Goal: Task Accomplishment & Management: Manage account settings

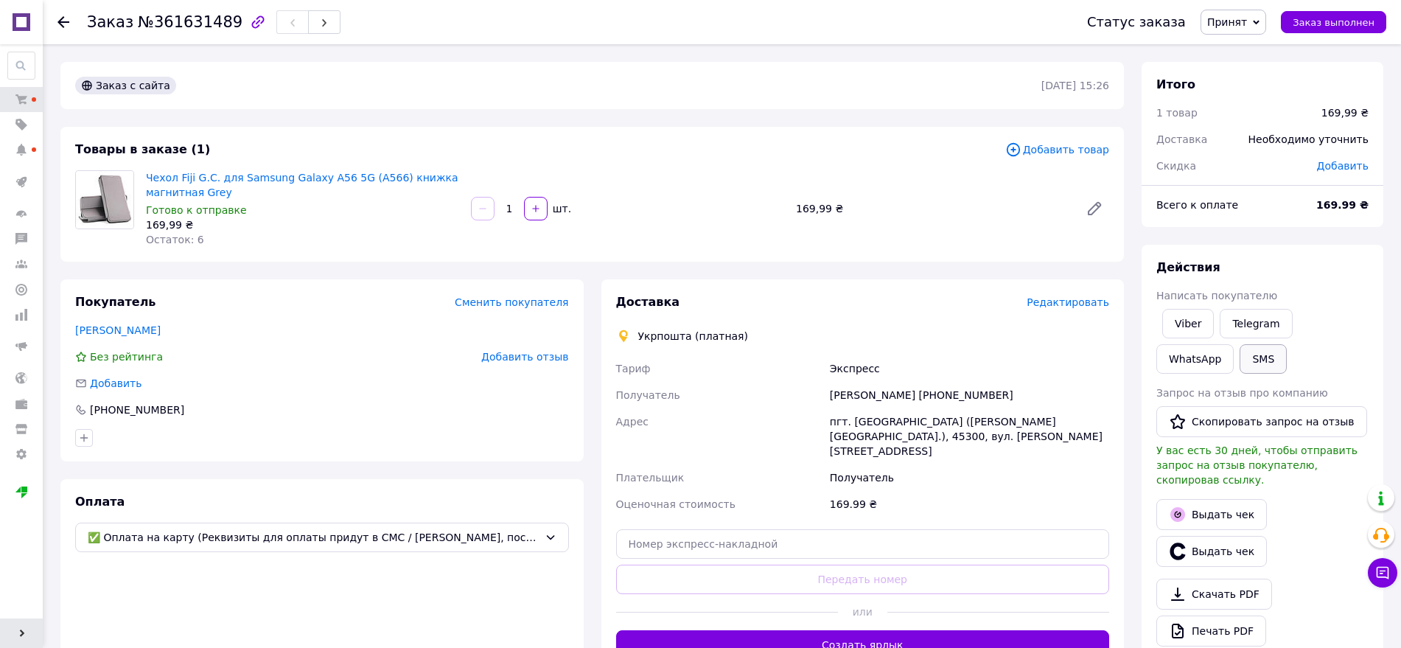
click at [1239, 355] on button "SMS" at bounding box center [1262, 358] width 47 height 29
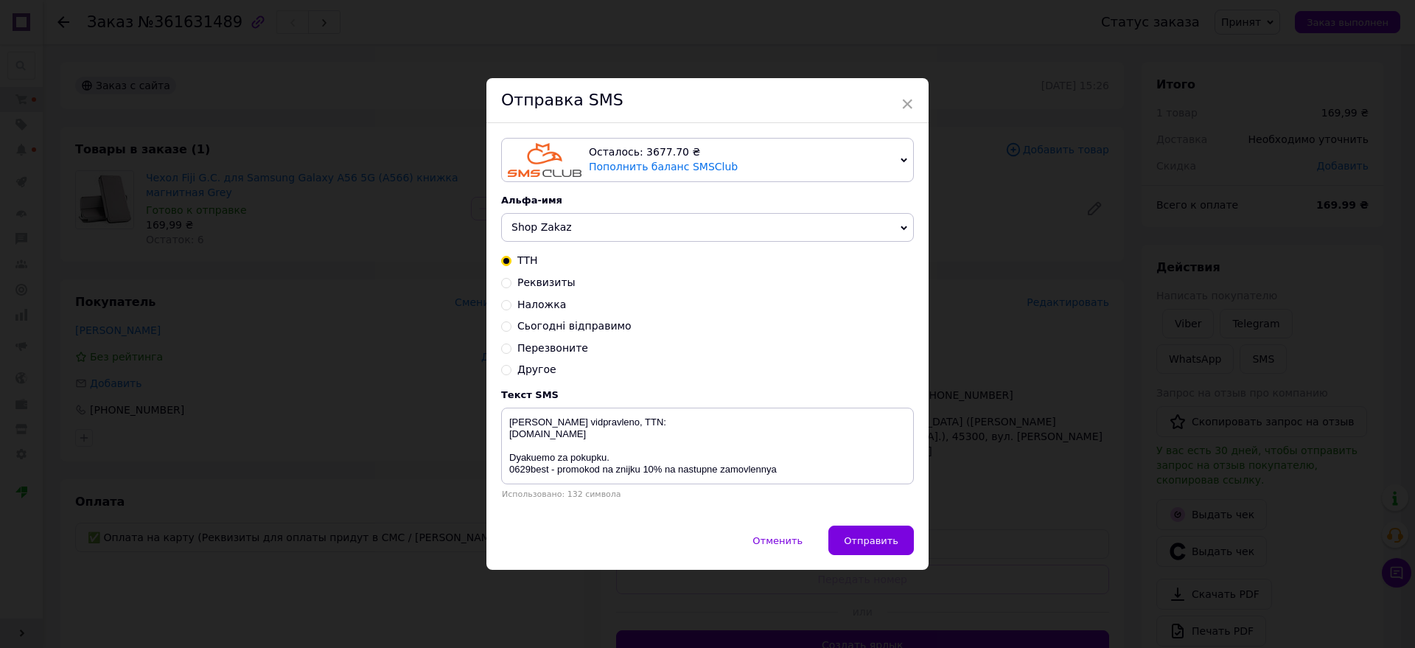
click at [555, 221] on span "Shop Zakaz" at bounding box center [541, 227] width 60 height 12
click at [549, 293] on li "0629store" at bounding box center [707, 300] width 411 height 21
click at [504, 281] on input "Реквизиты" at bounding box center [506, 281] width 10 height 10
radio input "true"
radio input "false"
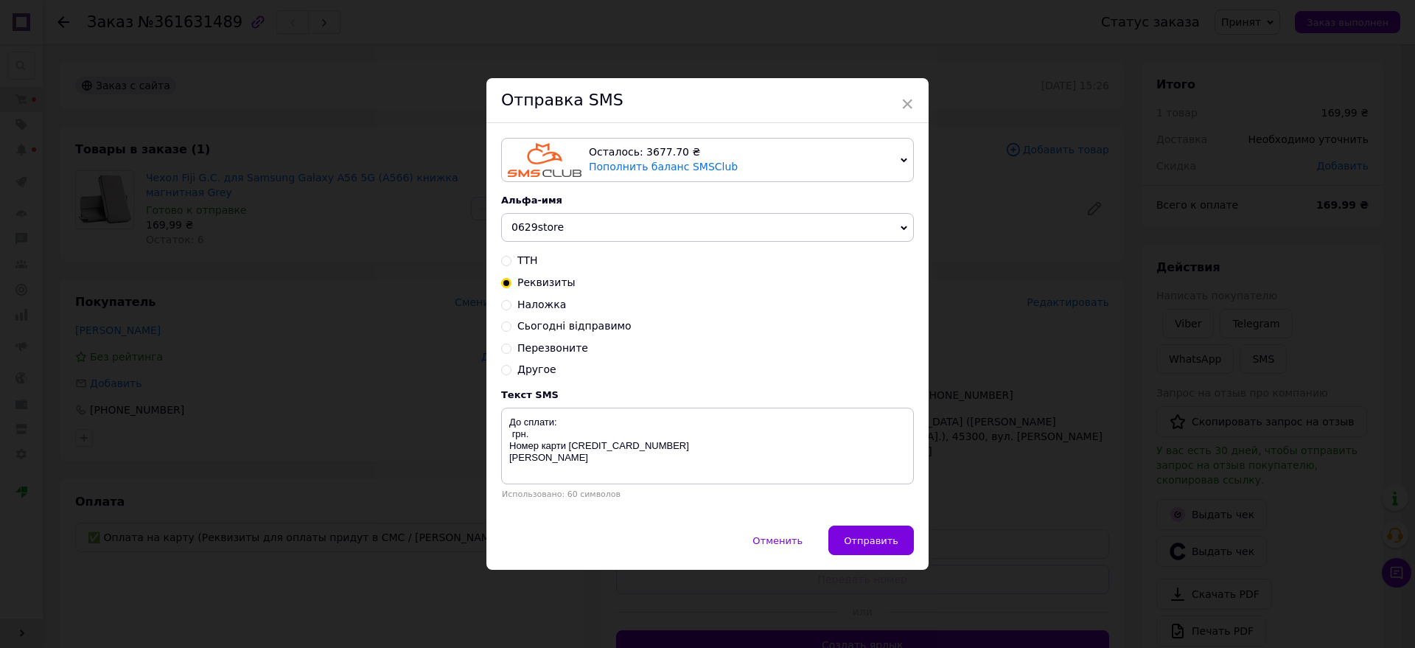
click at [498, 435] on div "Осталось: 3677.70 ₴ Пополнить баланс SMSClub Подключить LetsAds Альфа-имя 0629s…" at bounding box center [707, 324] width 442 height 402
click at [502, 435] on textarea "До сплати: грн. Номер карти 4035200042627106 Сисоєв Максим" at bounding box center [707, 445] width 413 height 77
type textarea "До сплати: 170 грн. Номер карти 4035200042627106 Сисоєв Максим"
click at [880, 537] on span "Отправить" at bounding box center [871, 540] width 55 height 11
click at [1049, 519] on div "× Отправка SMS Осталось: 3677.70 ₴ Пополнить баланс SMSClub Подключить LetsAds …" at bounding box center [707, 324] width 1415 height 648
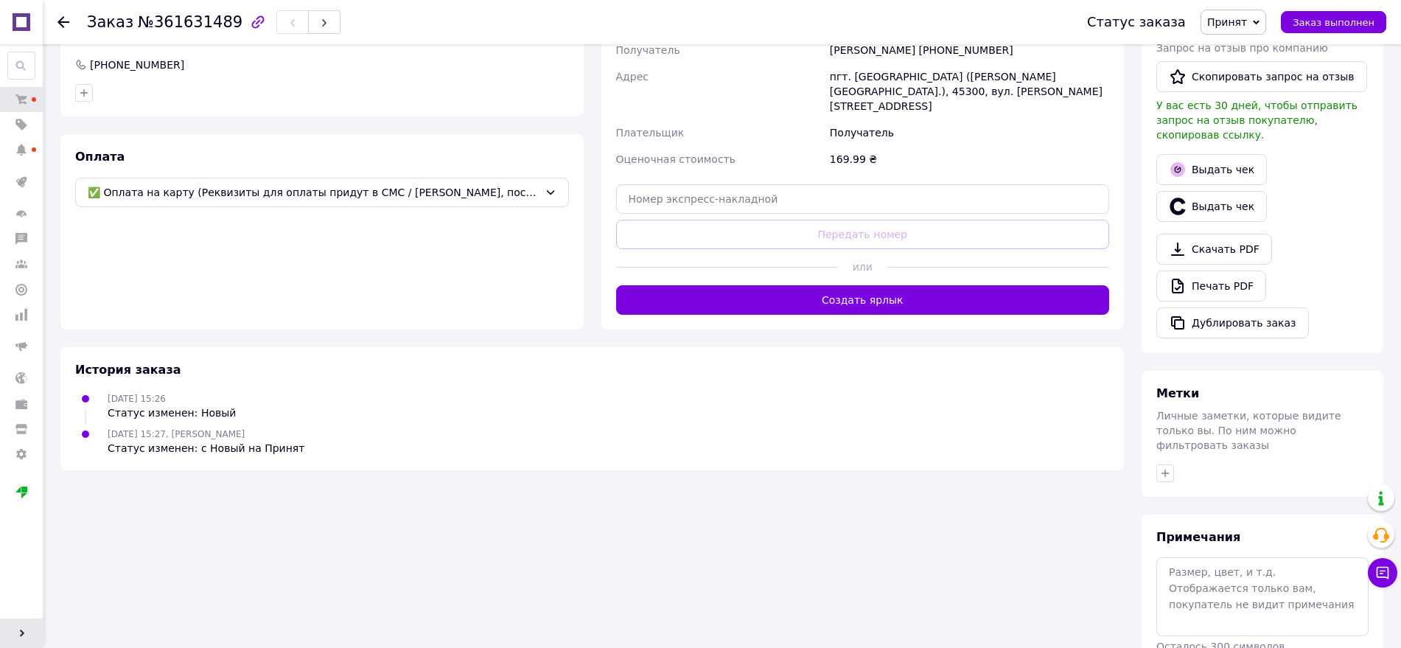
scroll to position [395, 0]
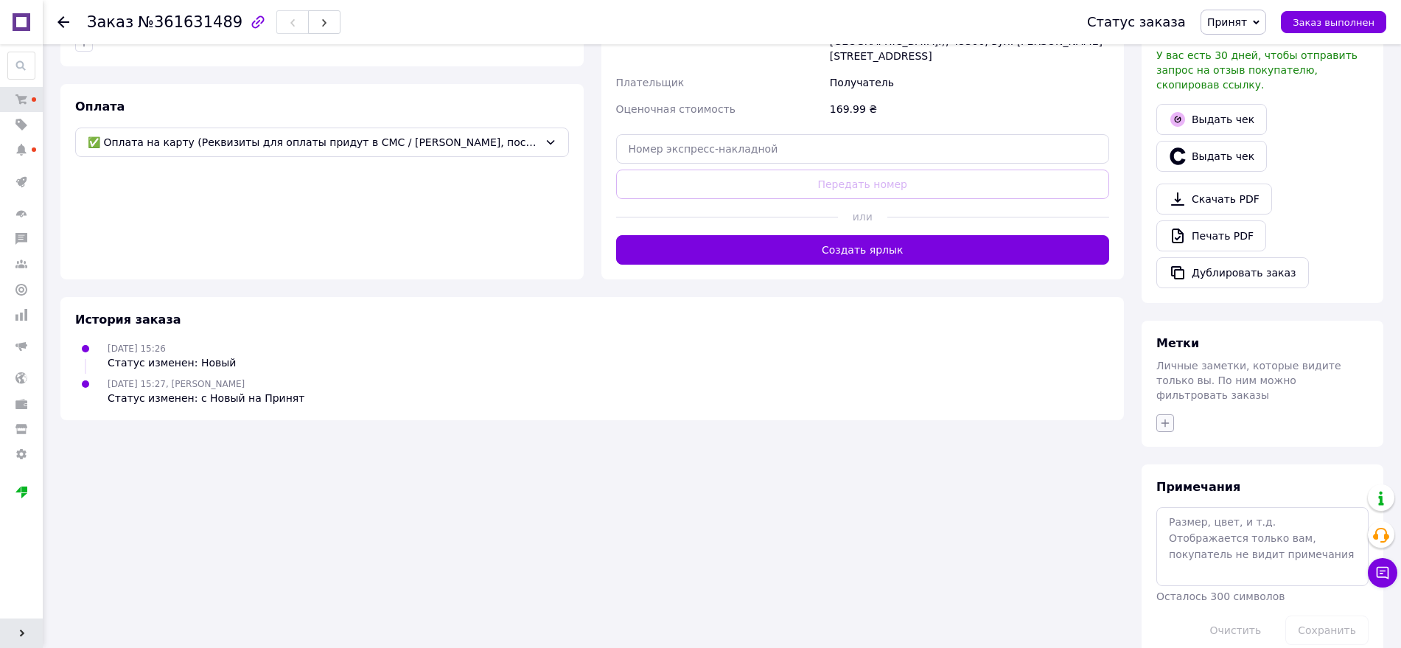
click at [1163, 417] on icon "button" at bounding box center [1165, 423] width 12 height 12
type input ";"
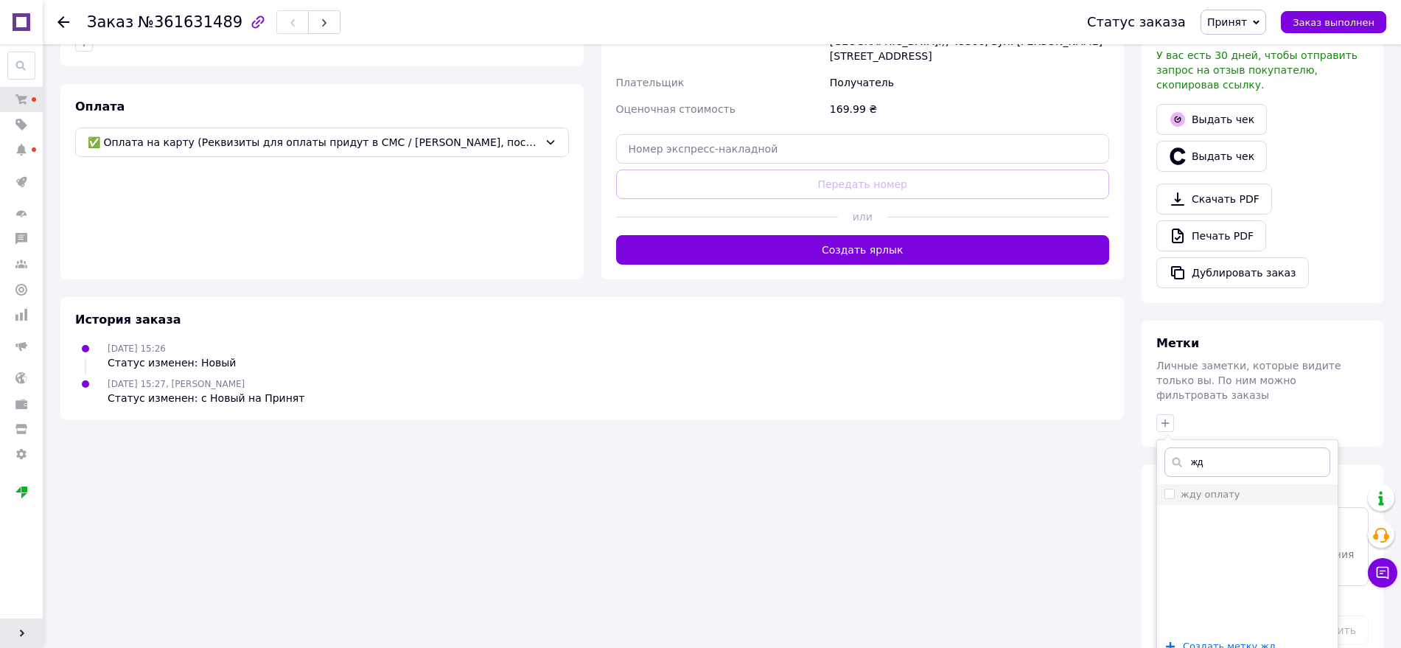
type input "жд"
click at [1207, 488] on label "жду оплату" at bounding box center [1210, 493] width 60 height 11
checkbox input "true"
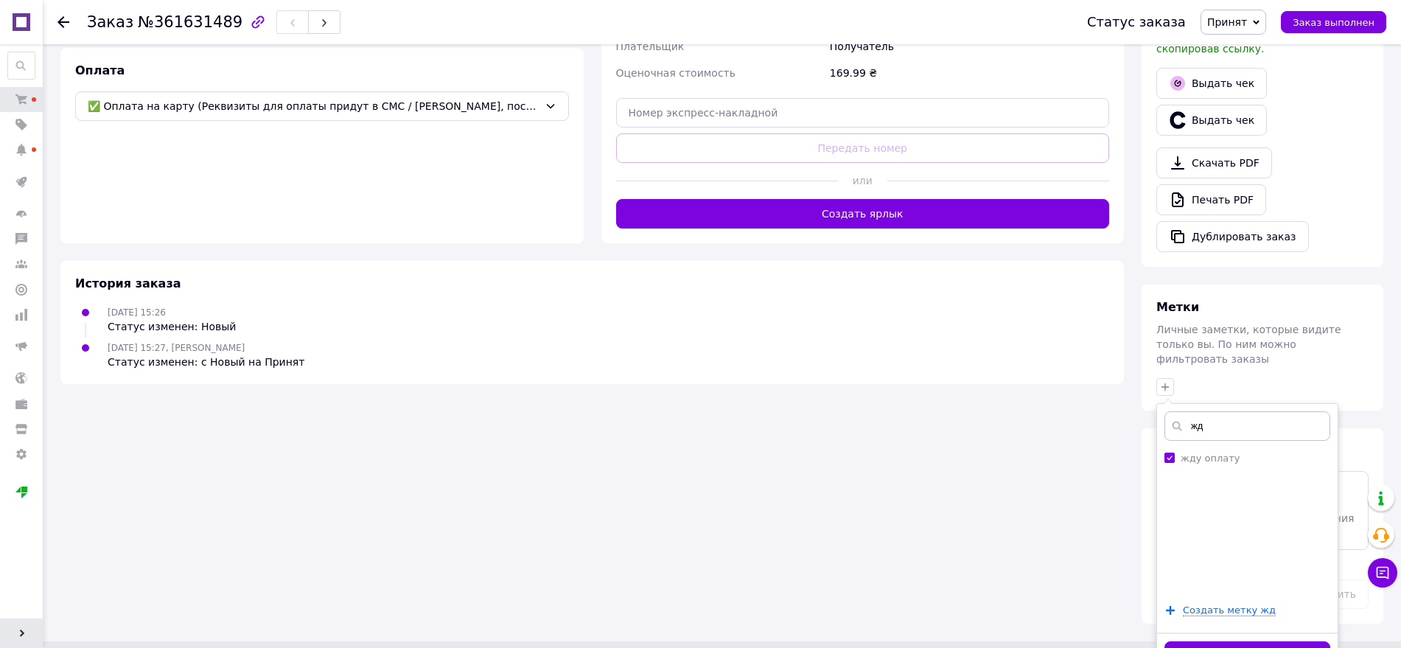
click at [1221, 641] on button "Добавить метку" at bounding box center [1247, 655] width 166 height 29
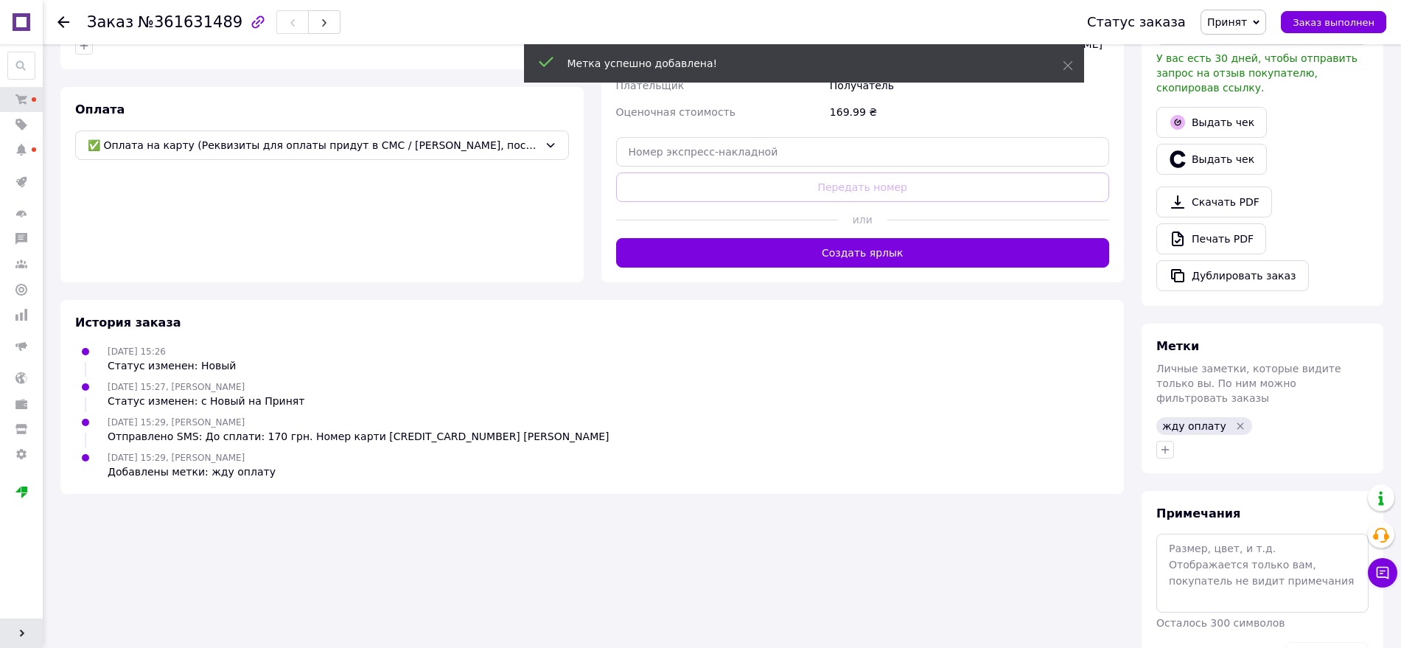
scroll to position [418, 0]
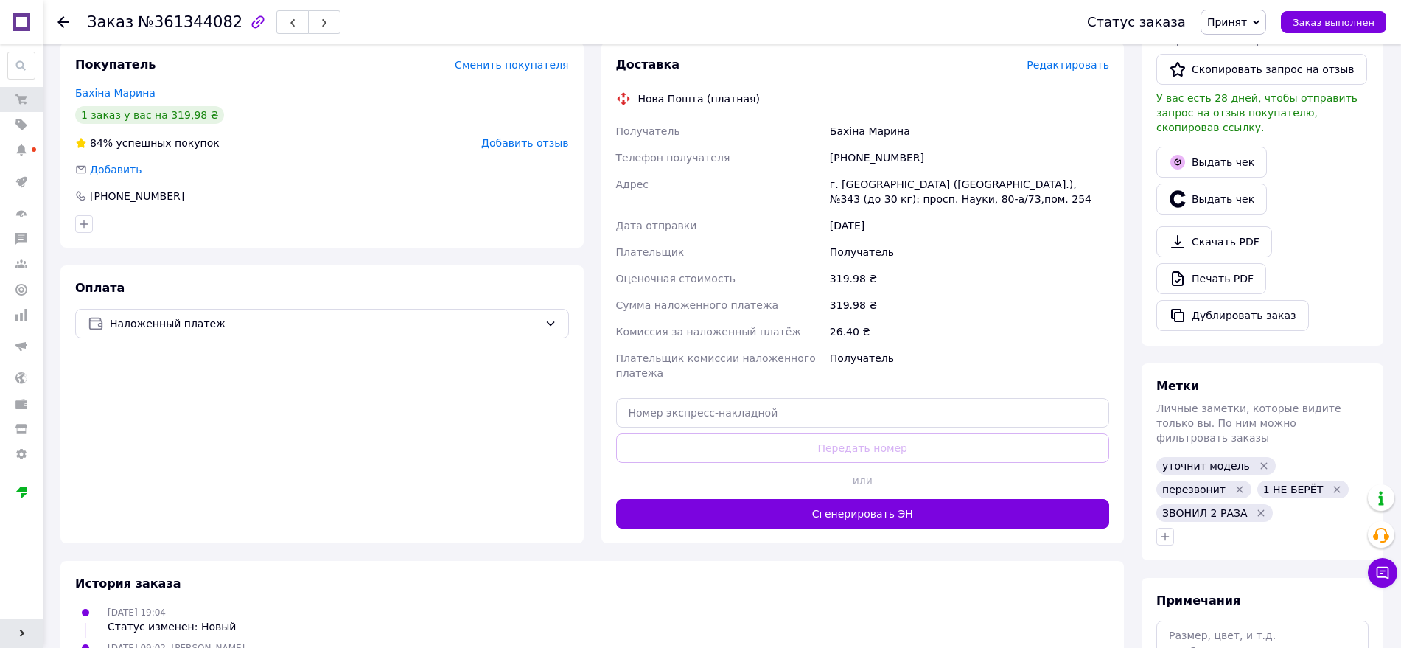
scroll to position [462, 0]
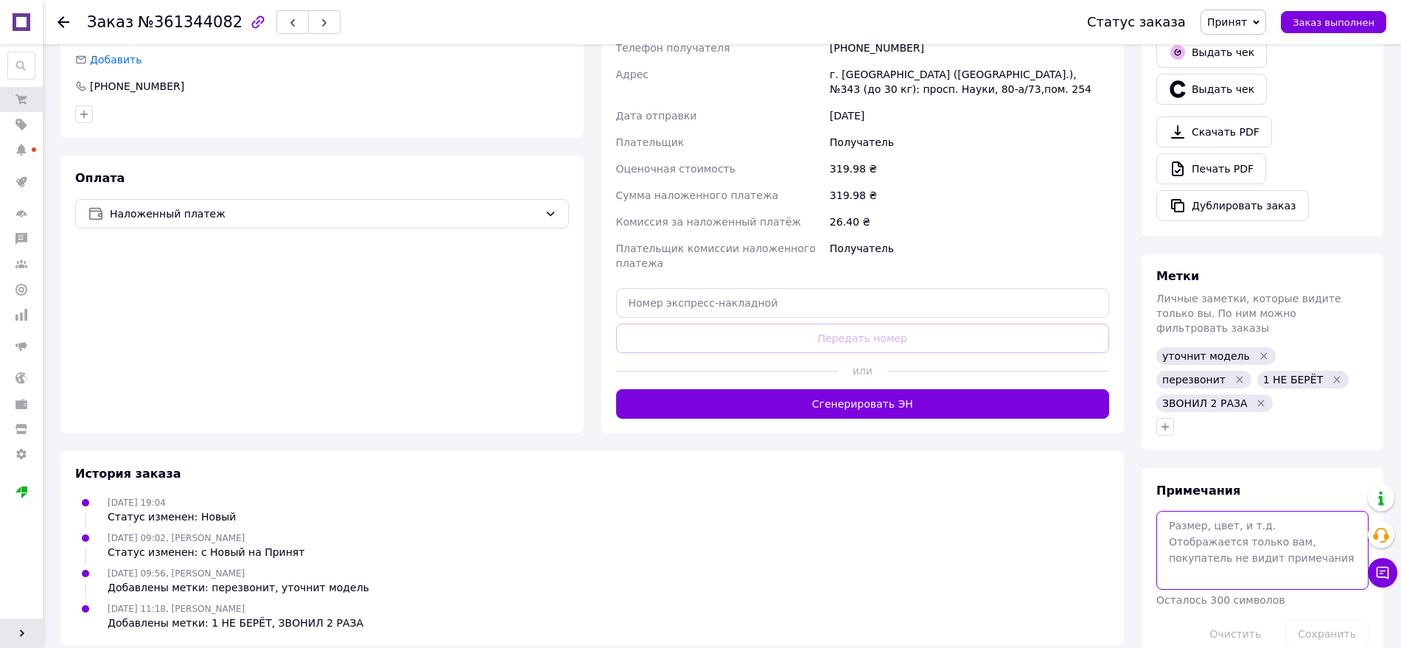
click at [1257, 511] on textarea at bounding box center [1262, 550] width 212 height 78
type textarea "12-09 ВЕЧЕР НЕ БЕРЕТ"
click at [1334, 619] on button "Сохранить" at bounding box center [1326, 633] width 83 height 29
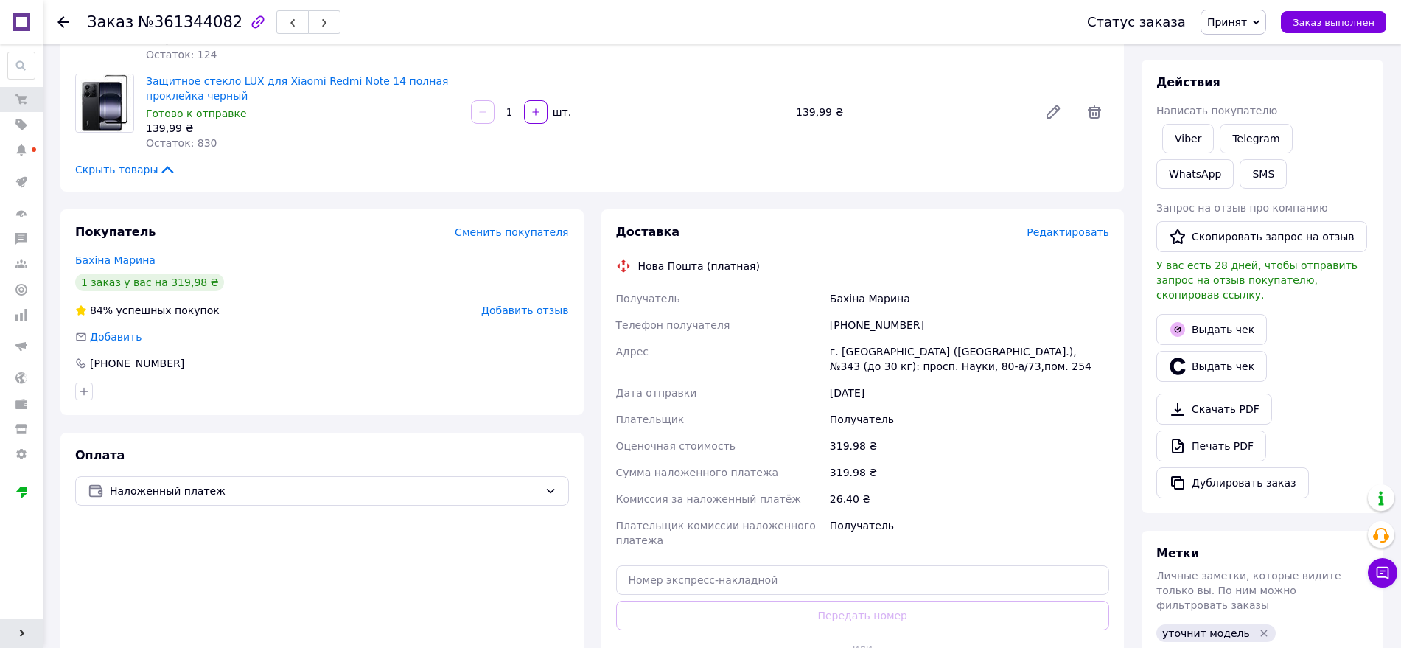
scroll to position [0, 0]
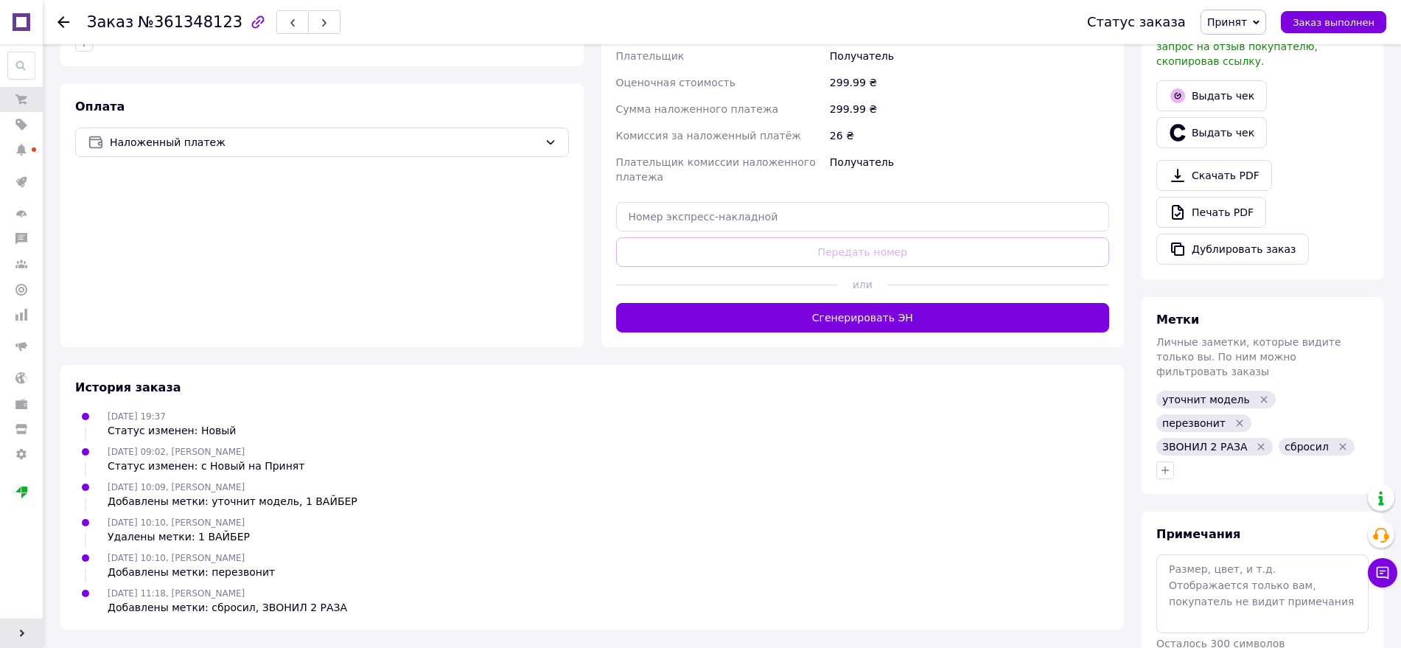
scroll to position [442, 0]
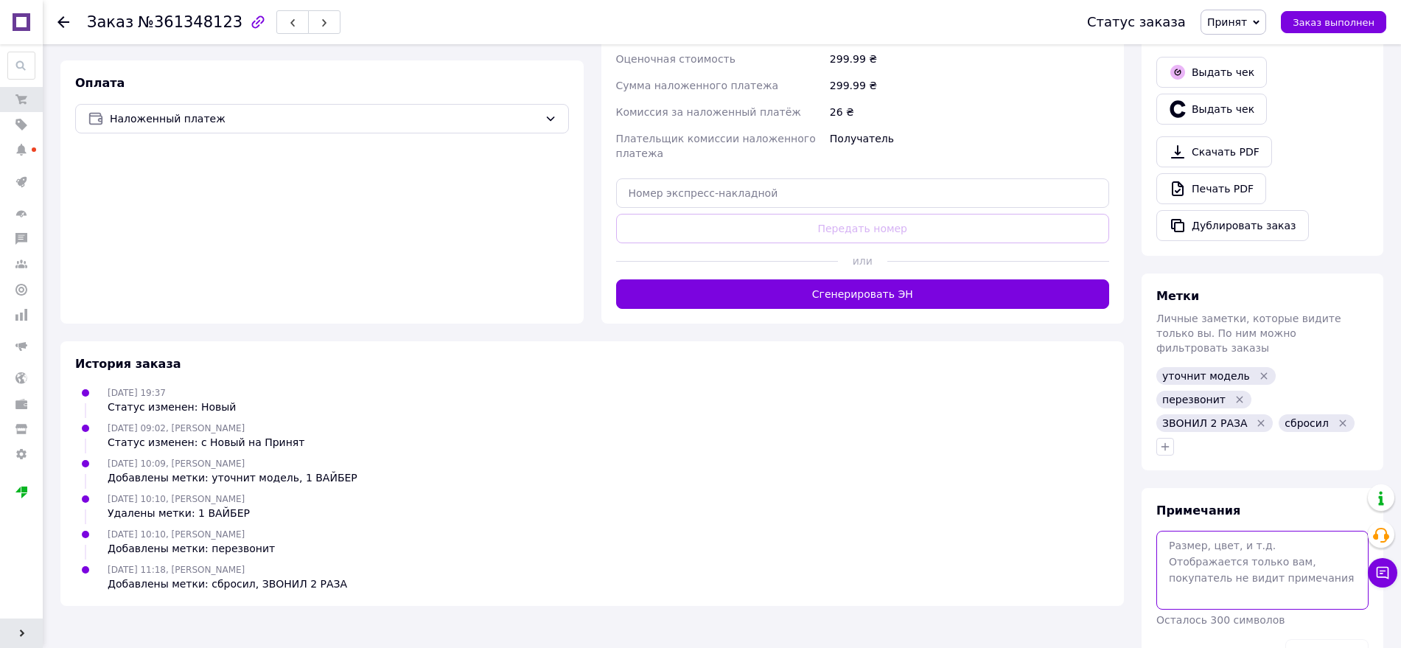
click at [1210, 530] on textarea at bounding box center [1262, 569] width 212 height 78
paste textarea "12-09 ВЕЧЕР"
type textarea "12-09 ВЕЧЕР НЕ БЕРЕТ"
click at [1329, 639] on button "Сохранить" at bounding box center [1326, 653] width 83 height 29
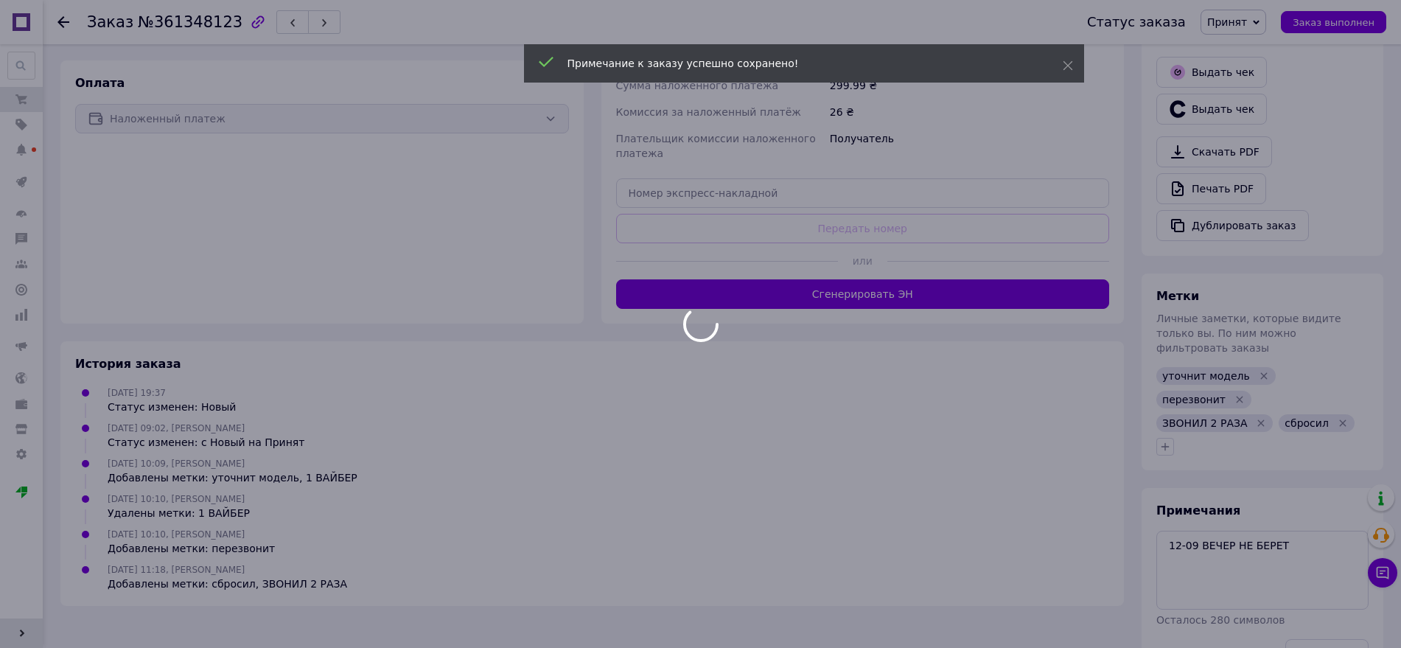
click at [1166, 388] on div "Метки Личные заметки, которые видите только вы. По ним можно фильтровать заказы…" at bounding box center [1262, 371] width 242 height 197
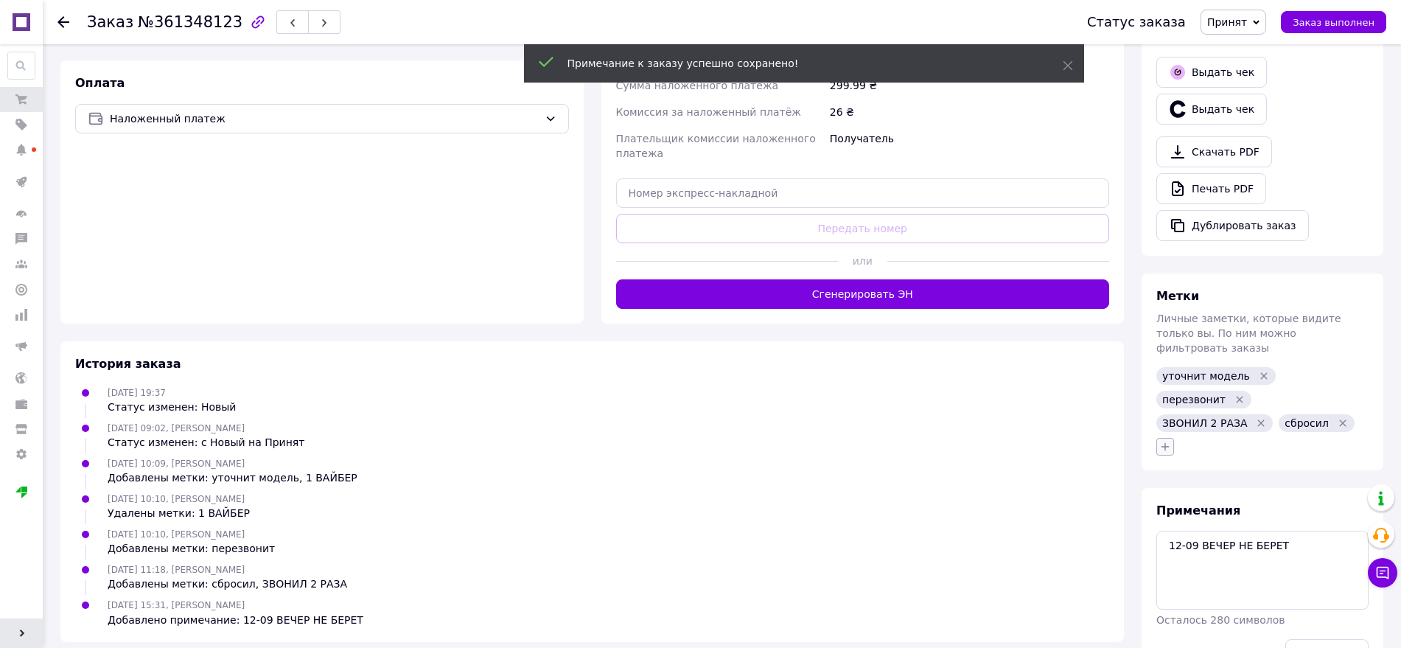
click at [1164, 438] on button "button" at bounding box center [1165, 447] width 18 height 18
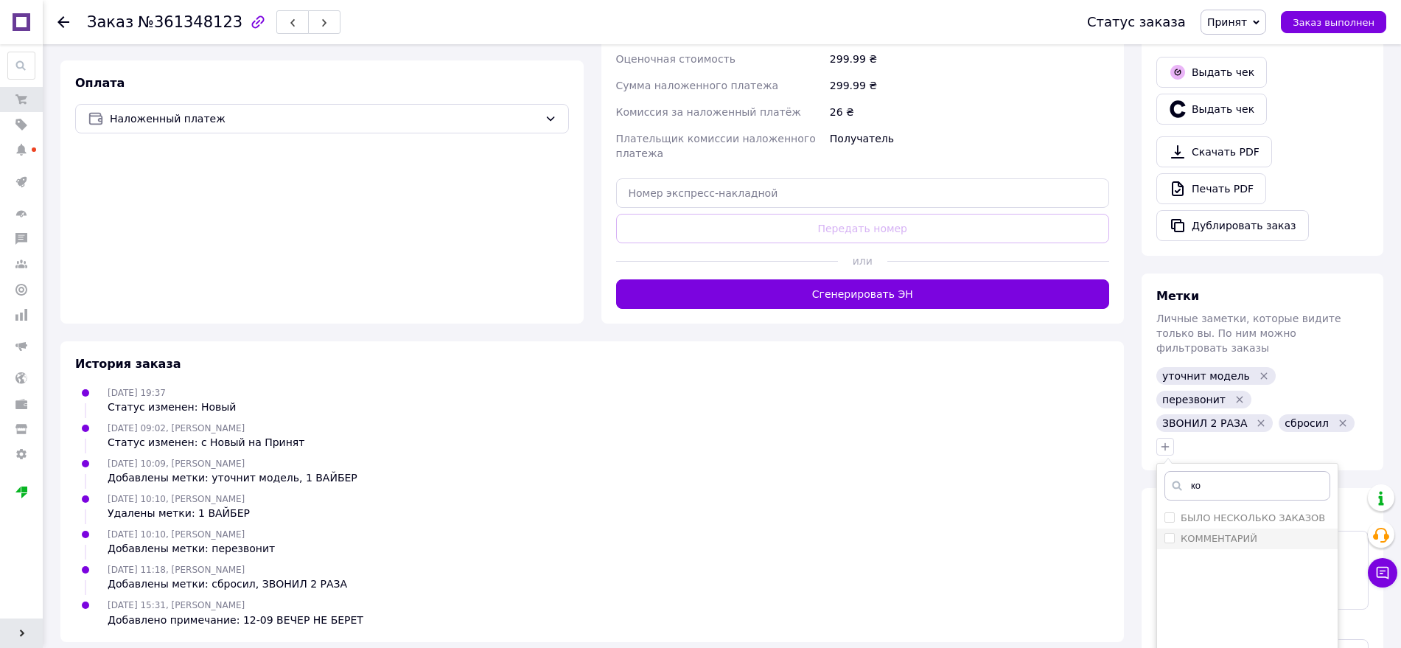
type input "ко"
click at [1218, 533] on label "КОММЕНТАРИЙ" at bounding box center [1218, 538] width 77 height 11
checkbox input "true"
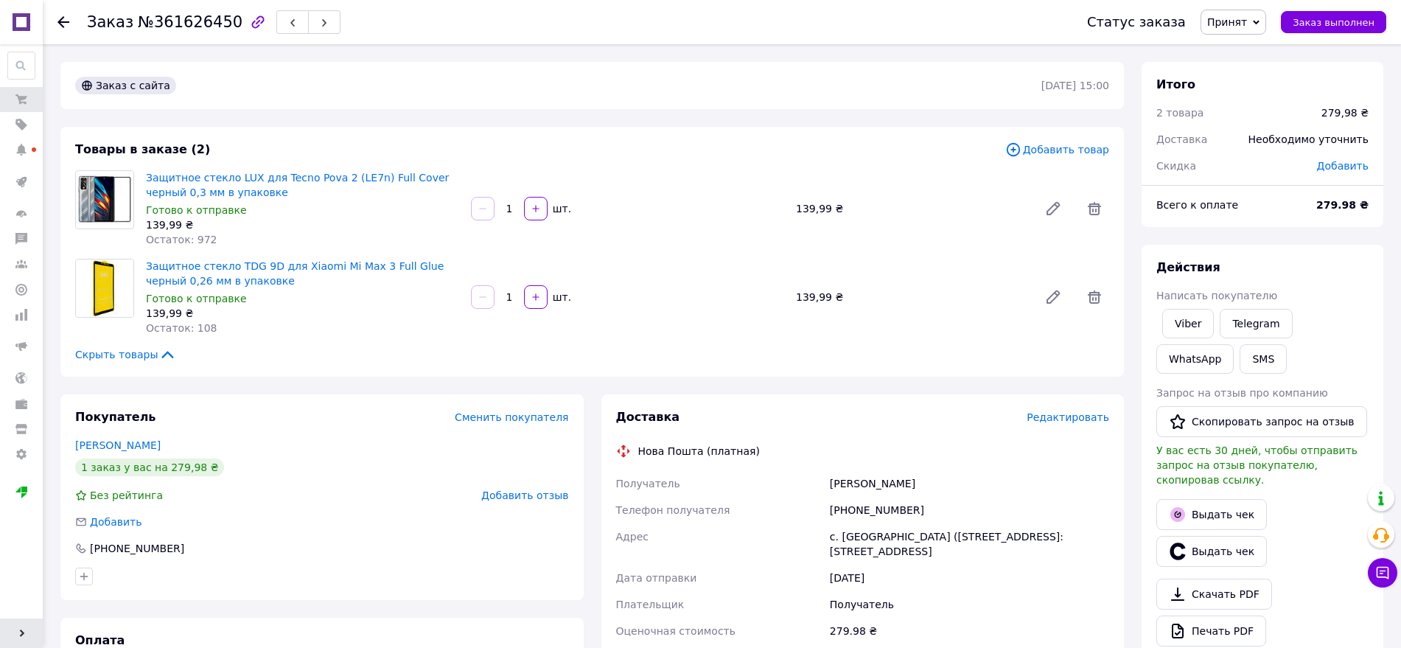
click at [1239, 16] on span "Принят" at bounding box center [1227, 22] width 40 height 12
click at [1270, 119] on li "1 ПЕЧАТЬ" at bounding box center [1261, 118] width 120 height 22
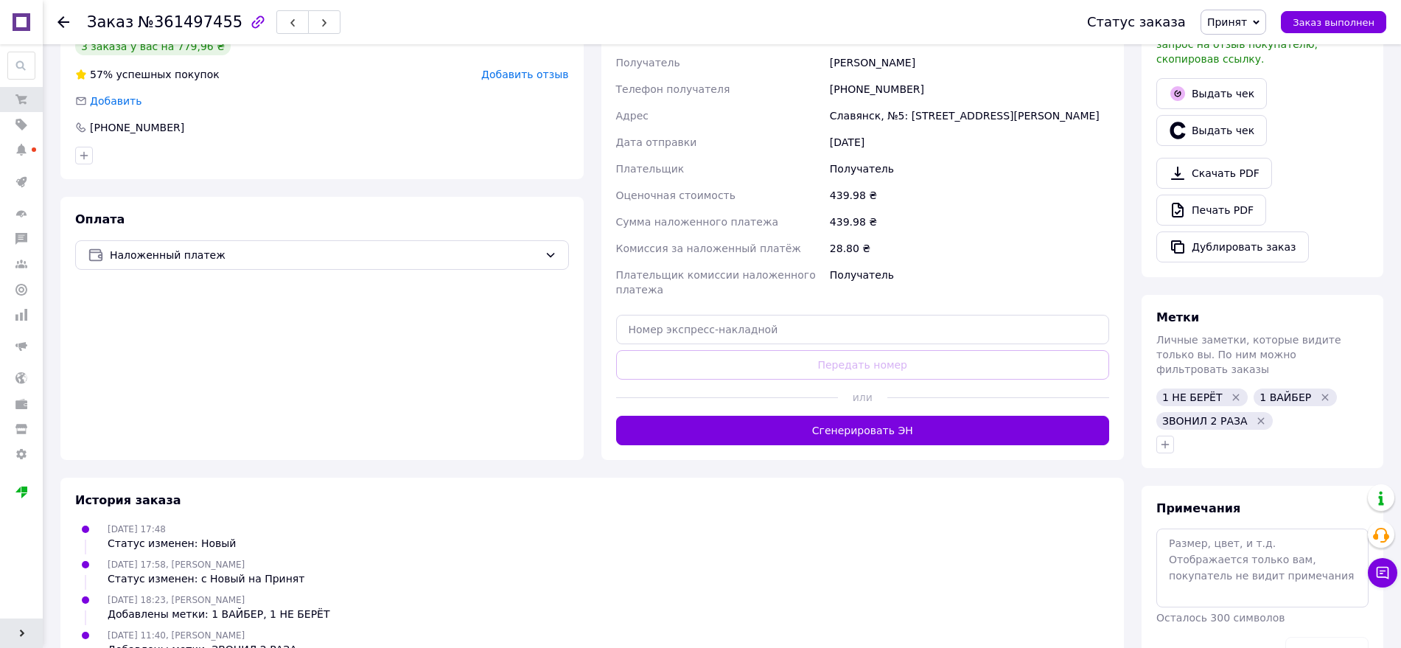
scroll to position [462, 0]
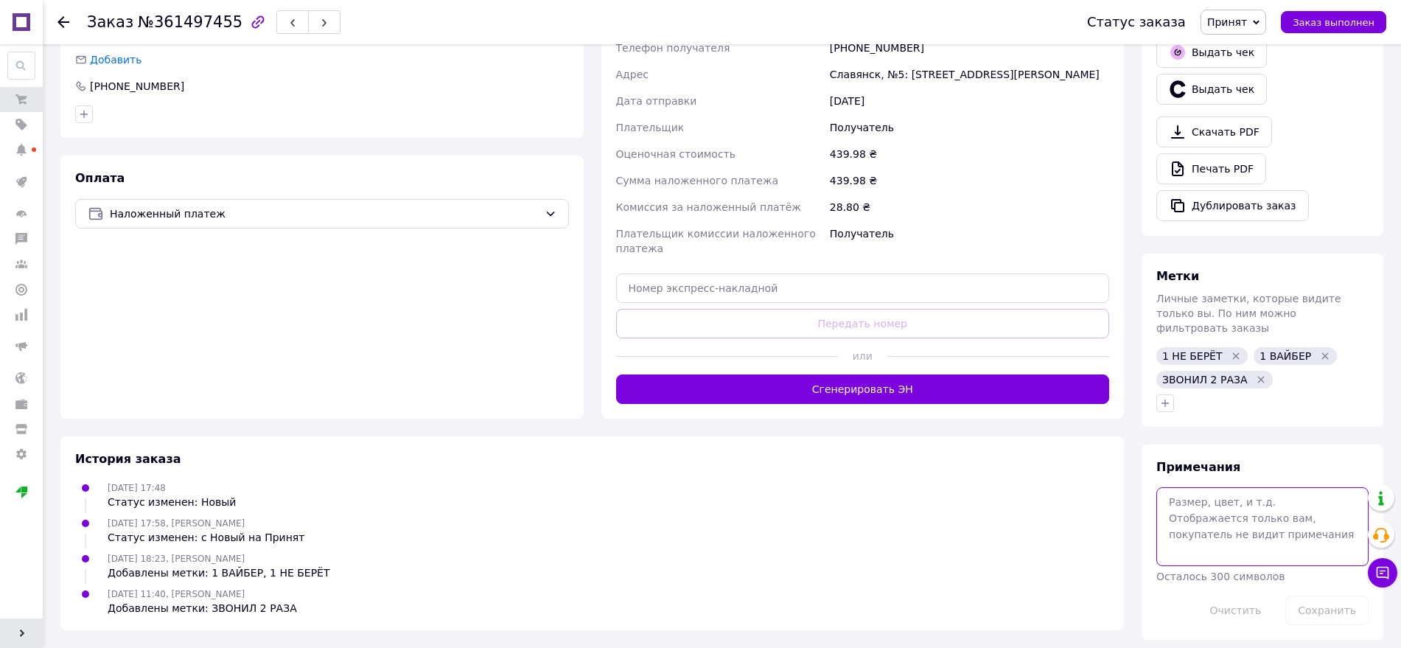
click at [1244, 511] on textarea at bounding box center [1262, 526] width 212 height 78
paste textarea "12-09 ВЕЧЕР"
type textarea "12-09 ВЕЧЕР НЕ АБОН"
drag, startPoint x: 1315, startPoint y: 577, endPoint x: 1186, endPoint y: 441, distance: 187.6
click at [1314, 595] on button "Сохранить" at bounding box center [1326, 609] width 83 height 29
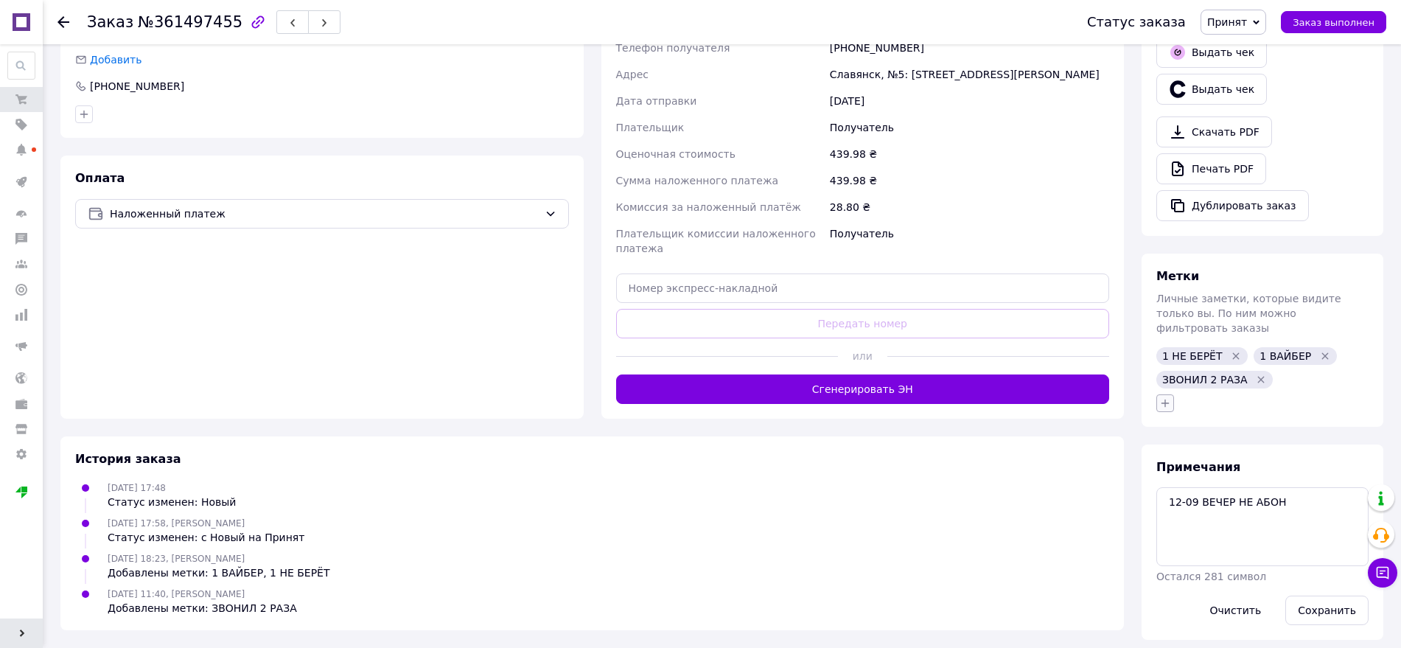
click at [1164, 397] on icon "button" at bounding box center [1165, 403] width 12 height 12
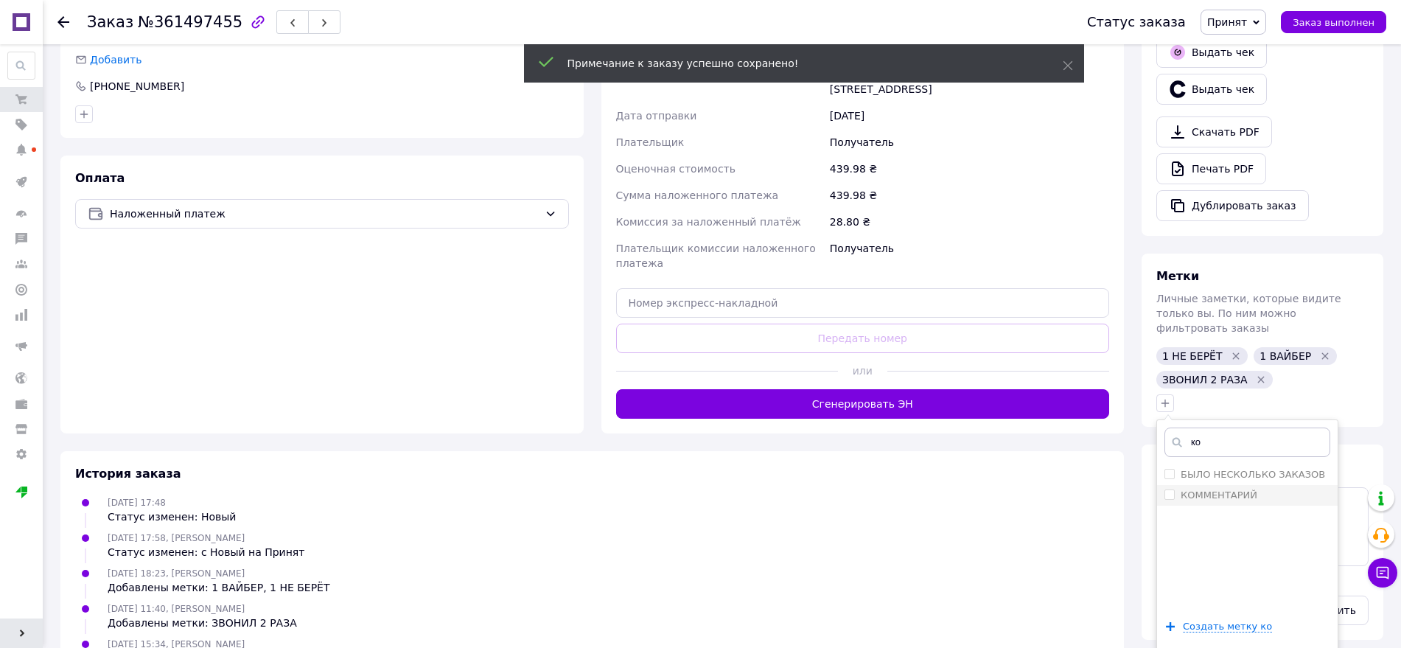
type input "ко"
click at [1228, 489] on label "КОММЕНТАРИЙ" at bounding box center [1218, 494] width 77 height 11
checkbox input "true"
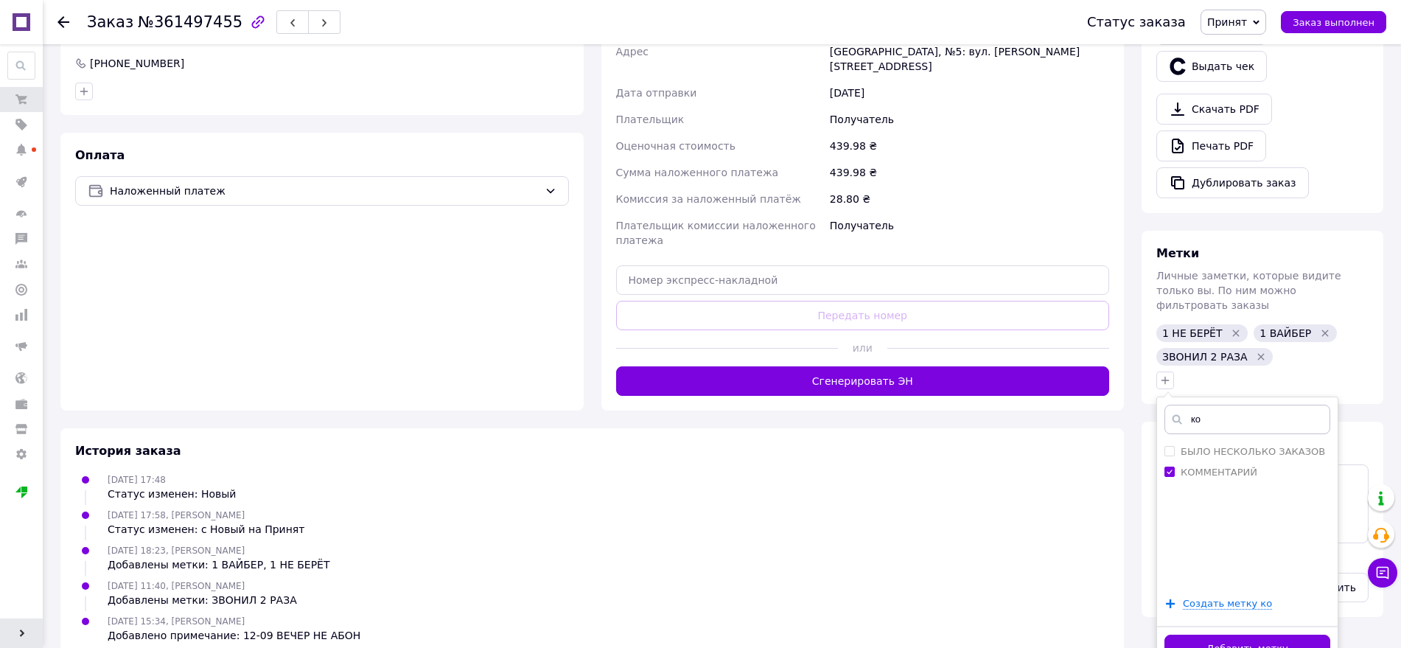
scroll to position [497, 0]
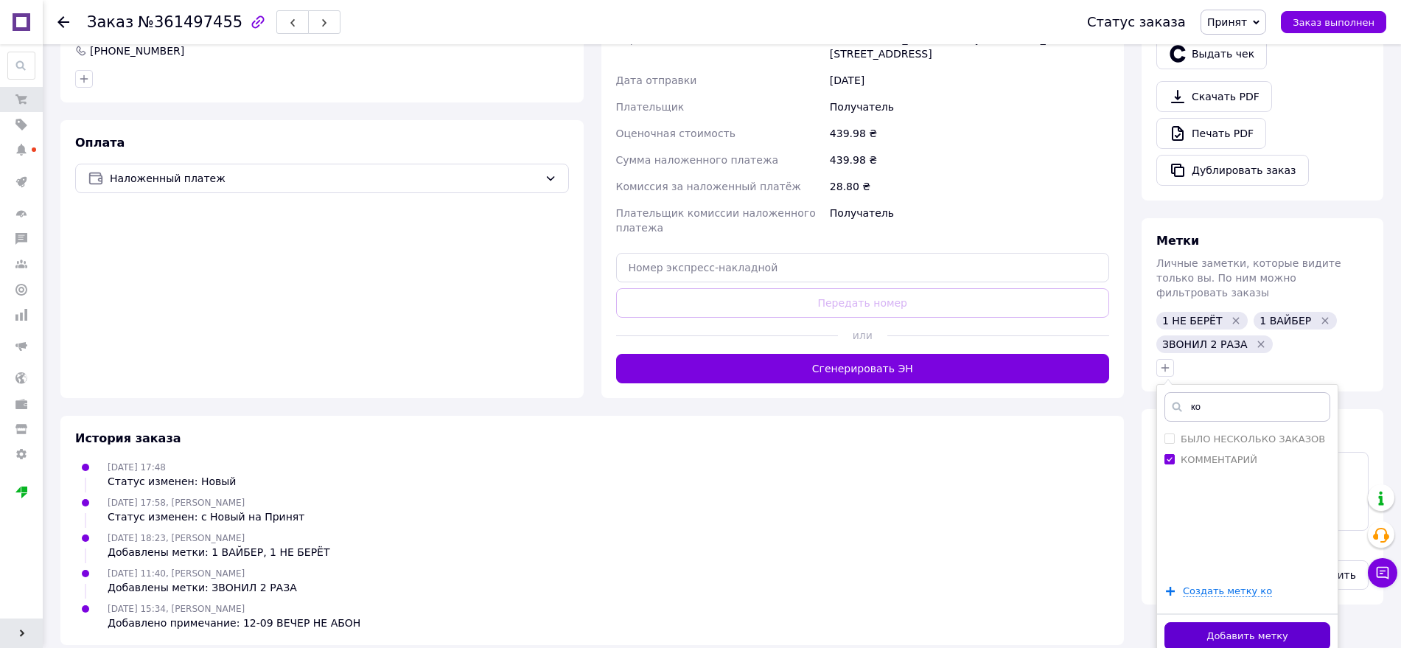
click at [1239, 622] on button "Добавить метку" at bounding box center [1247, 636] width 166 height 29
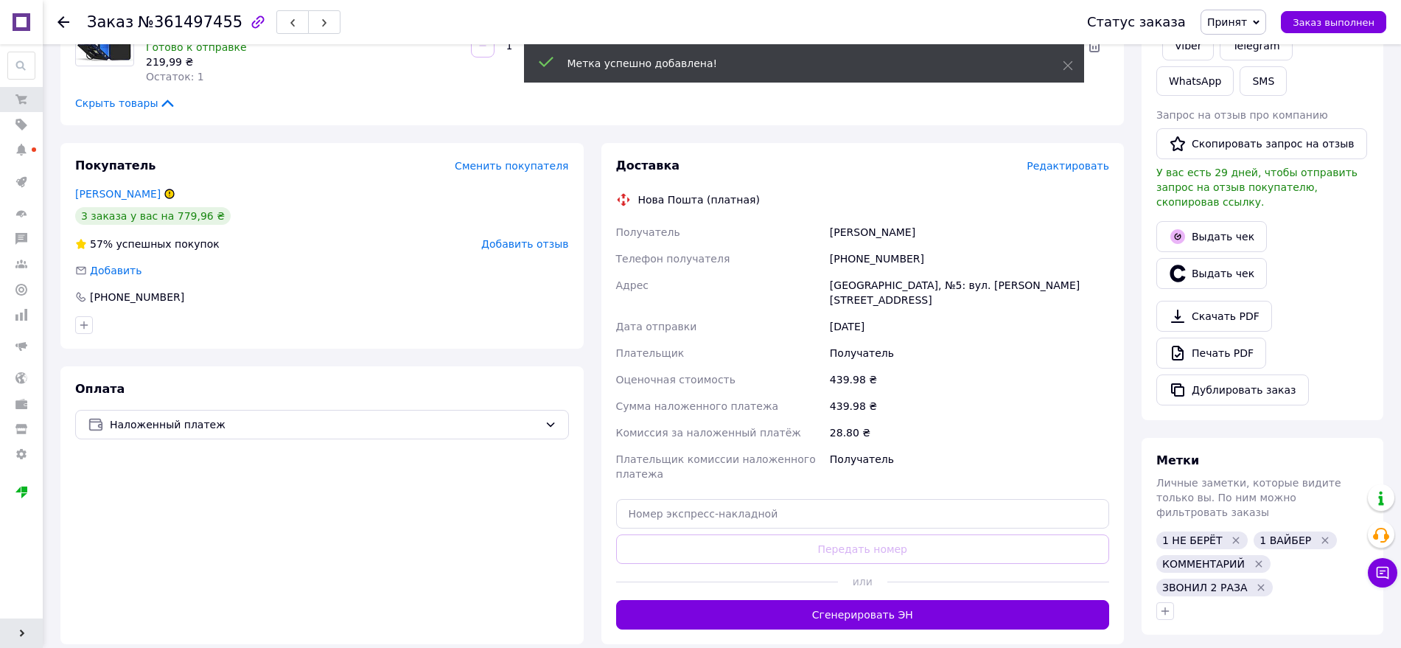
scroll to position [0, 0]
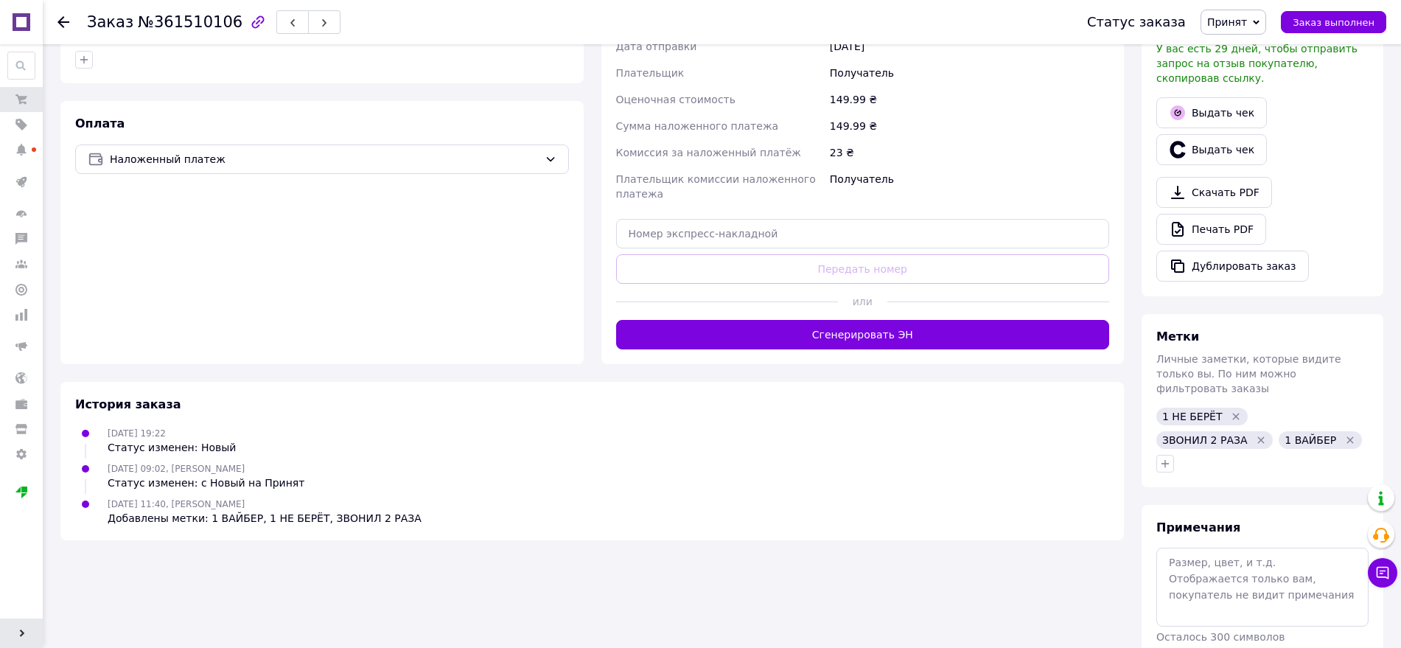
scroll to position [442, 0]
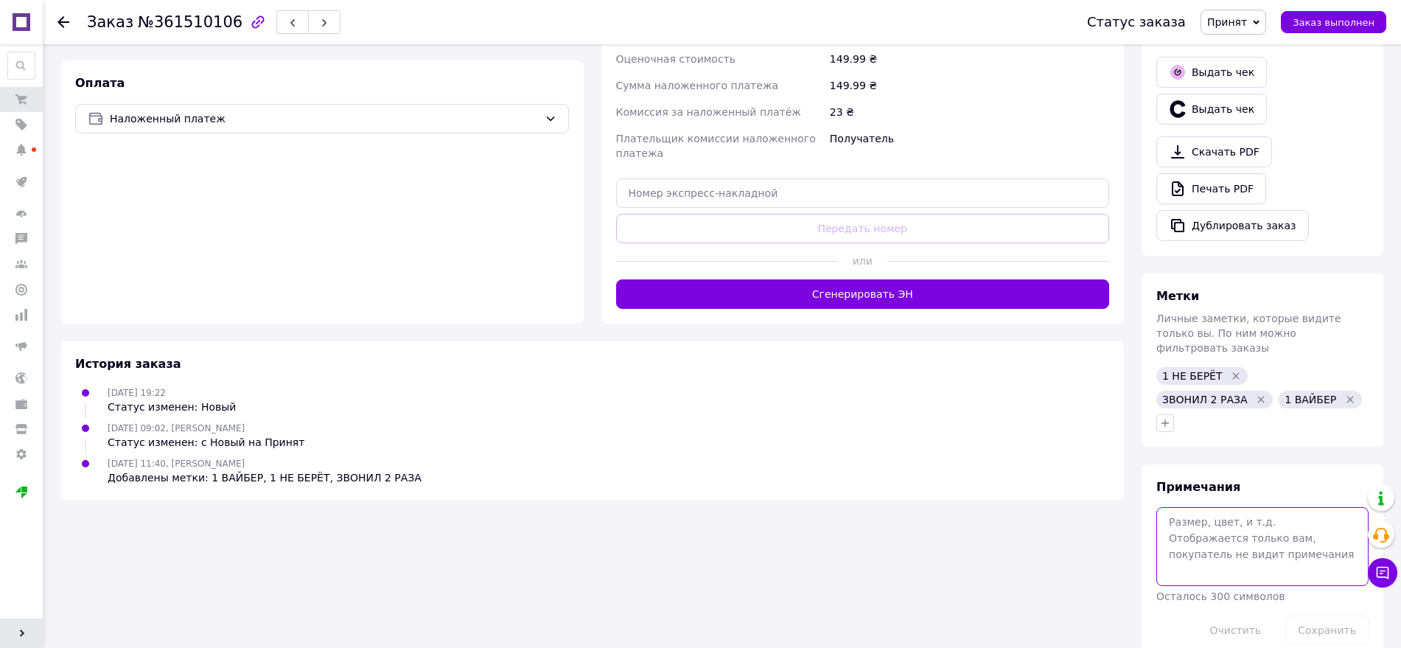
click at [1254, 536] on textarea at bounding box center [1262, 546] width 212 height 78
paste textarea "12-09 ВЕЧЕР"
type textarea "12-09 ВЕЧЕР НЕ БЕРЕТ"
click at [1314, 615] on button "Сохранить" at bounding box center [1326, 629] width 83 height 29
click at [1163, 417] on icon "button" at bounding box center [1165, 423] width 12 height 12
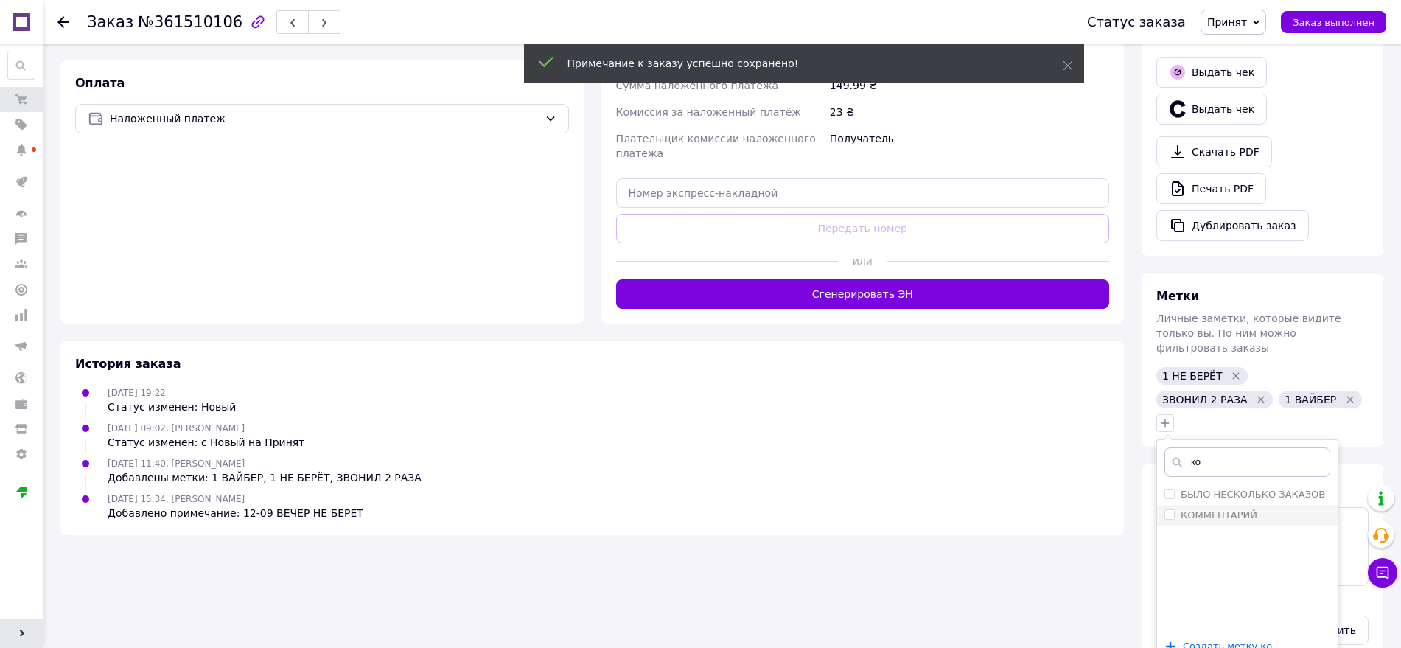
type input "ко"
click at [1245, 509] on label "КОММЕНТАРИЙ" at bounding box center [1218, 514] width 77 height 11
checkbox input "true"
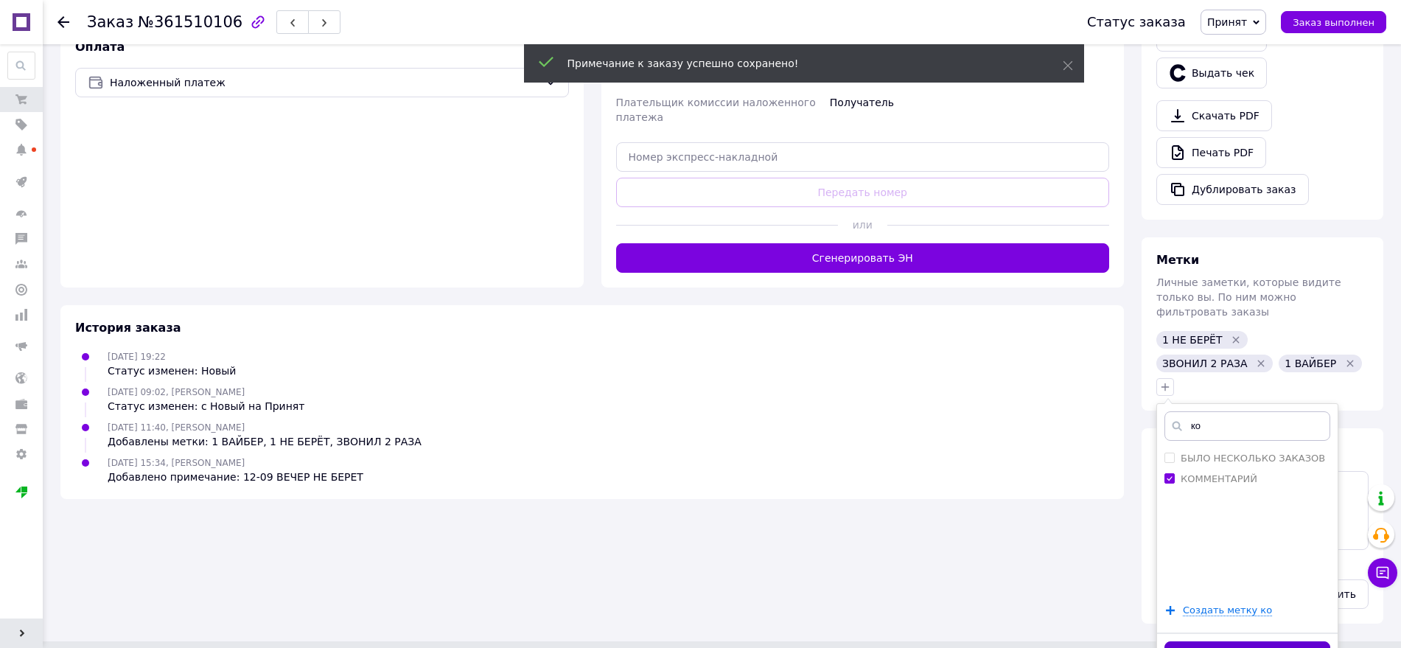
click at [1212, 641] on button "Добавить метку" at bounding box center [1247, 655] width 166 height 29
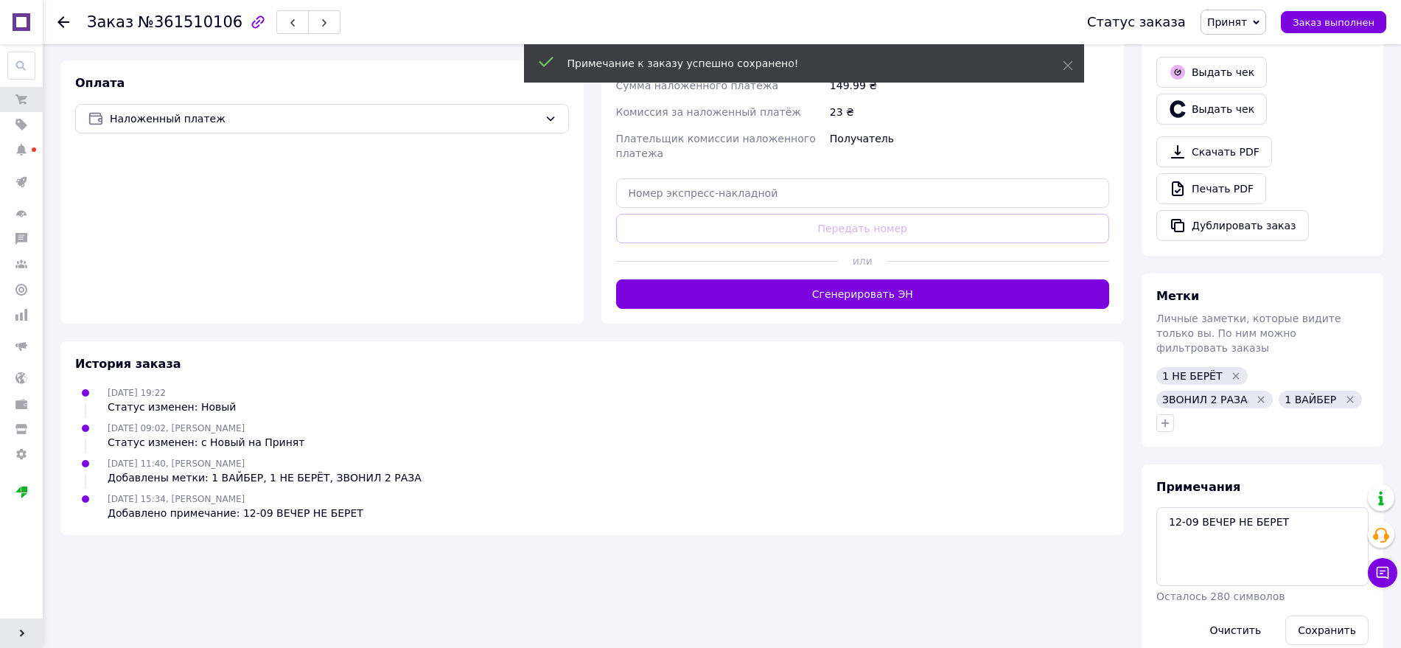
scroll to position [0, 0]
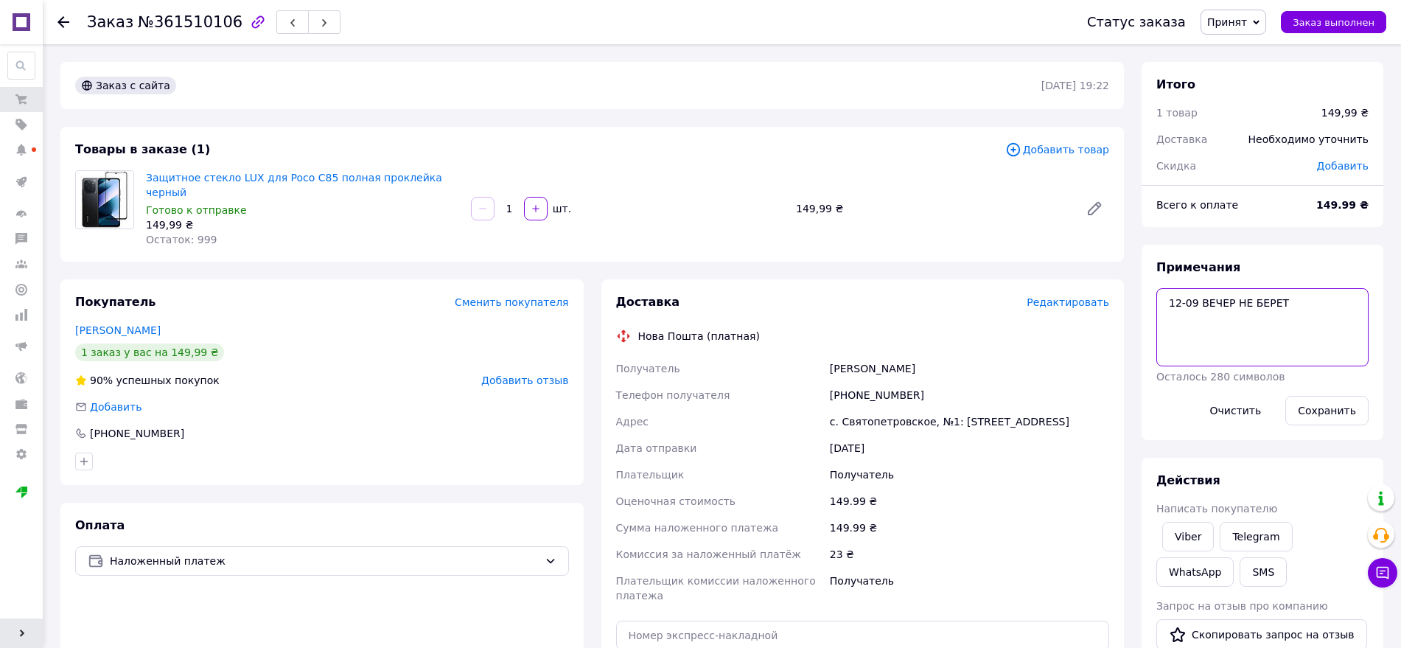
click at [1293, 298] on textarea "12-09 ВЕЧЕР НЕ БЕРЕТ" at bounding box center [1262, 327] width 212 height 78
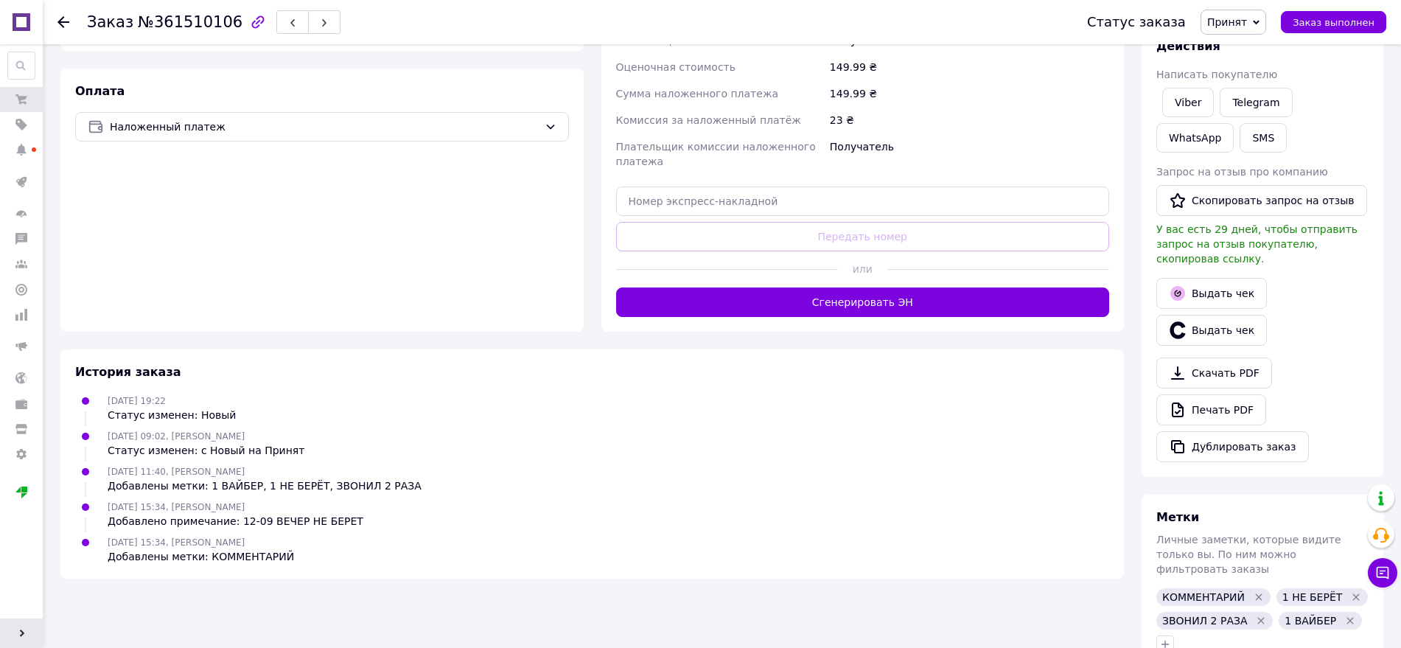
scroll to position [442, 0]
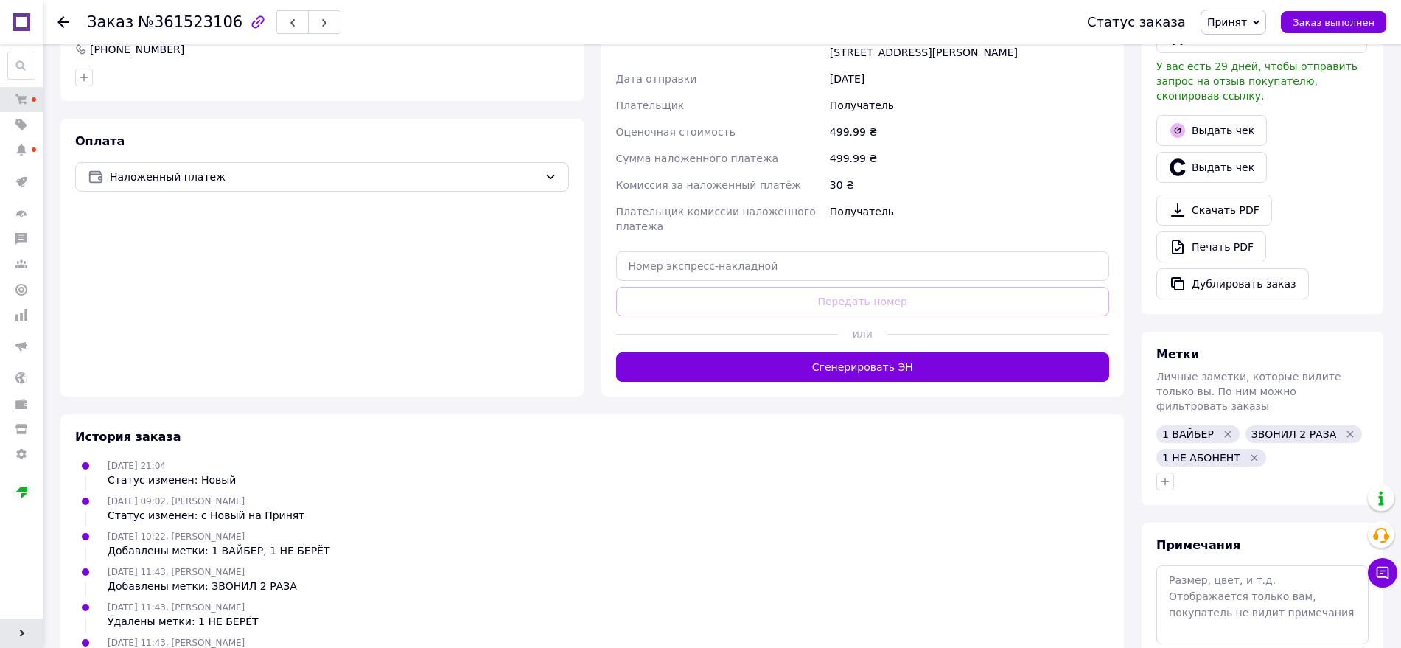
scroll to position [442, 0]
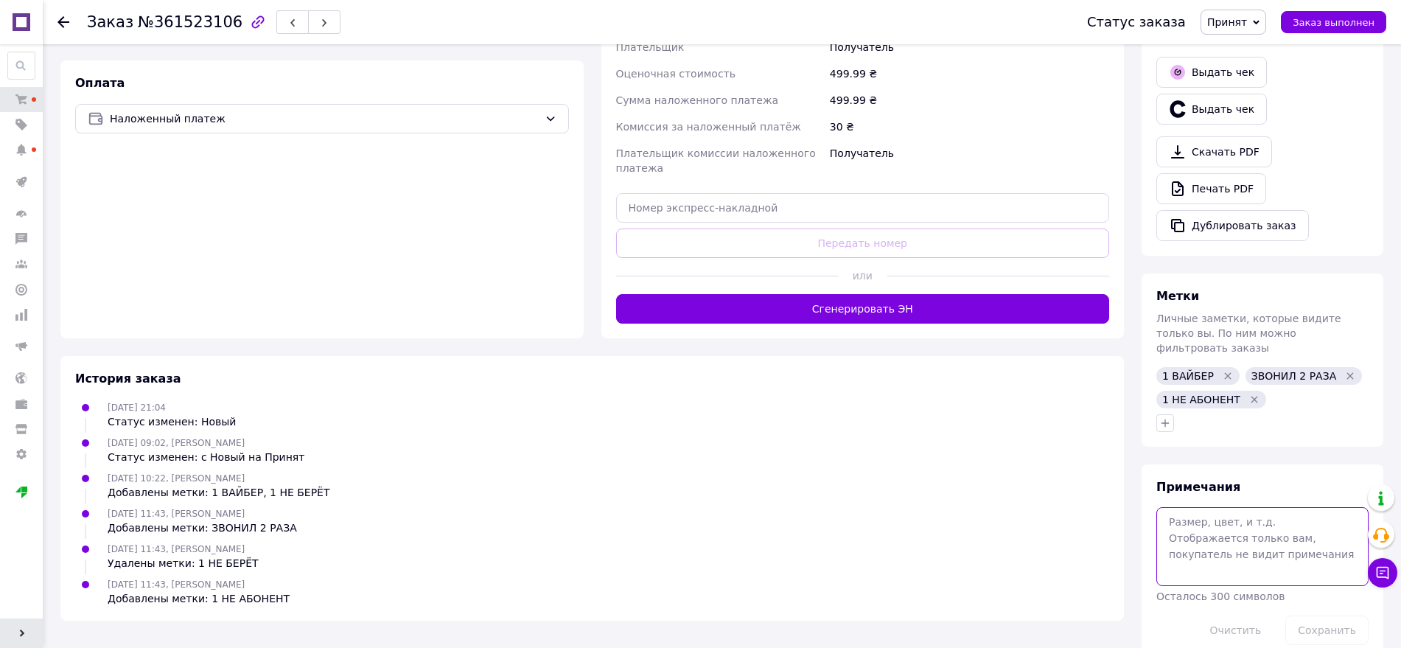
click at [1208, 507] on textarea at bounding box center [1262, 546] width 212 height 78
paste textarea "12-09 ВЕЧЕР"
type textarea "12-09 ВЕЧЕР НЕ АБОН"
drag, startPoint x: 1344, startPoint y: 595, endPoint x: 1334, endPoint y: 603, distance: 12.5
click at [1343, 615] on button "Сохранить" at bounding box center [1326, 629] width 83 height 29
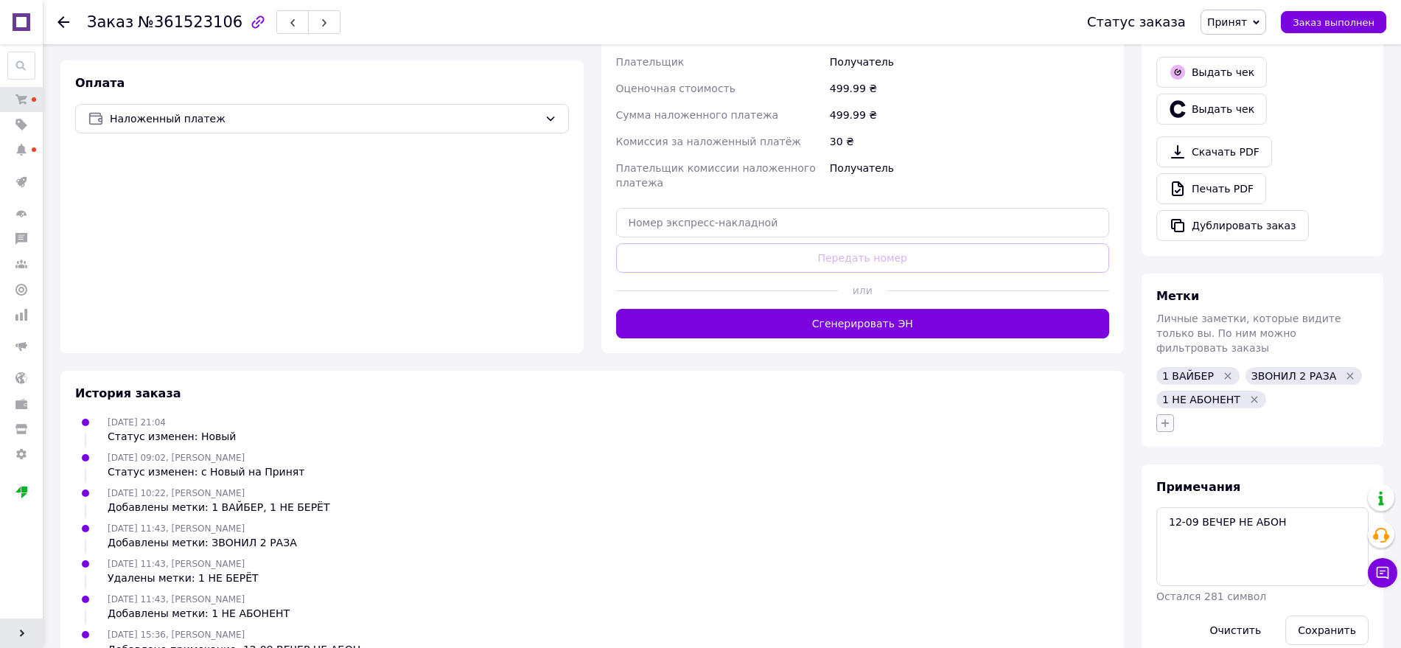
click at [1162, 417] on icon "button" at bounding box center [1165, 423] width 12 height 12
type input "ко"
click at [1197, 505] on li "КОММЕНТАРИЙ" at bounding box center [1247, 515] width 180 height 21
checkbox input "true"
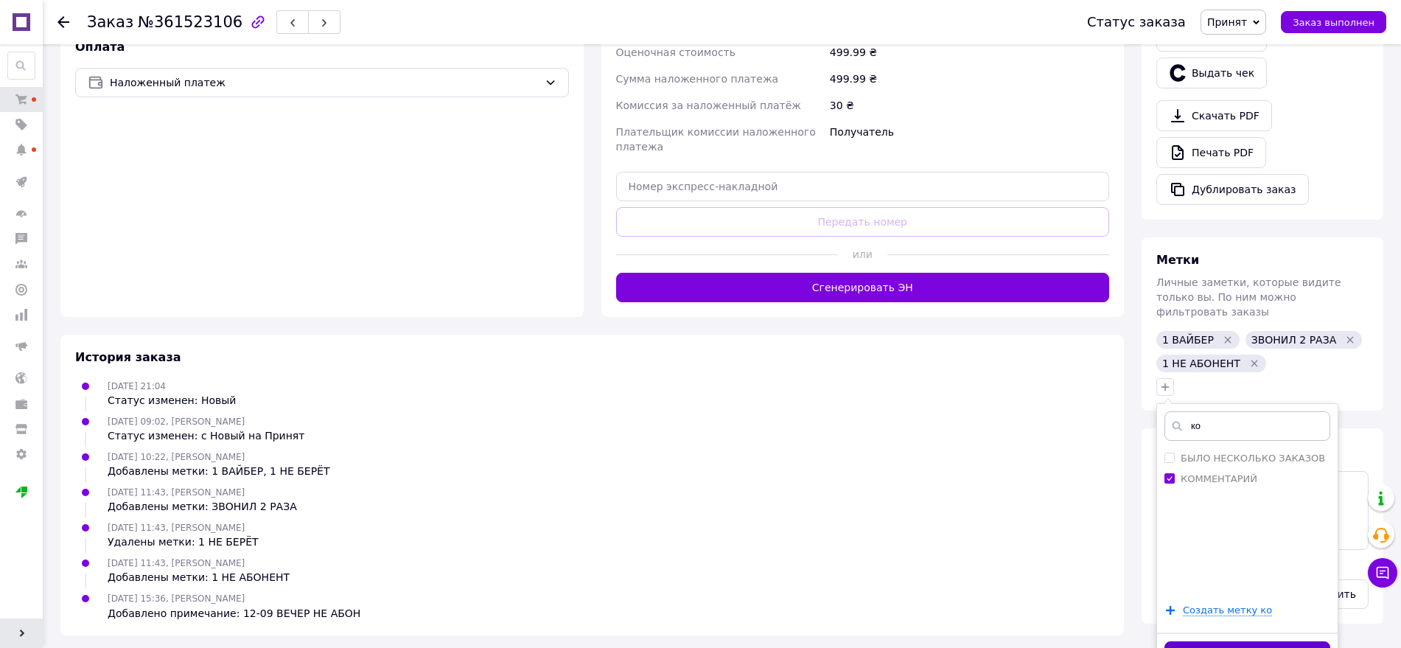
click at [1194, 641] on button "Добавить метку" at bounding box center [1247, 655] width 166 height 29
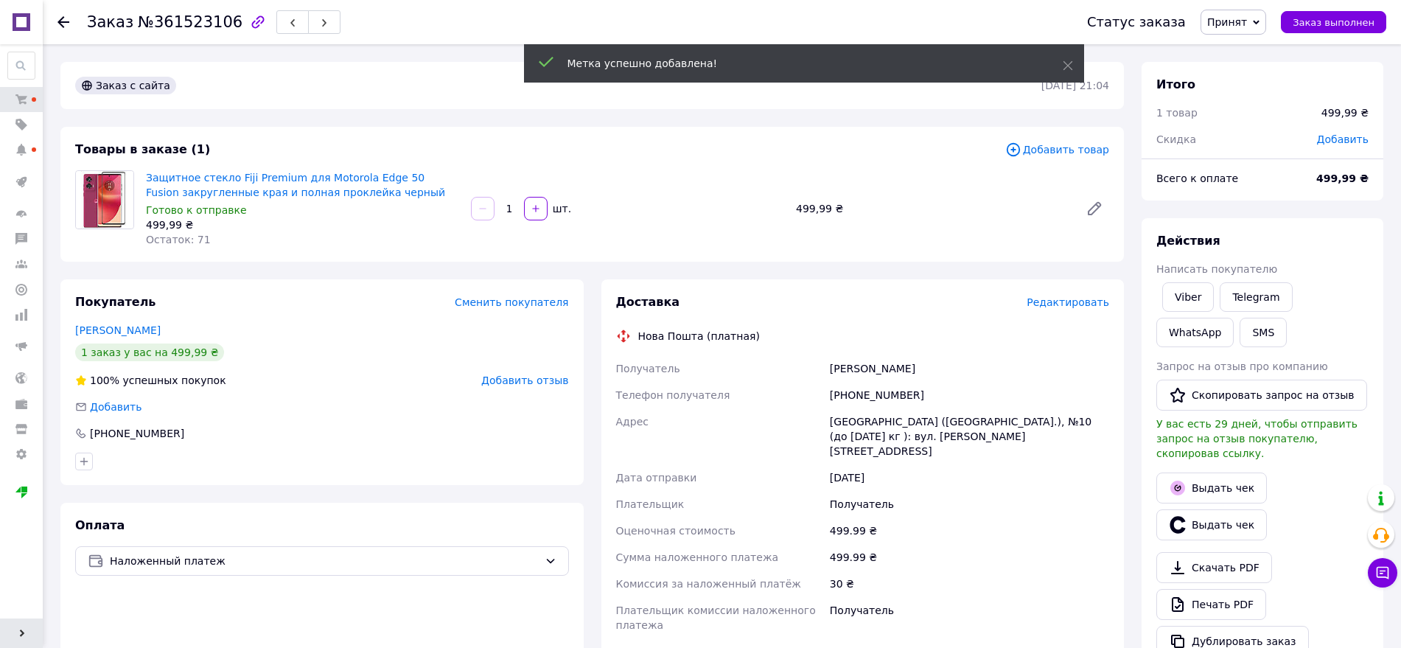
scroll to position [503, 0]
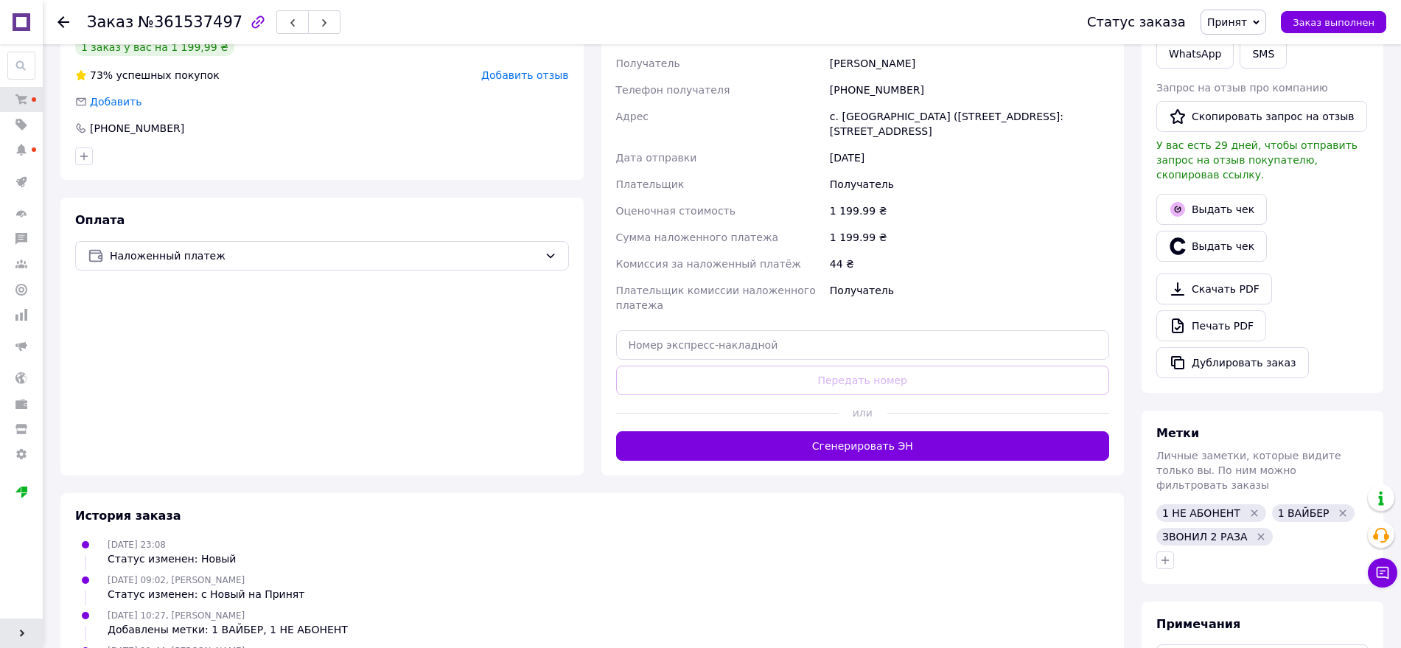
scroll to position [442, 0]
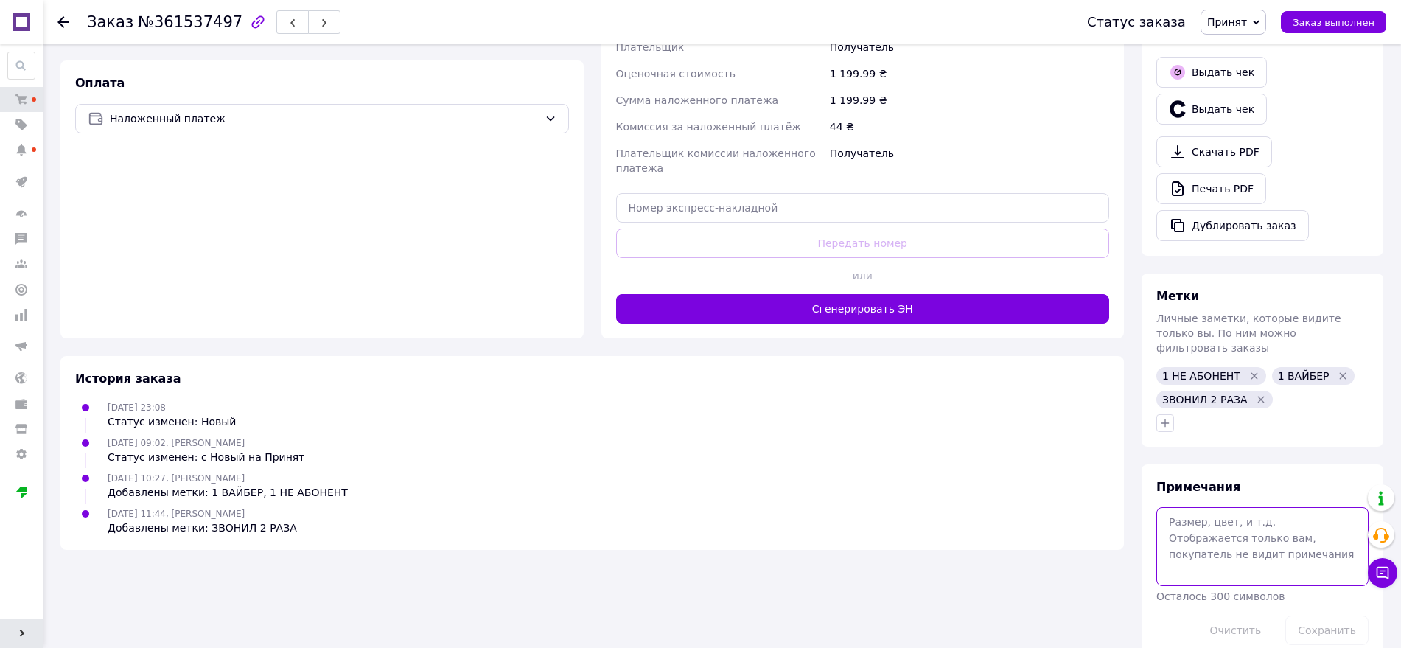
click at [1233, 507] on textarea at bounding box center [1262, 546] width 212 height 78
paste textarea "12-09 ВЕЧЕР"
type textarea "12-09 ВЕЧЕР НЕ АБОН"
click at [1318, 615] on button "Сохранить" at bounding box center [1326, 629] width 83 height 29
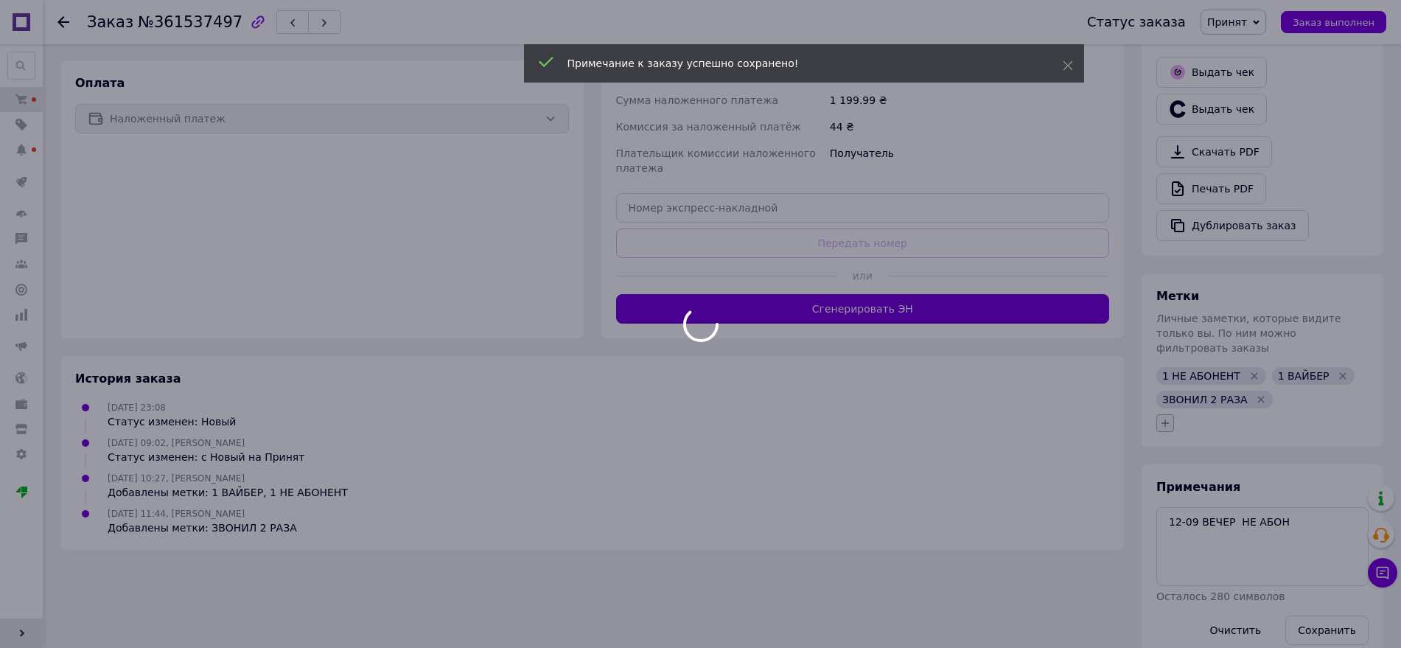
click at [1165, 392] on body "0629store.com.ua - Интернет магазин чехлов и защитных стекол для смартфонов Ваш…" at bounding box center [700, 117] width 1401 height 1119
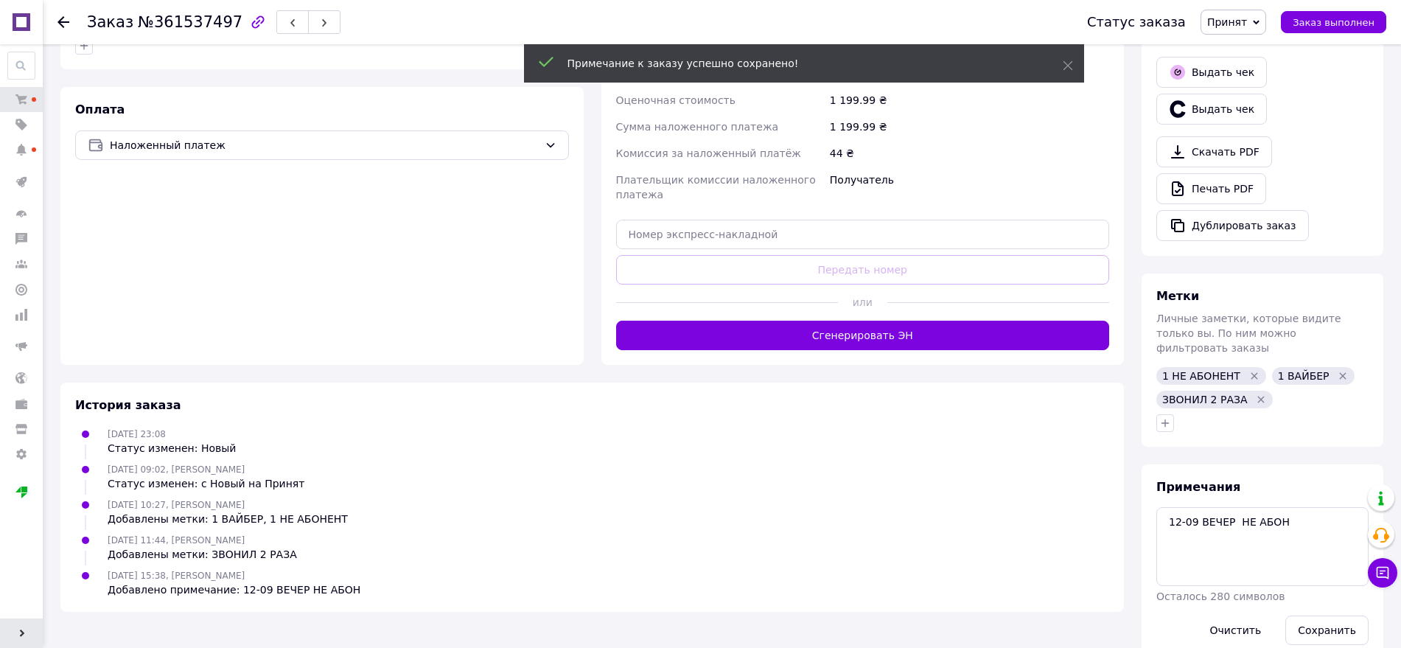
click at [1165, 417] on icon "button" at bounding box center [1165, 423] width 12 height 12
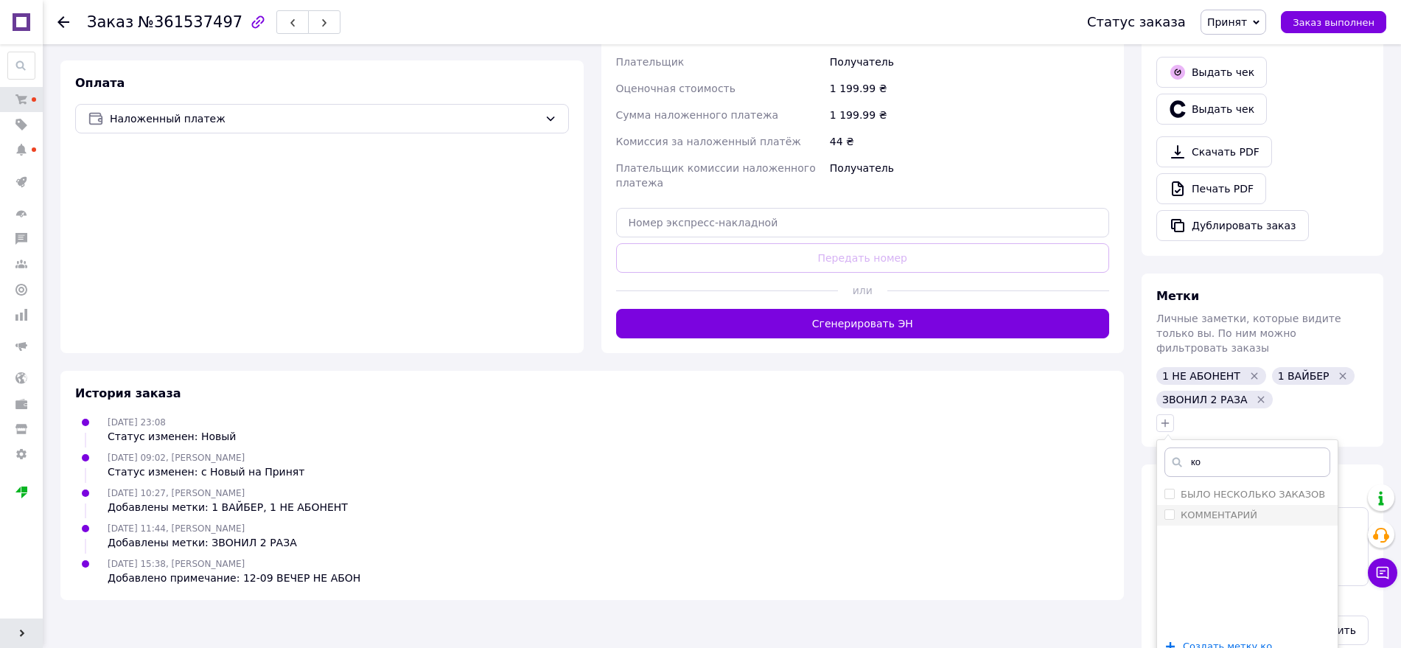
type input "ко"
click at [1202, 509] on label "КОММЕНТАРИЙ" at bounding box center [1218, 514] width 77 height 11
checkbox input "true"
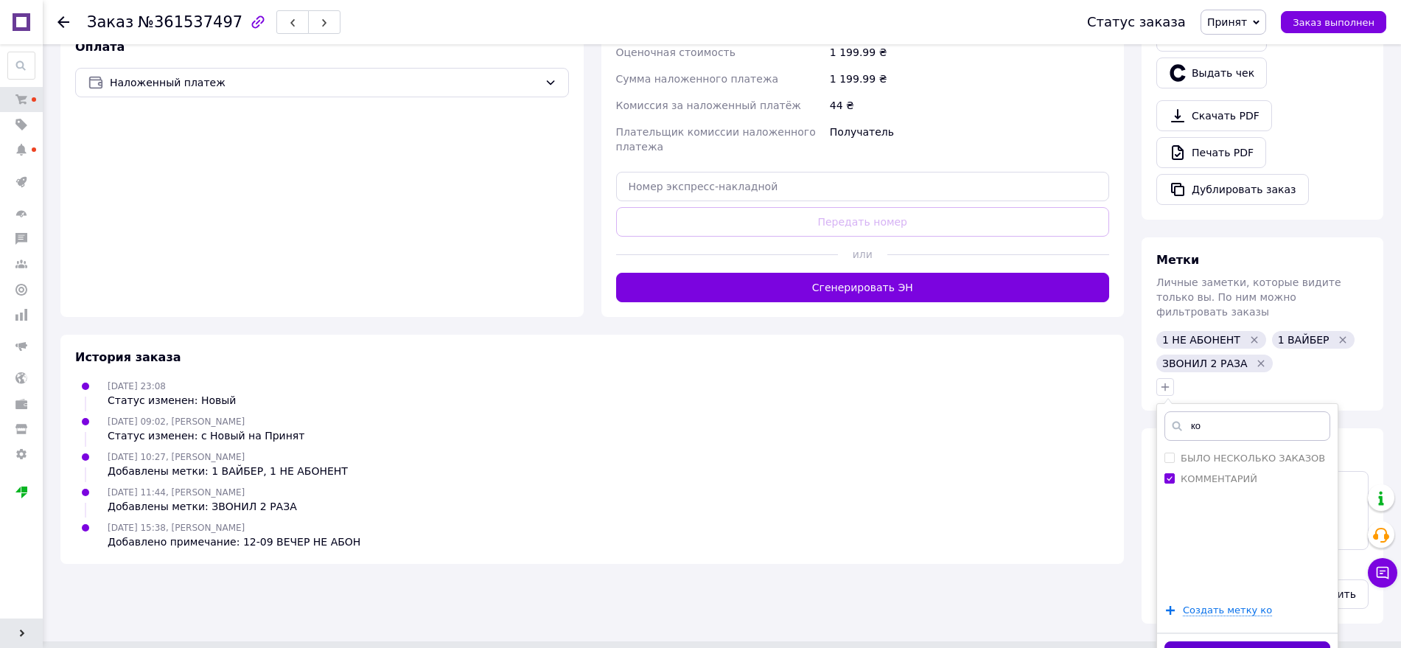
click at [1204, 641] on button "Добавить метку" at bounding box center [1247, 655] width 166 height 29
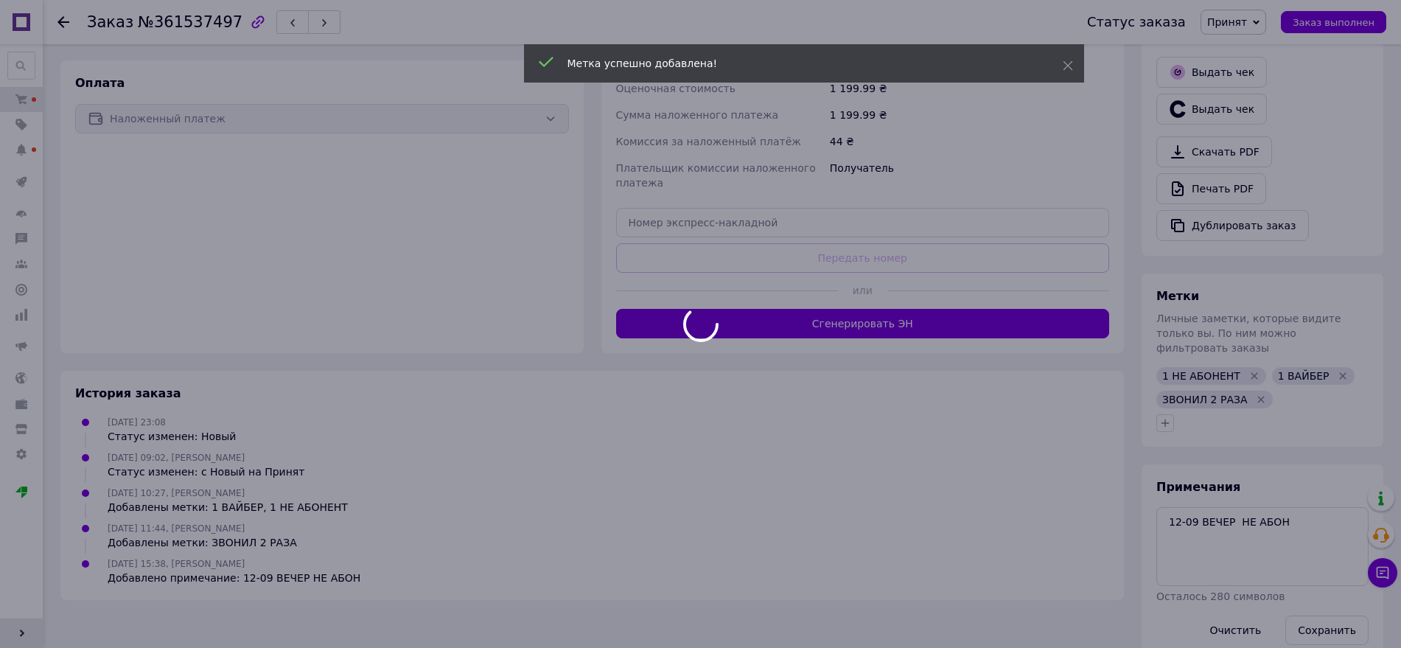
scroll to position [439, 0]
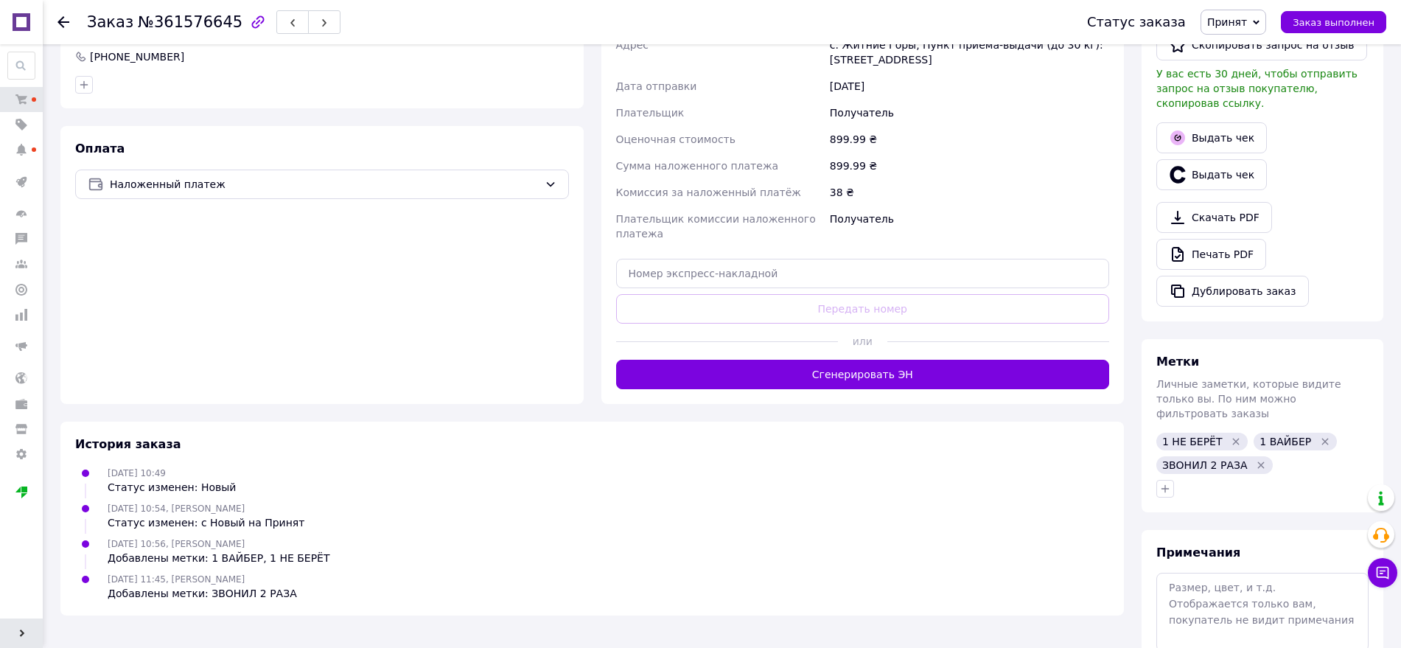
scroll to position [442, 0]
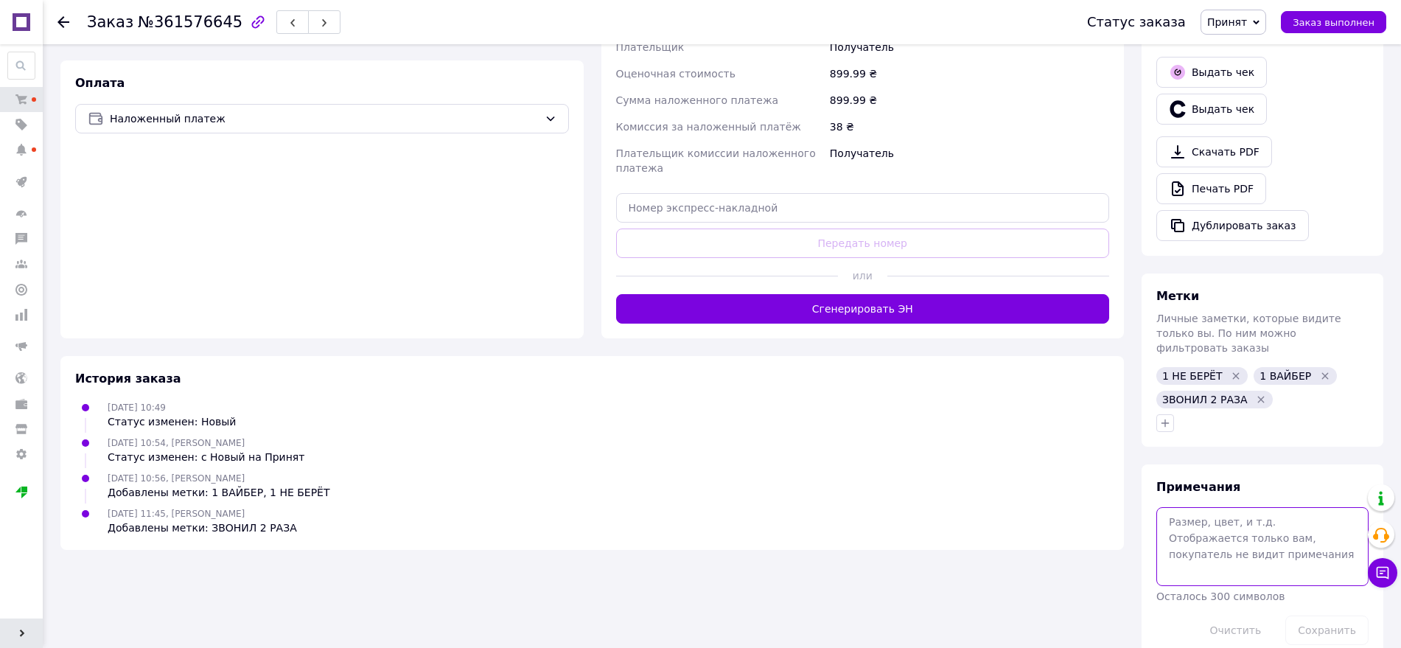
click at [1224, 507] on textarea at bounding box center [1262, 546] width 212 height 78
paste textarea "12-09 ВЕЧЕР"
type textarea "12-09 ВЕЧЕР НЕ АБОН"
click at [1352, 615] on button "Сохранить" at bounding box center [1326, 629] width 83 height 29
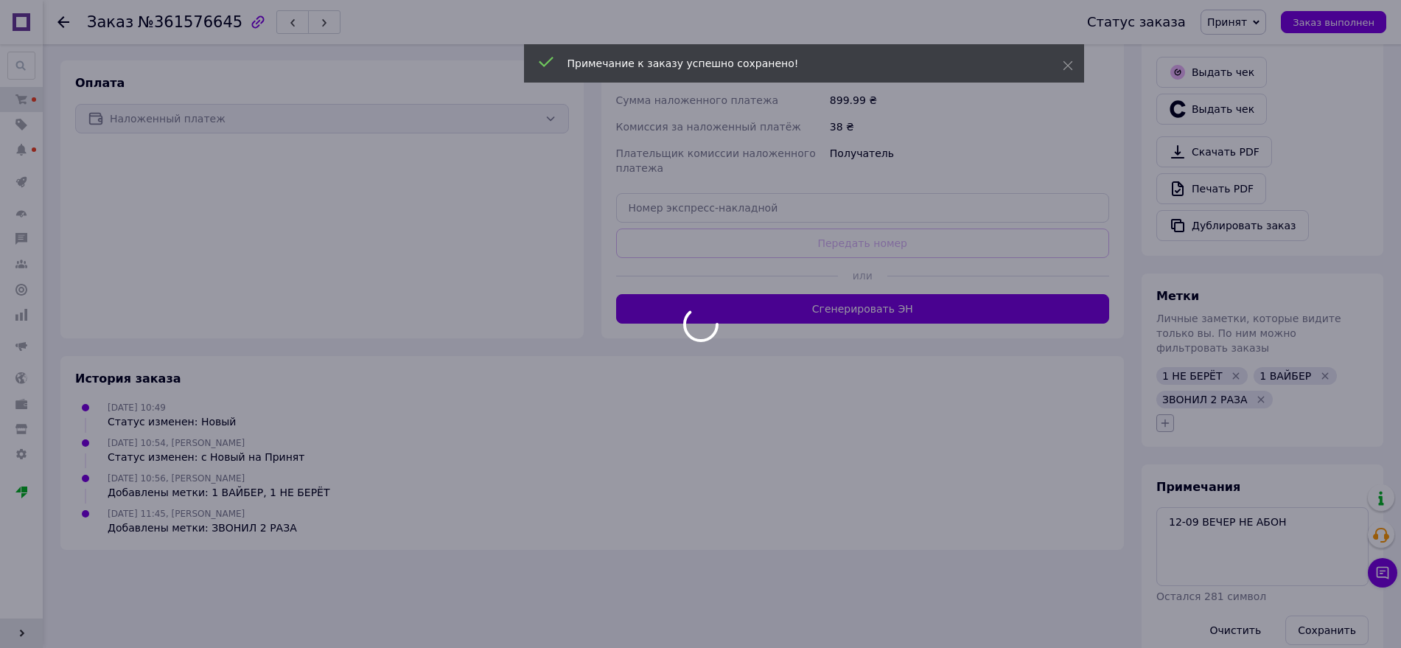
click at [1163, 393] on body "0629store.com.ua - Интернет магазин чехлов и защитных стекол для смартфонов Ваш…" at bounding box center [700, 117] width 1401 height 1119
click at [1164, 417] on icon "button" at bounding box center [1165, 423] width 12 height 12
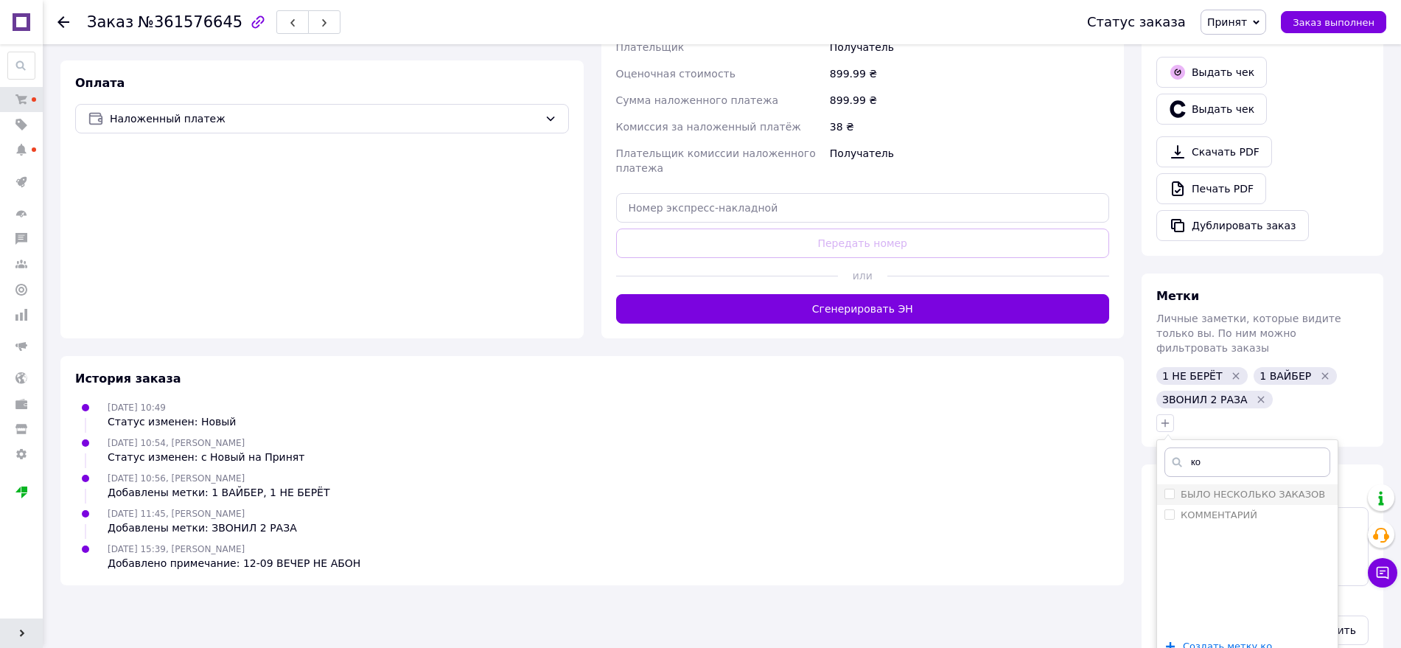
type input "ко"
click at [1209, 484] on li "БЫЛО НЕСКОЛЬКО ЗАКАЗОВ" at bounding box center [1247, 494] width 180 height 21
checkbox input "true"
click at [1209, 509] on label "КОММЕНТАРИЙ" at bounding box center [1218, 514] width 77 height 11
checkbox input "true"
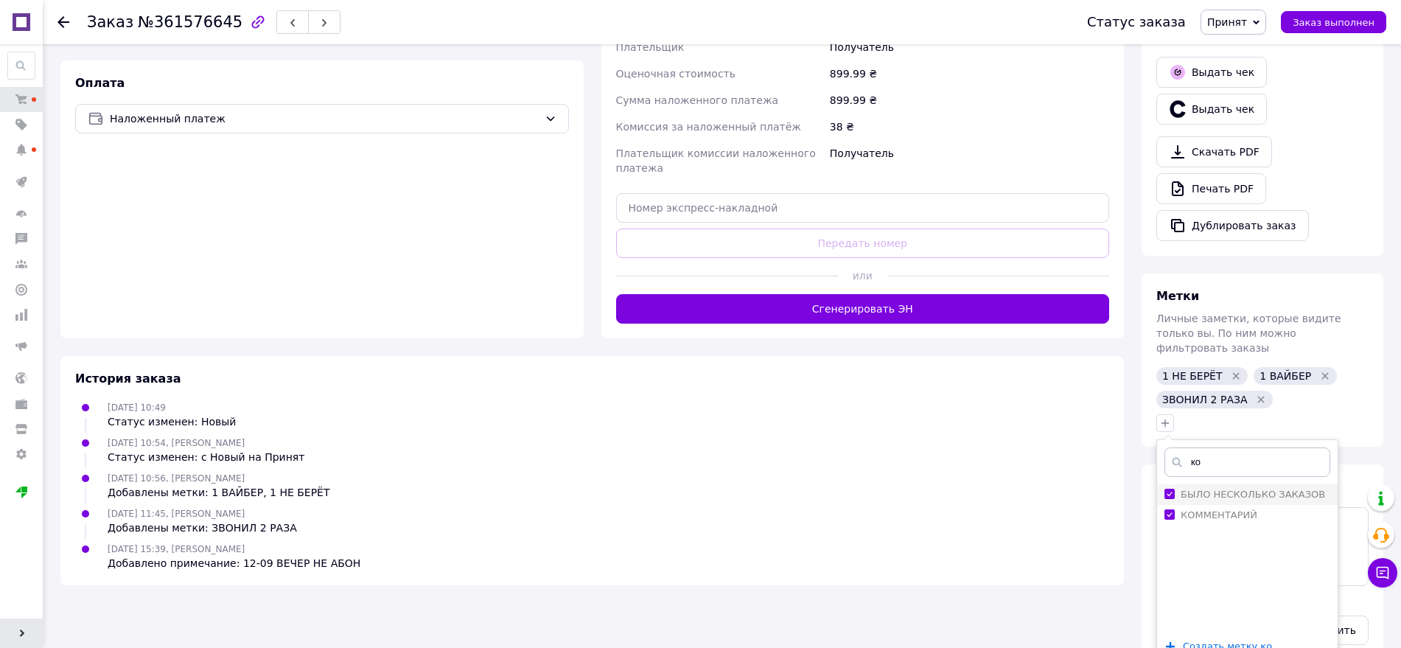
click at [1210, 488] on label "БЫЛО НЕСКОЛЬКО ЗАКАЗОВ" at bounding box center [1252, 493] width 144 height 11
checkbox input "false"
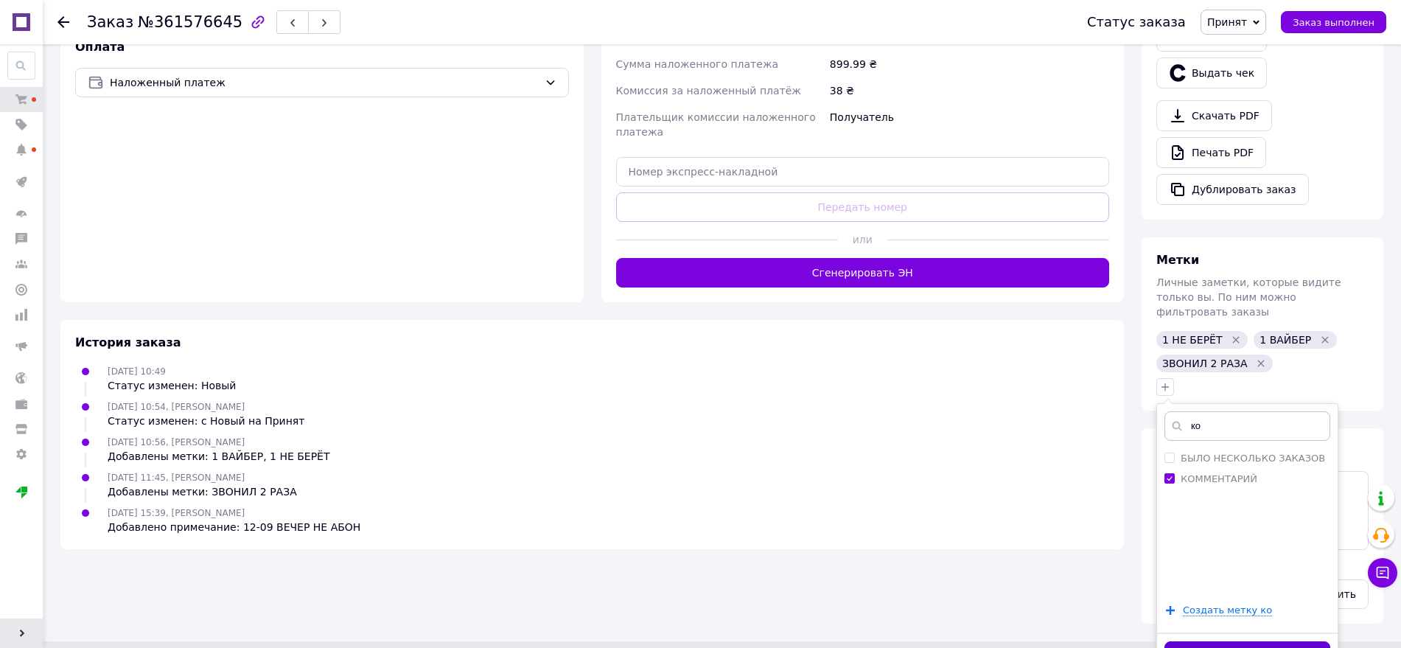
click at [1205, 641] on button "Добавить метку" at bounding box center [1247, 655] width 166 height 29
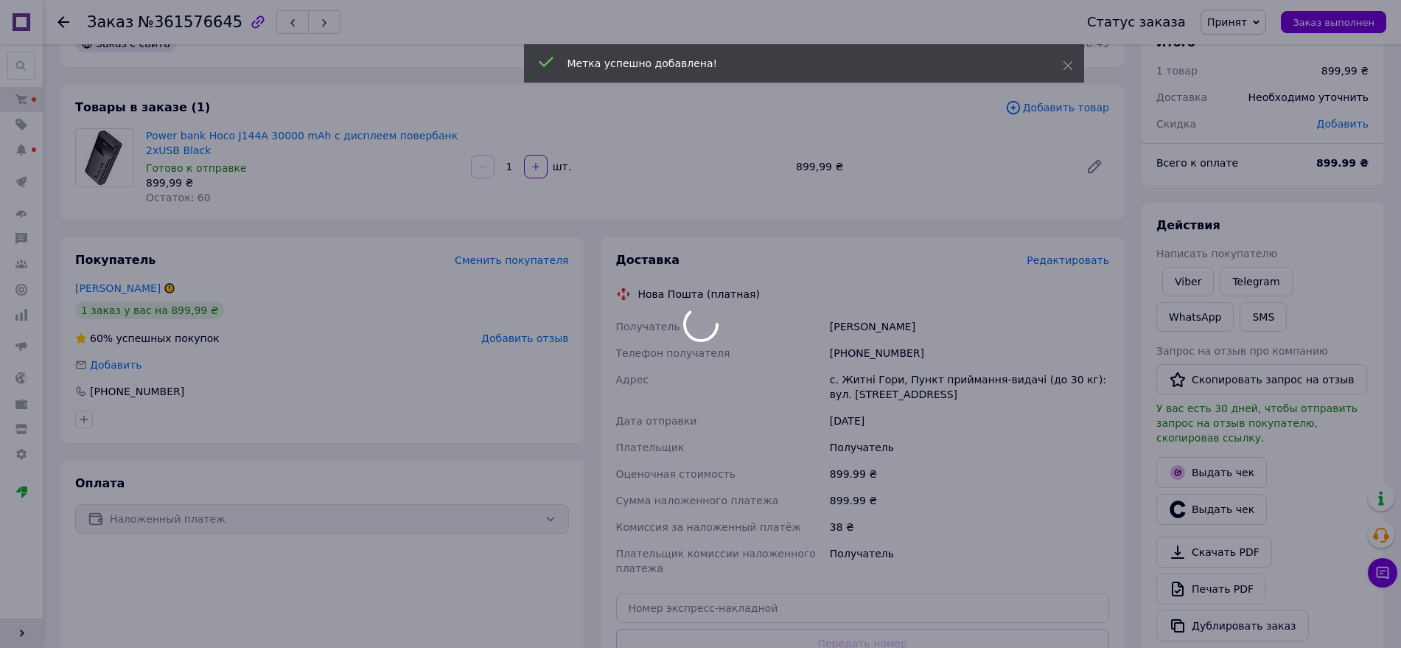
scroll to position [0, 0]
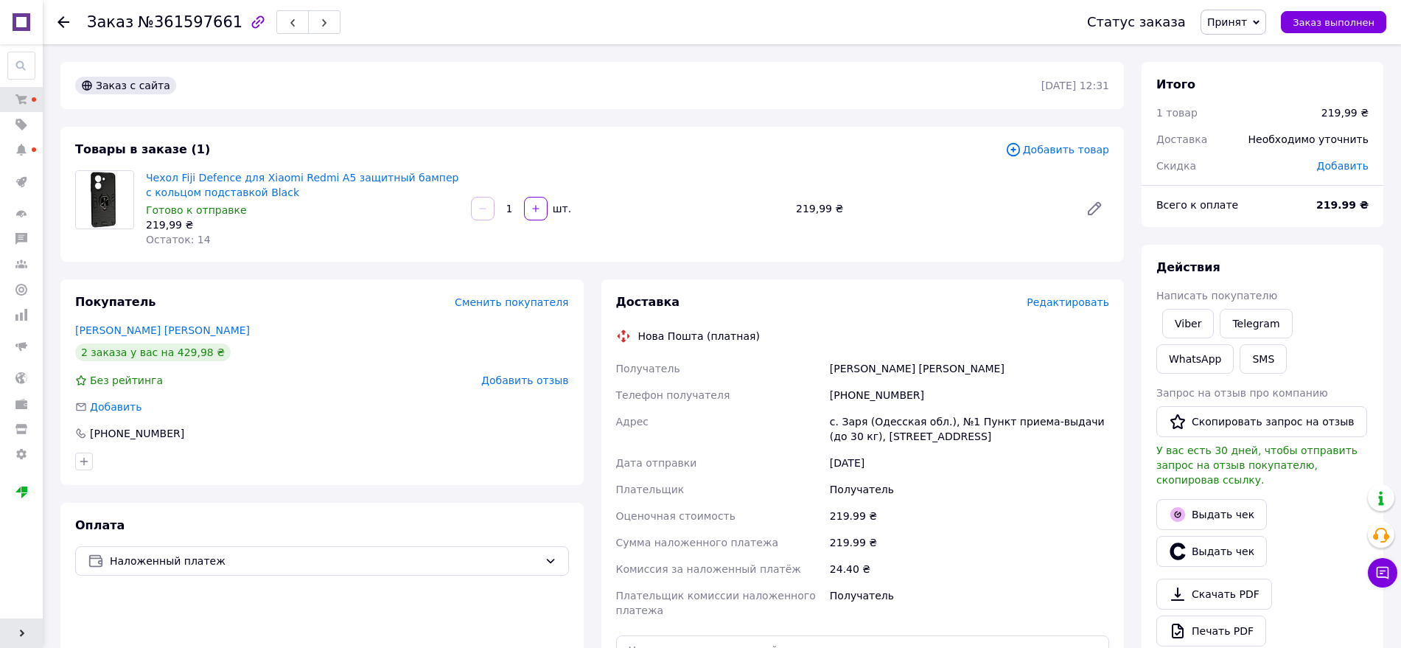
click at [878, 397] on div "+380988755808" at bounding box center [969, 395] width 285 height 27
copy div "380988755808"
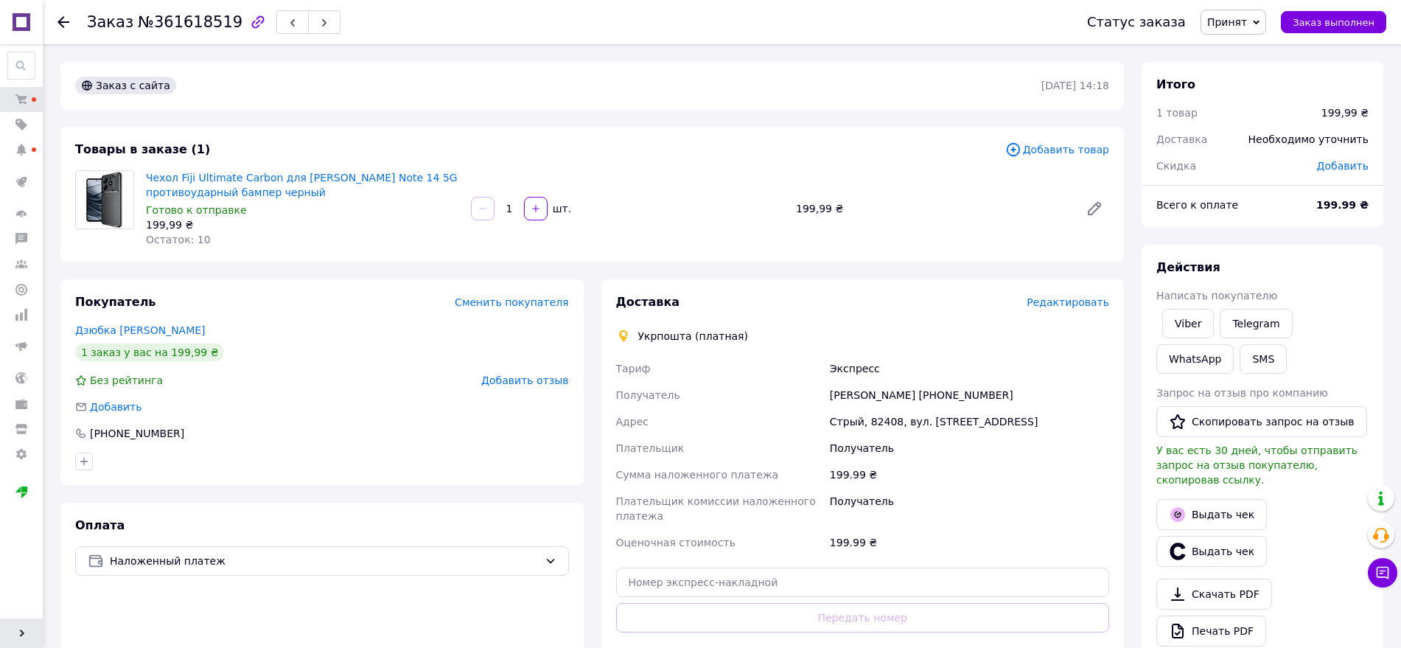
click at [778, 296] on div "Доставка" at bounding box center [821, 302] width 411 height 17
click at [1242, 18] on span "Принят" at bounding box center [1227, 22] width 40 height 12
click at [1221, 115] on li "1 ПЕЧАТЬ" at bounding box center [1261, 118] width 120 height 22
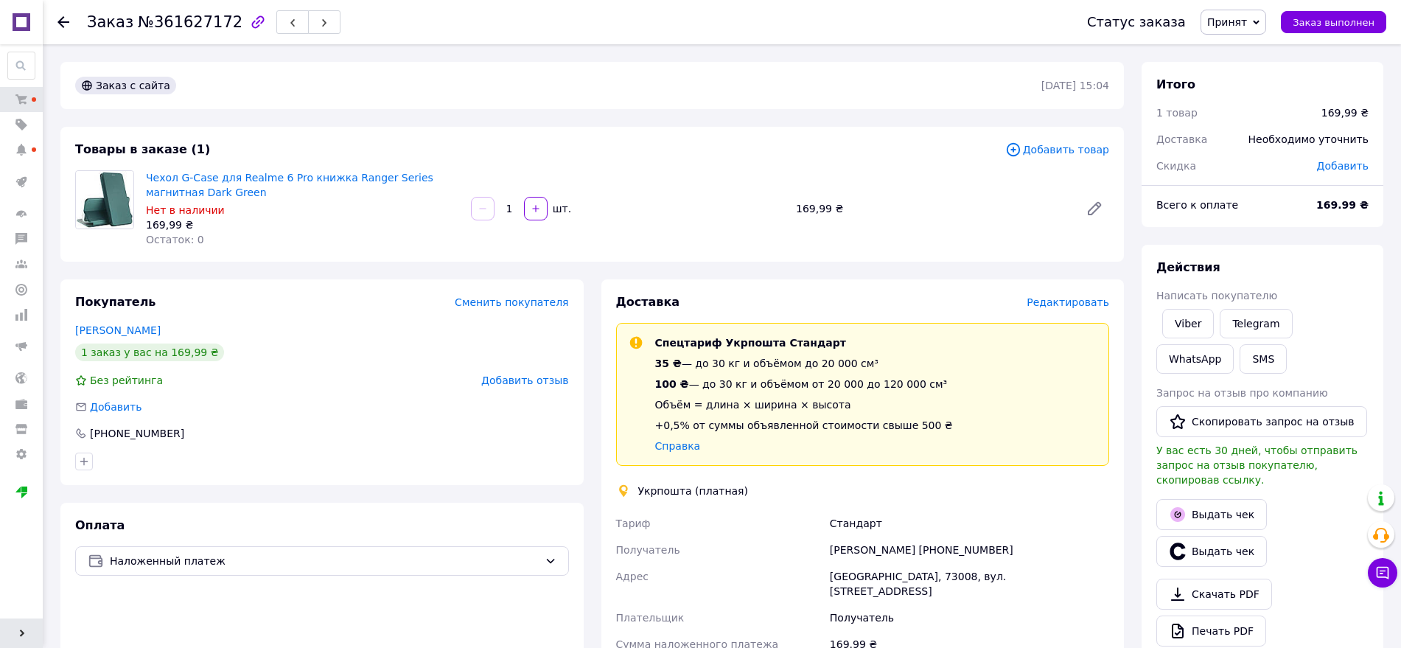
click at [1246, 8] on div "Статус заказа Принят Выполнен Отменен Оплаченный 1 ПЕЧАТЬ 2 ЗАПИСЬ 3 ДОСТАВКА 4…" at bounding box center [1221, 22] width 329 height 44
click at [1244, 18] on span "Принят" at bounding box center [1227, 22] width 40 height 12
click at [1250, 68] on li "Отменен" at bounding box center [1261, 74] width 120 height 22
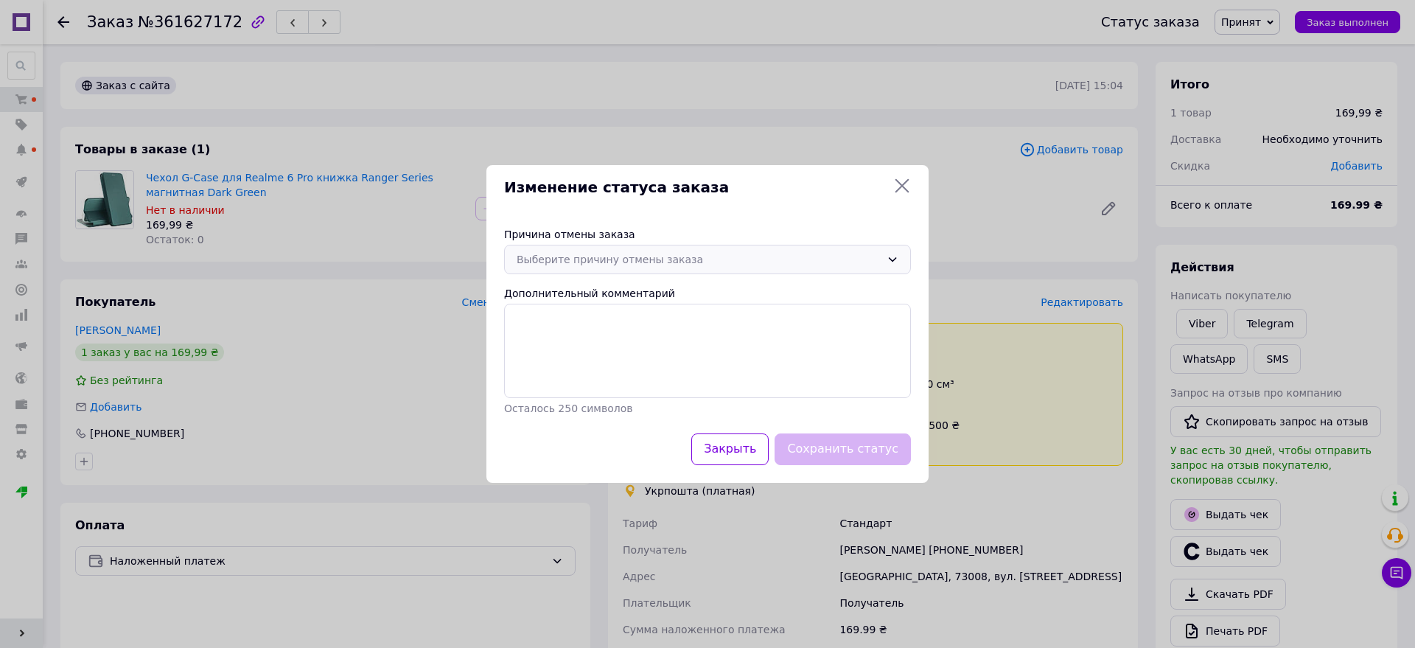
drag, startPoint x: 650, startPoint y: 257, endPoint x: 648, endPoint y: 270, distance: 12.7
click at [651, 256] on div "Выберите причину отмены заказа" at bounding box center [698, 259] width 364 height 16
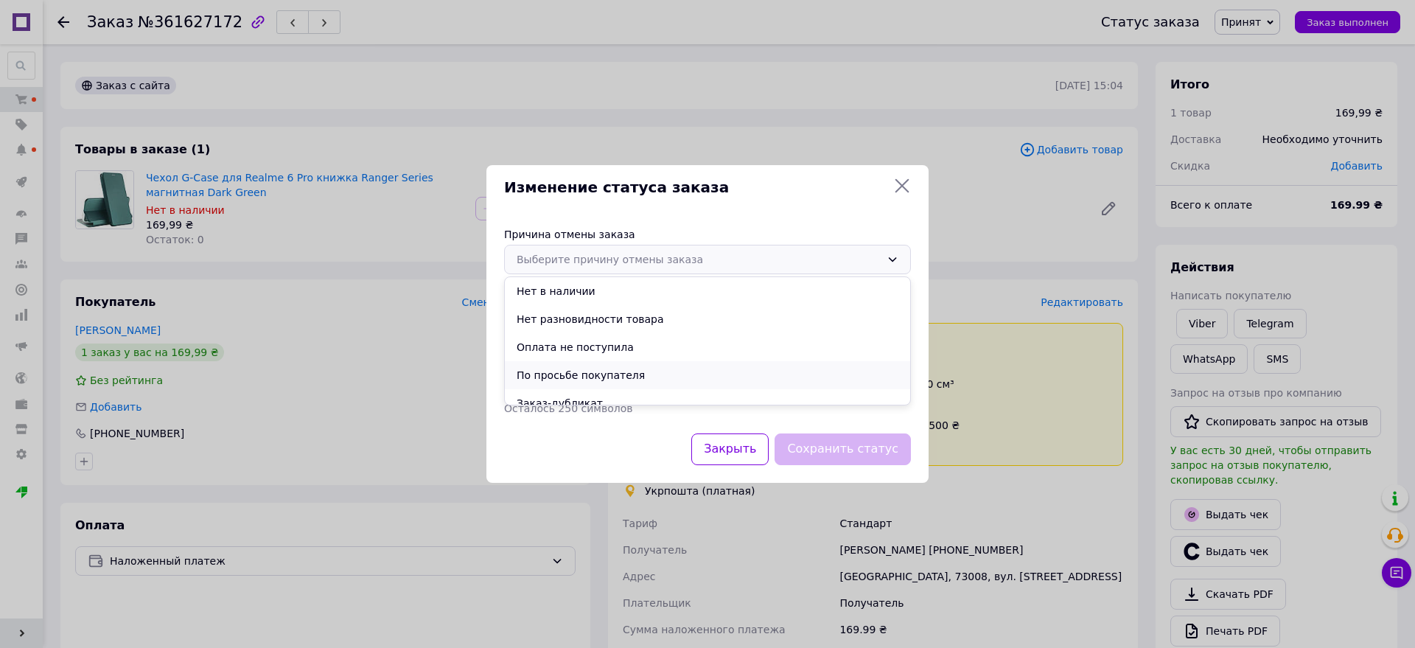
click at [587, 372] on li "По просьбе покупателя" at bounding box center [707, 375] width 405 height 28
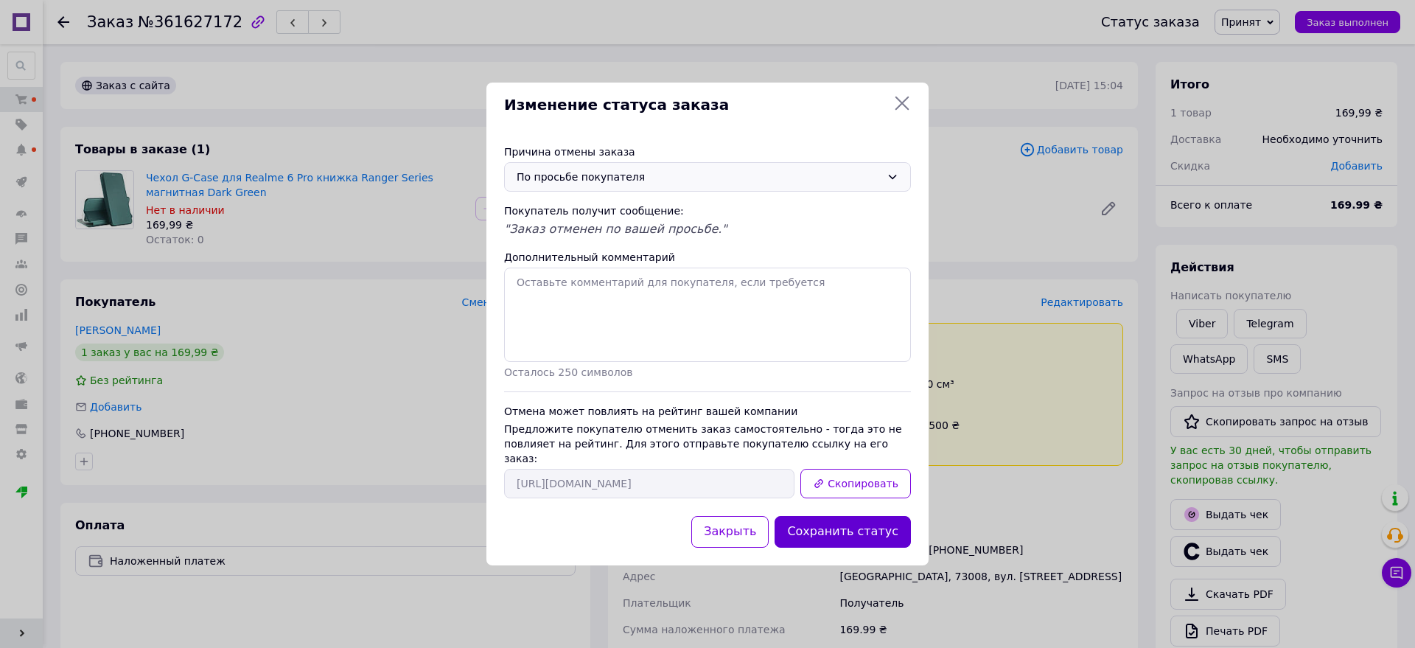
click at [860, 518] on button "Сохранить статус" at bounding box center [842, 532] width 136 height 32
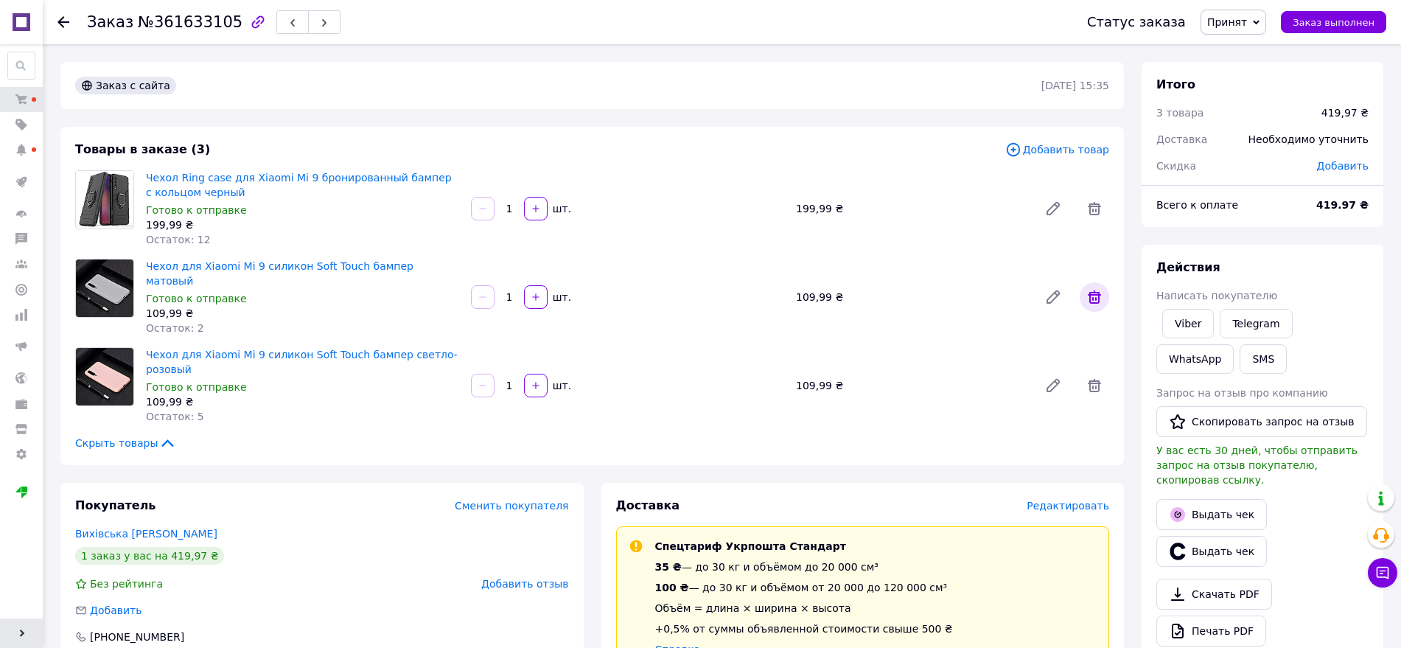
click at [1094, 298] on icon at bounding box center [1094, 297] width 18 height 18
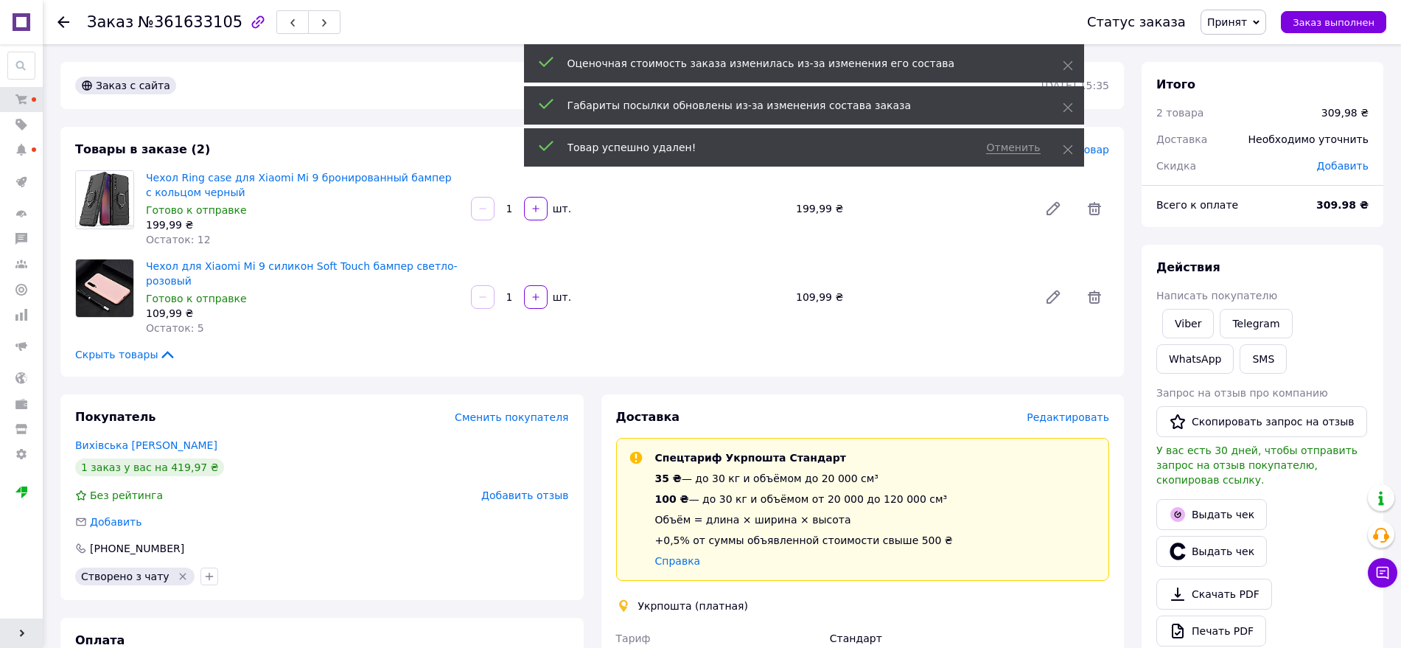
click at [1100, 149] on span "Добавить товар" at bounding box center [1057, 149] width 104 height 16
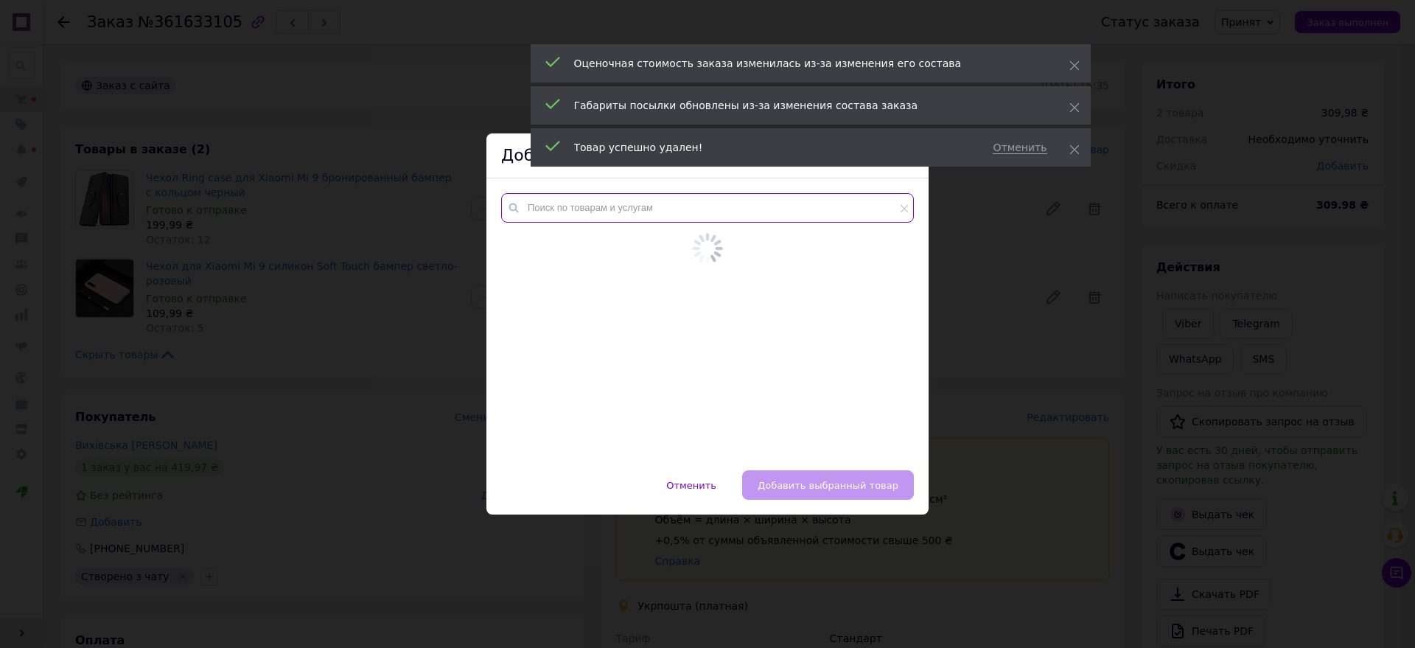
click at [619, 214] on input "text" at bounding box center [707, 207] width 413 height 29
paste input "Чехол для Xiaomi Mi 9 силикон Soft Touch бампер мятно-голубой"
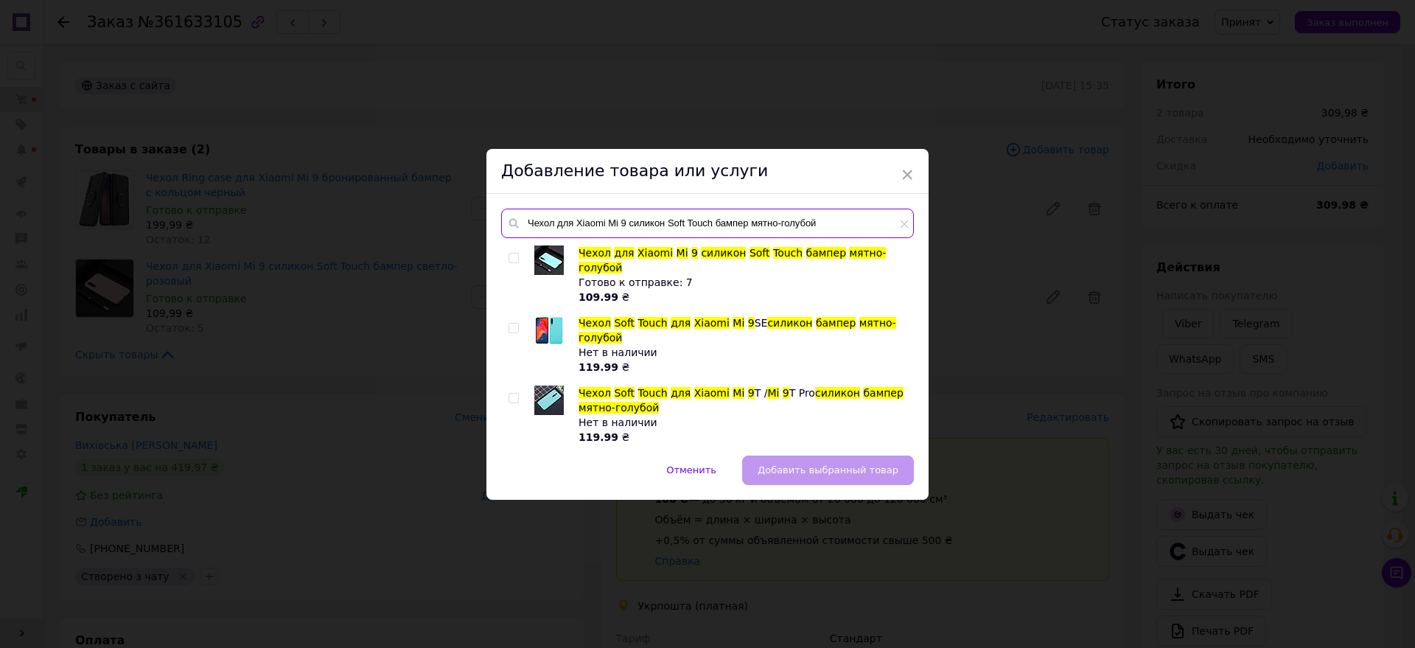
type input "Чехол для Xiaomi Mi 9 силикон Soft Touch бампер мятно-голубой"
click at [509, 256] on input "checkbox" at bounding box center [513, 258] width 10 height 10
checkbox input "true"
click at [769, 459] on button "Добавить выбранный товар" at bounding box center [828, 469] width 172 height 29
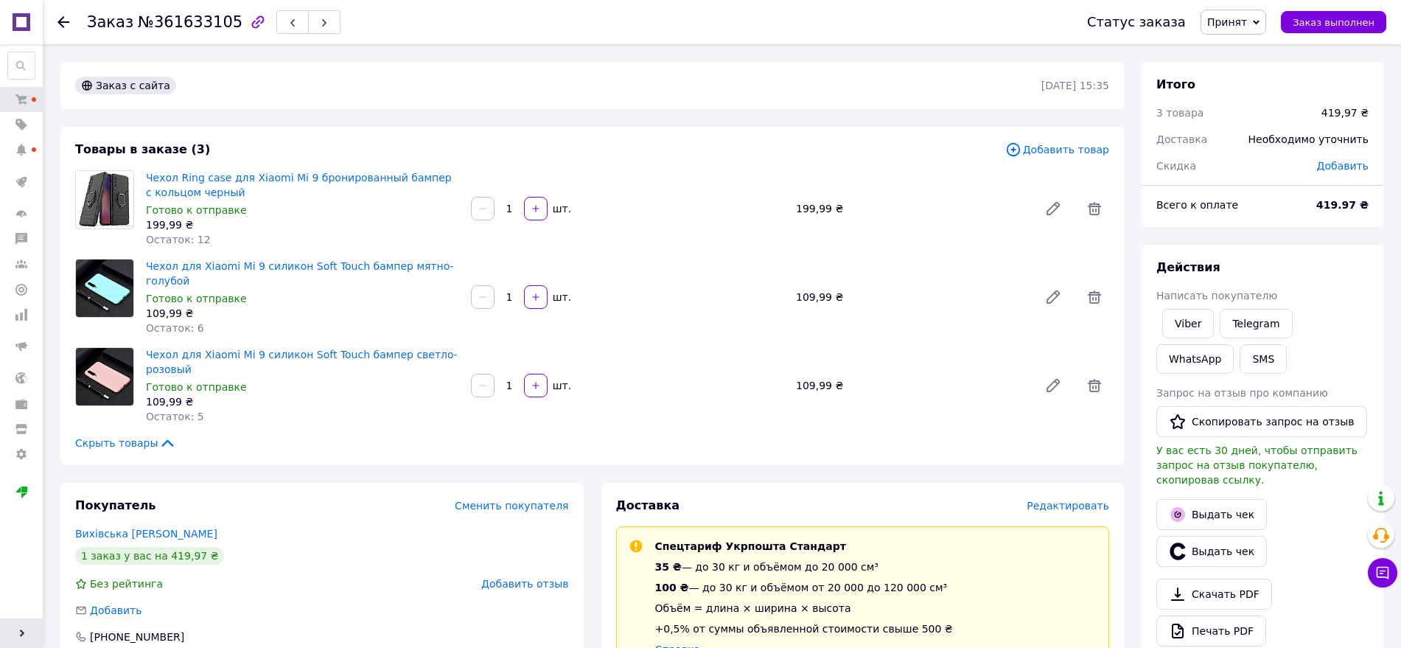
click at [1245, 17] on span "Принят" at bounding box center [1227, 22] width 40 height 12
click at [1255, 119] on li "1 ПЕЧАТЬ" at bounding box center [1261, 118] width 120 height 22
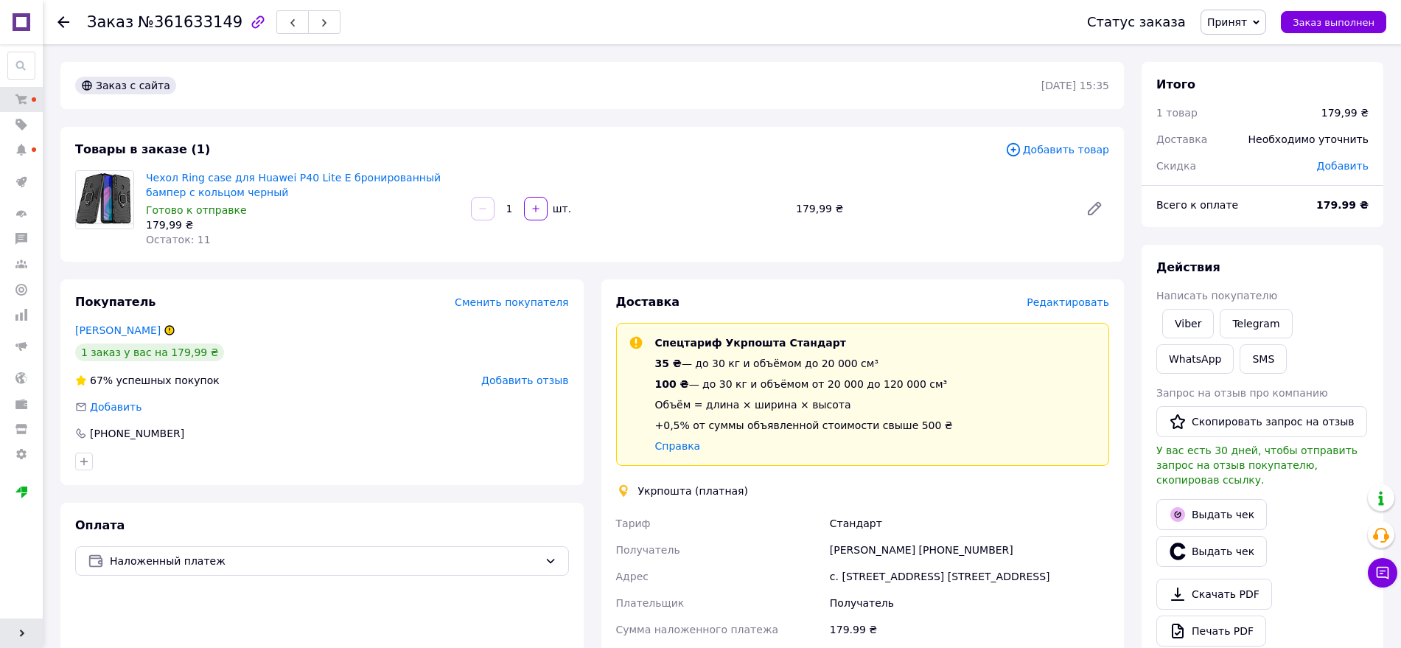
click at [1087, 150] on span "Добавить товар" at bounding box center [1057, 149] width 104 height 16
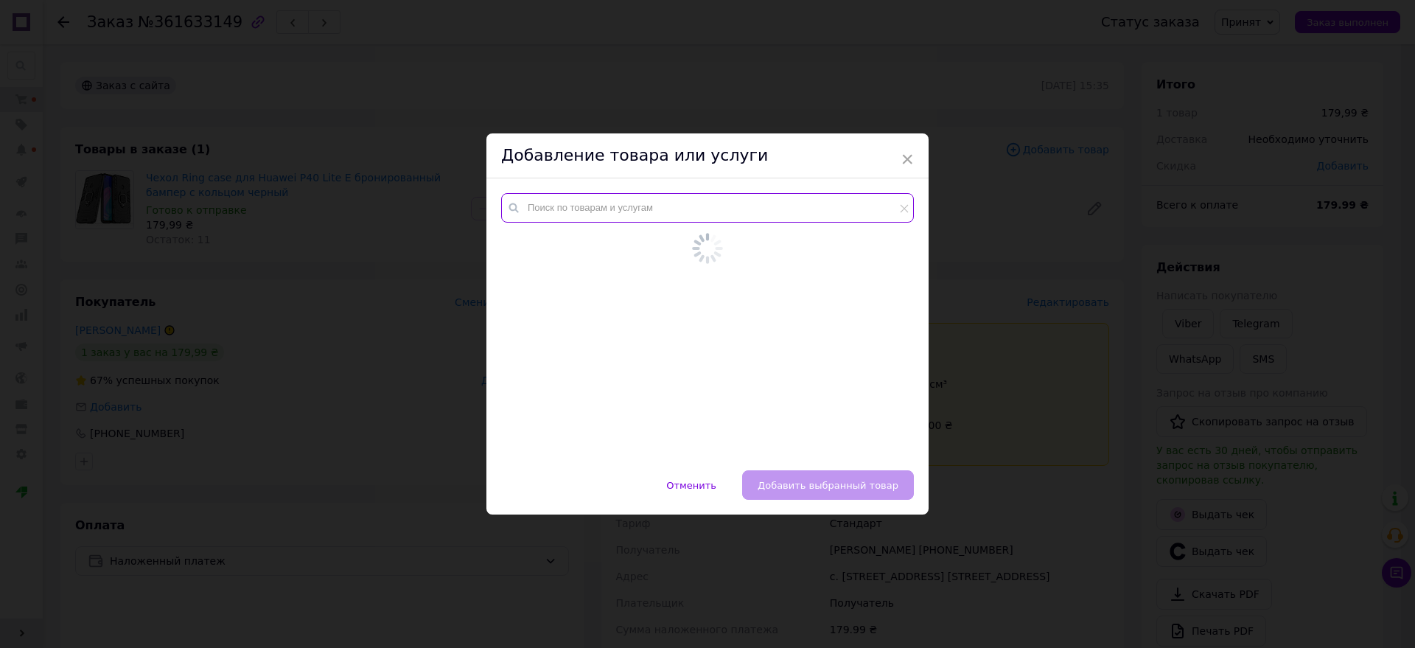
click at [718, 205] on input "text" at bounding box center [707, 207] width 413 height 29
paste input "Чехол Soft Touch для Xiaomi Redmi 9 силикон бампер мятно-голубой"
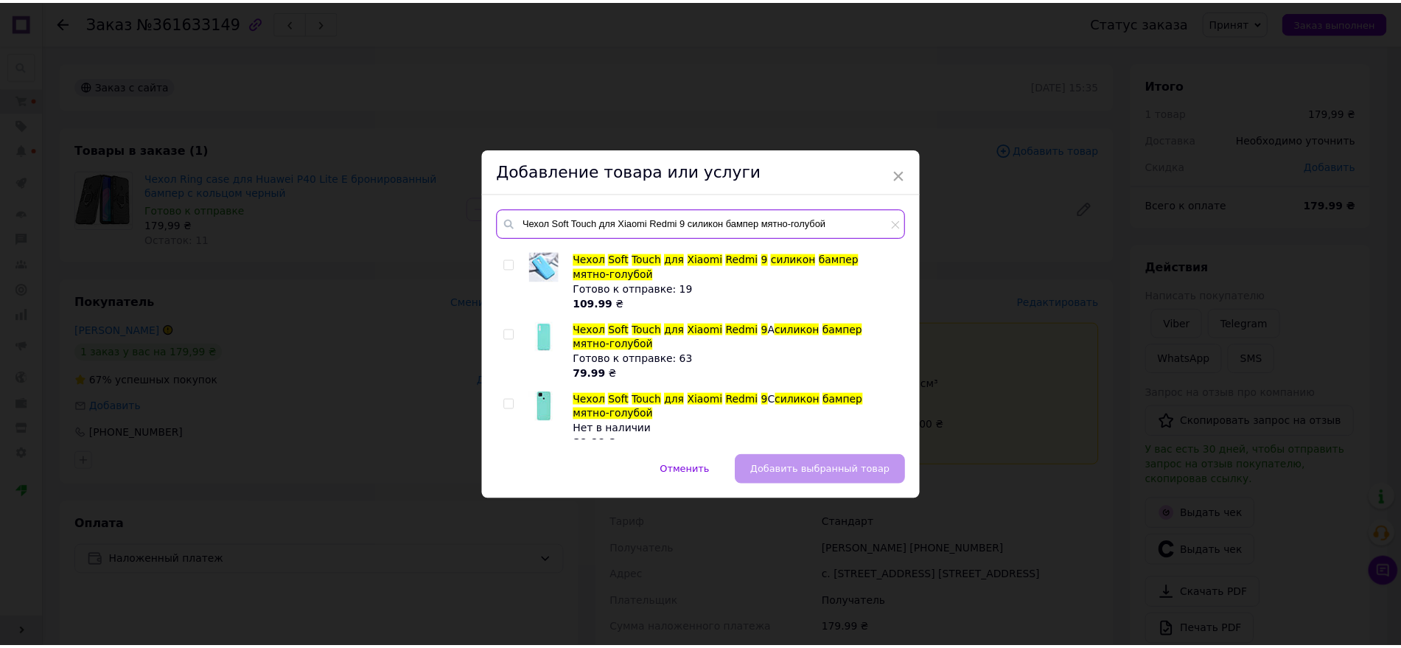
scroll to position [284, 0]
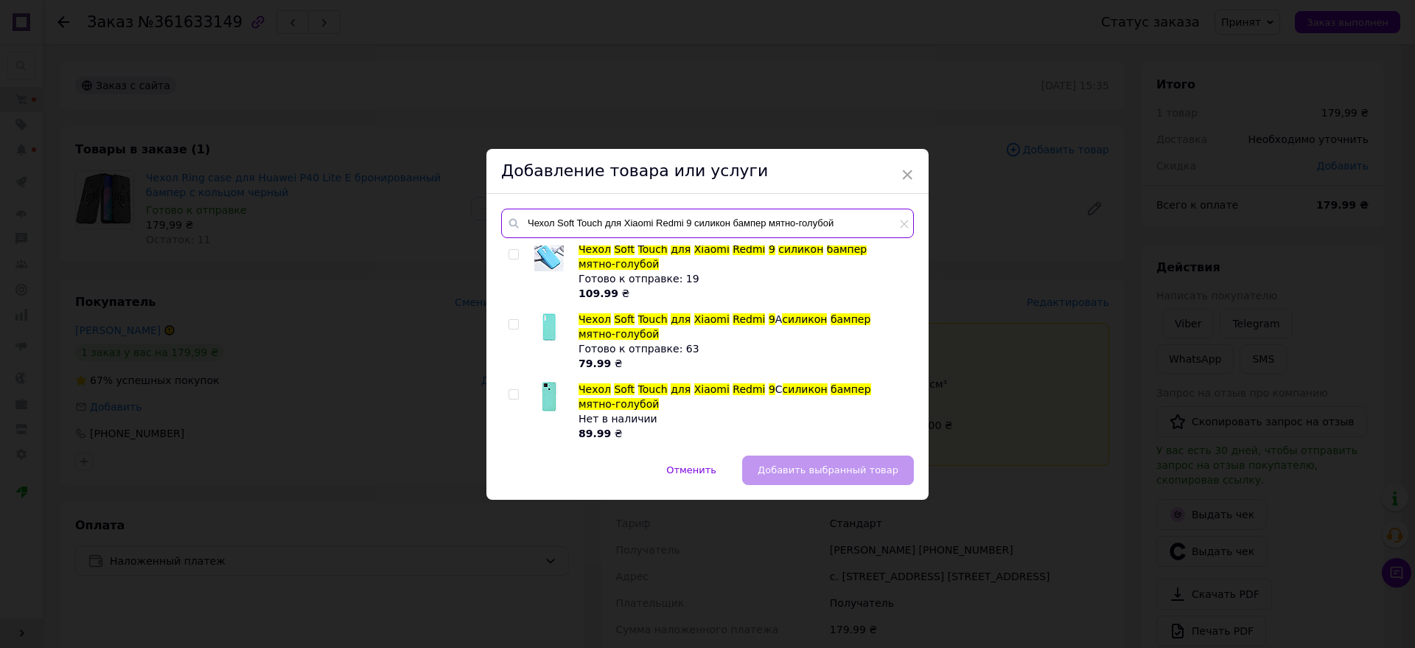
type input "Чехол Soft Touch для Xiaomi Redmi 9 силикон бампер мятно-голубой"
click at [508, 251] on input "checkbox" at bounding box center [513, 255] width 10 height 10
checkbox input "true"
click at [847, 469] on span "Добавить выбранный товар" at bounding box center [827, 469] width 141 height 11
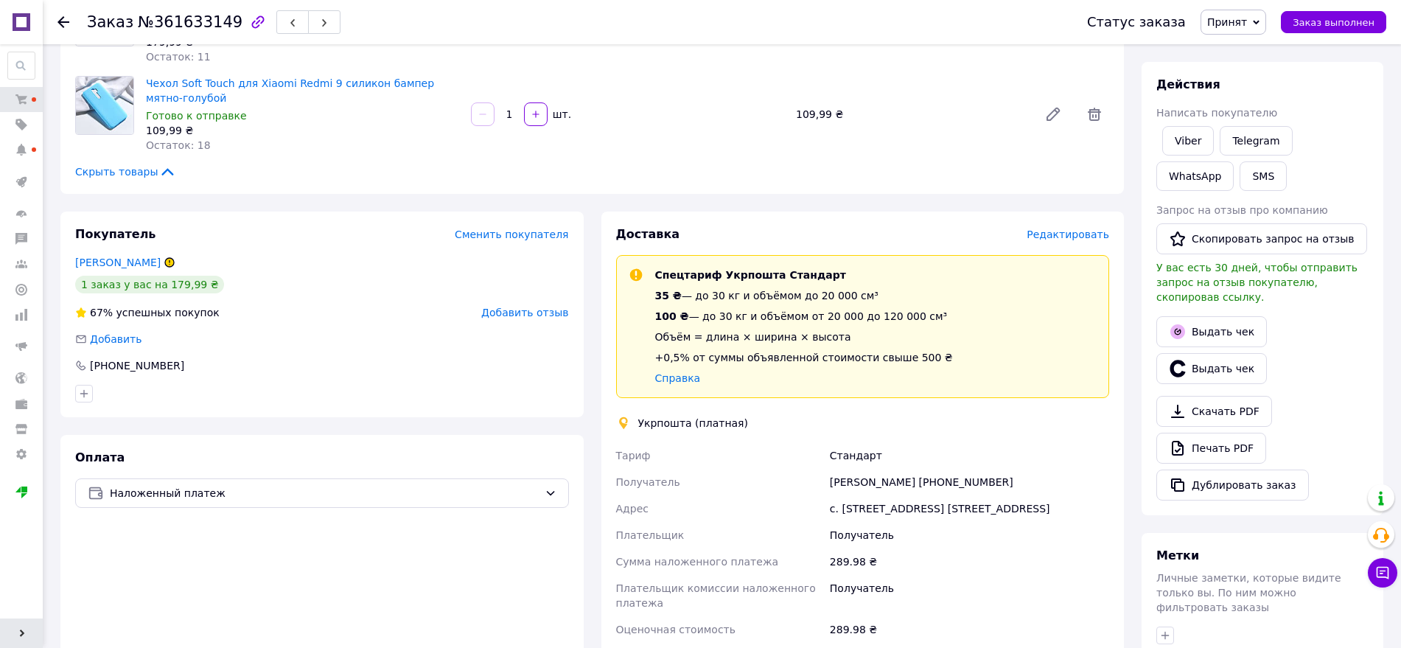
scroll to position [0, 0]
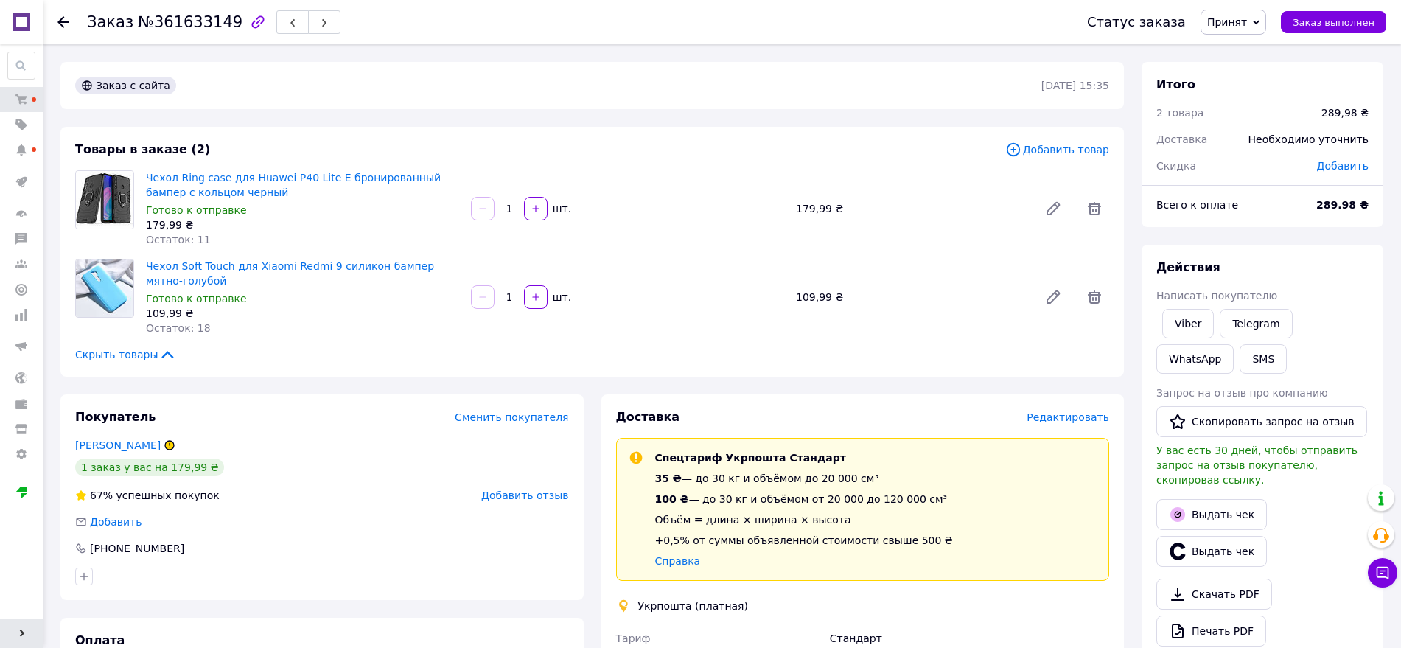
click at [174, 15] on span "№361633149" at bounding box center [190, 22] width 105 height 18
click at [174, 18] on span "№361633149" at bounding box center [190, 22] width 105 height 18
click at [179, 22] on span "№361633149" at bounding box center [190, 22] width 105 height 18
copy span "361633149"
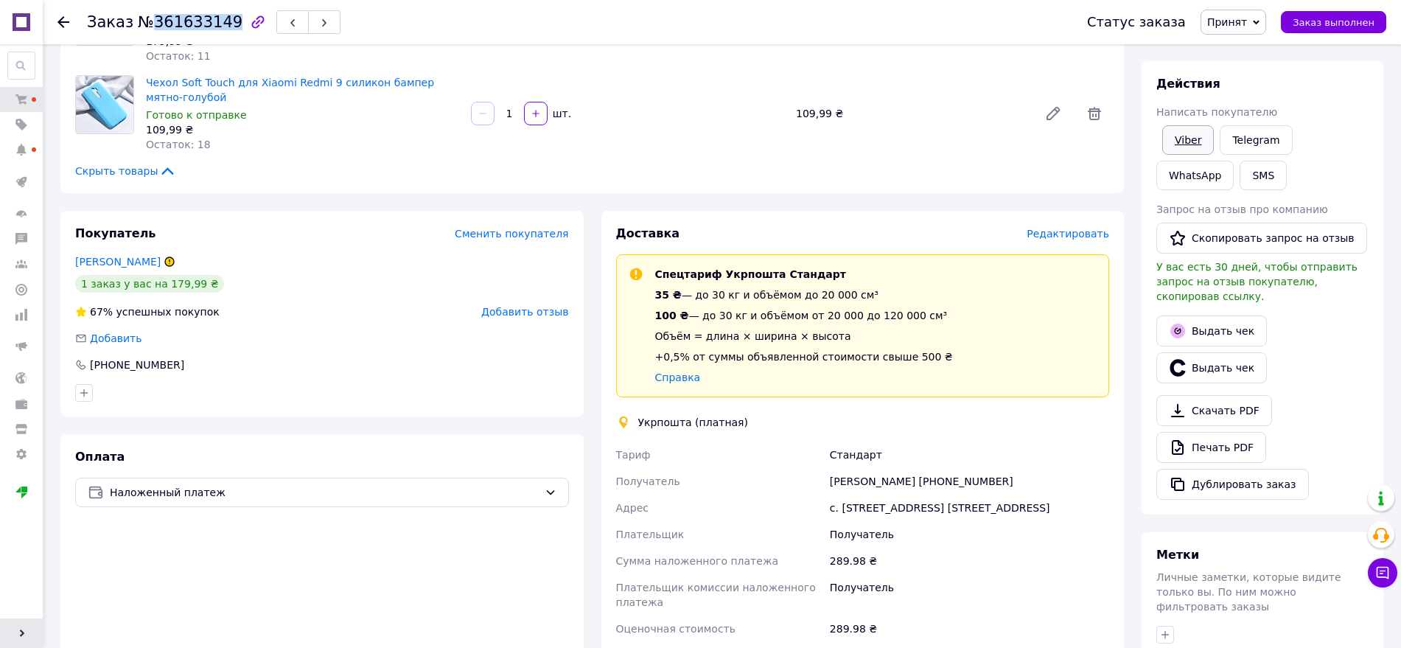
scroll to position [276, 0]
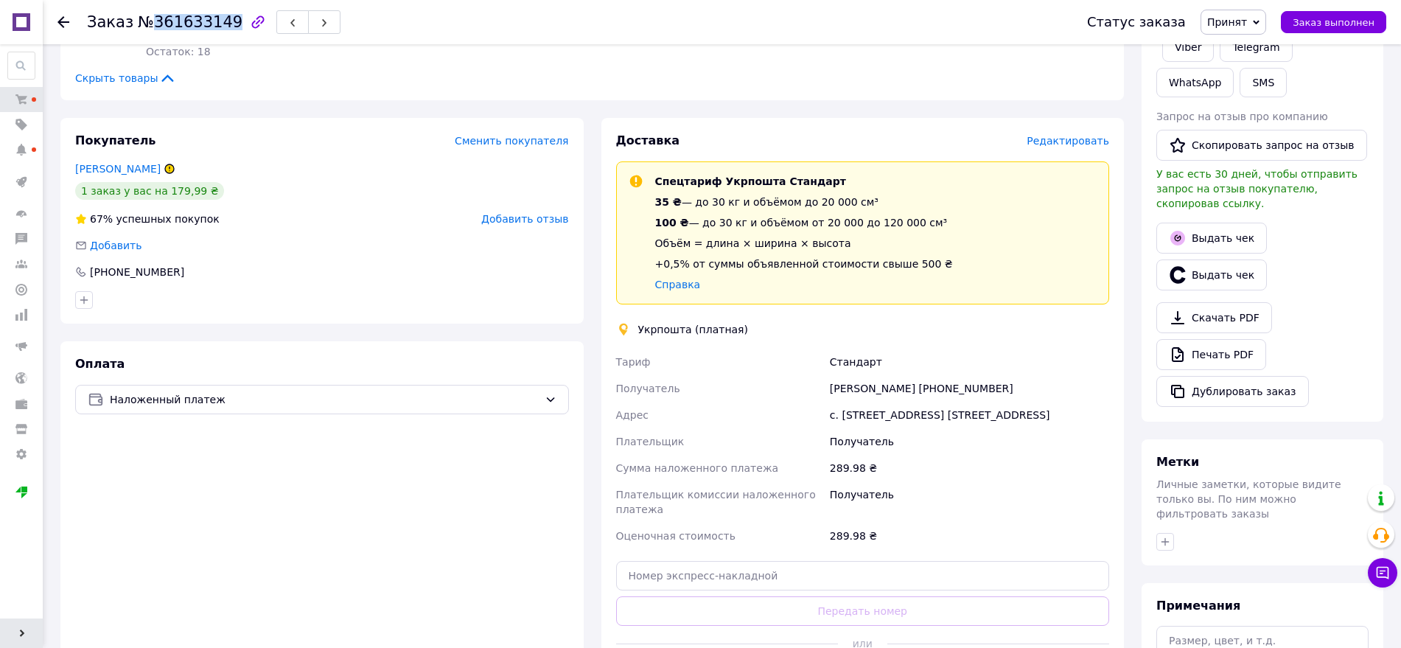
click at [1238, 21] on span "Принят" at bounding box center [1227, 22] width 40 height 12
click at [1253, 114] on li "1 ПЕЧАТЬ" at bounding box center [1261, 118] width 120 height 22
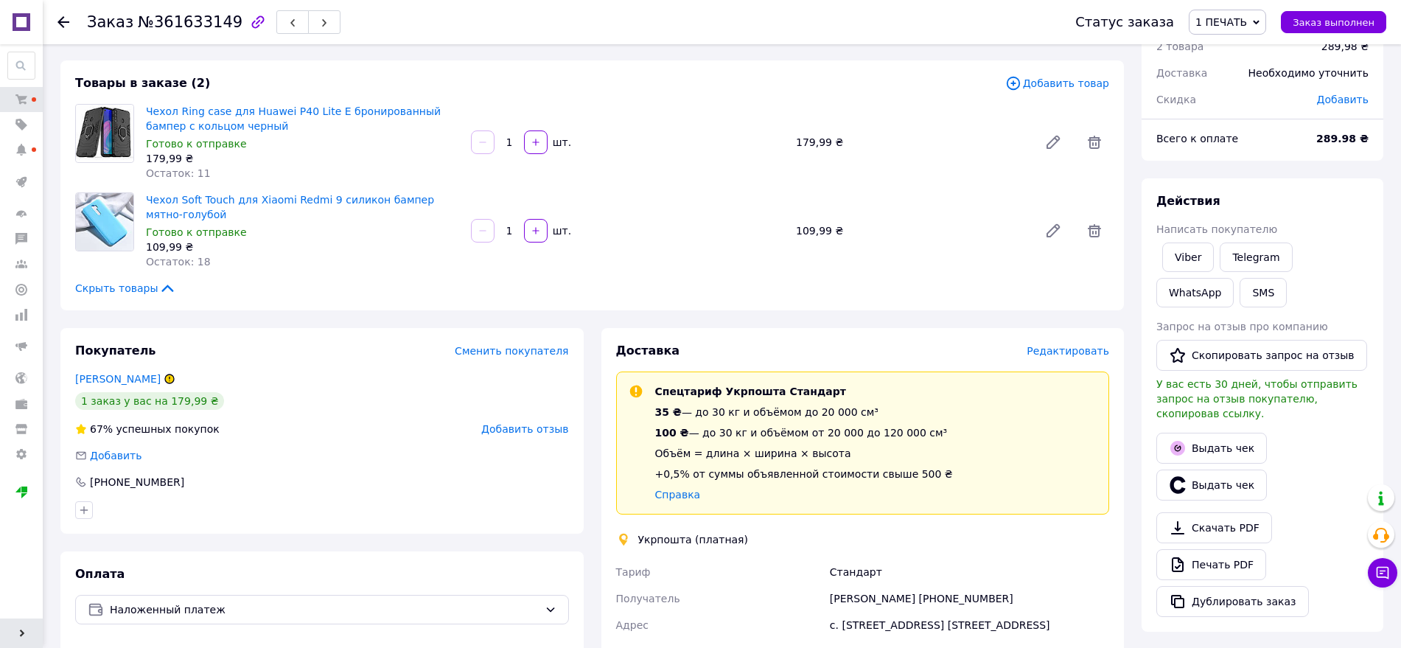
scroll to position [0, 0]
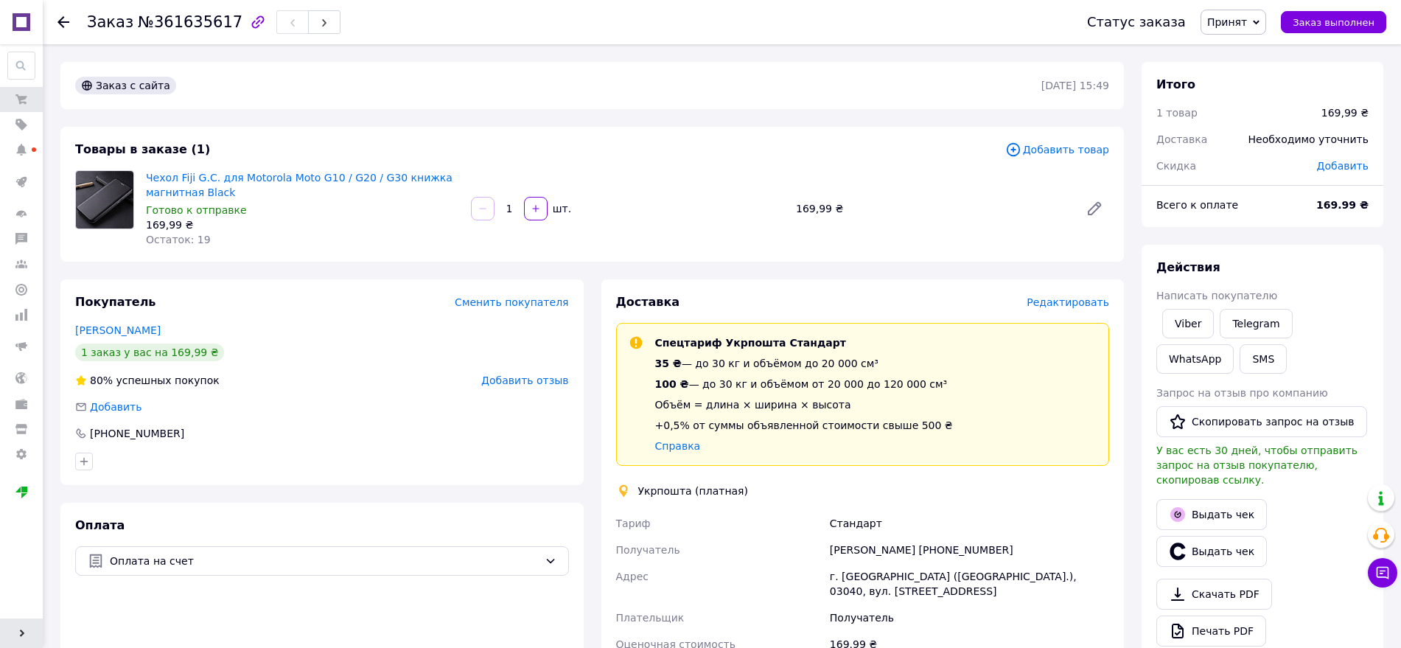
click at [1062, 147] on span "Добавить товар" at bounding box center [1057, 149] width 104 height 16
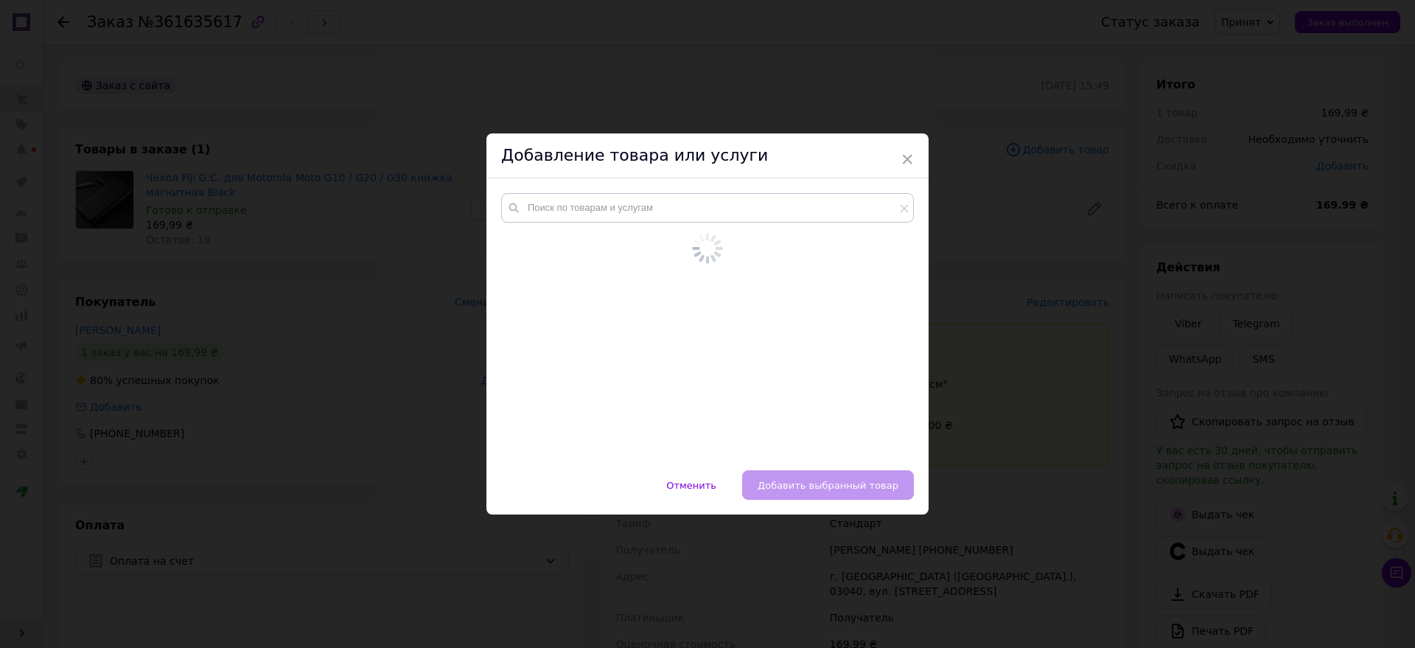
click at [603, 222] on div at bounding box center [707, 309] width 413 height 232
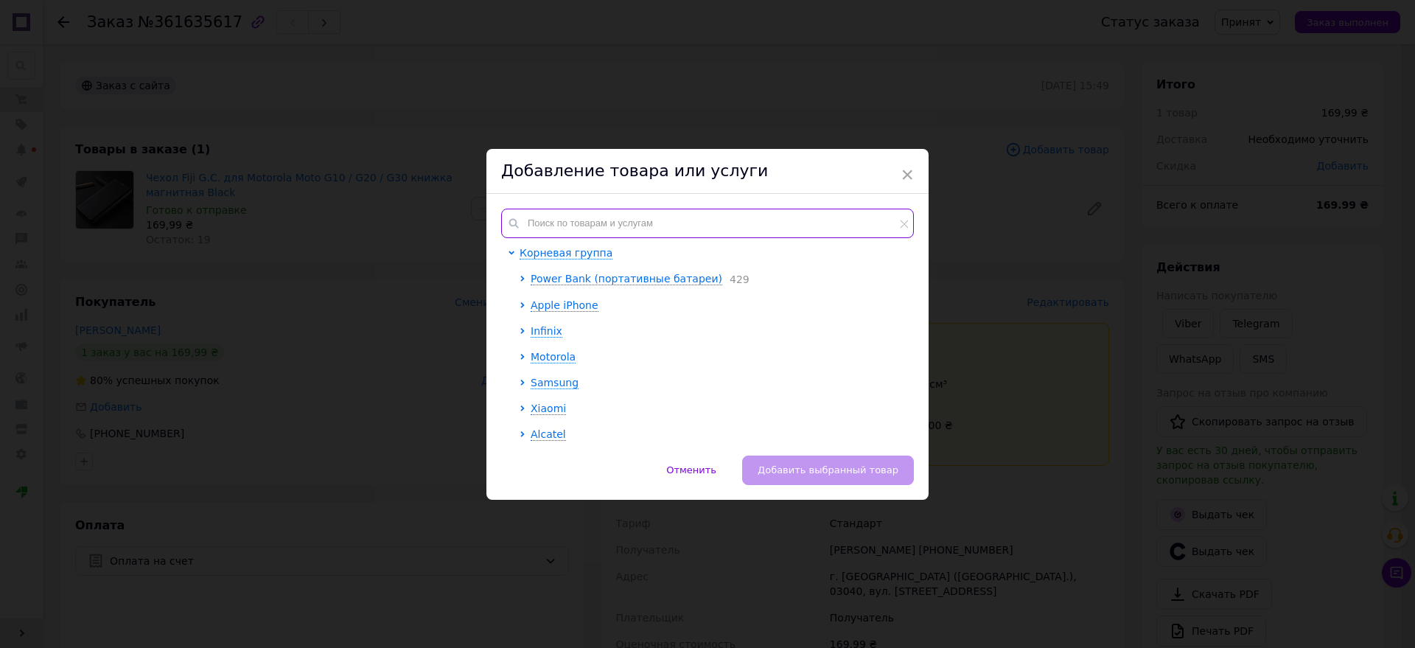
click at [603, 222] on input "text" at bounding box center [707, 222] width 413 height 29
paste input "Защитное стекло-пленка Fiji Ceramics для Motorola Moto G10 / G20 / G30 черный F…"
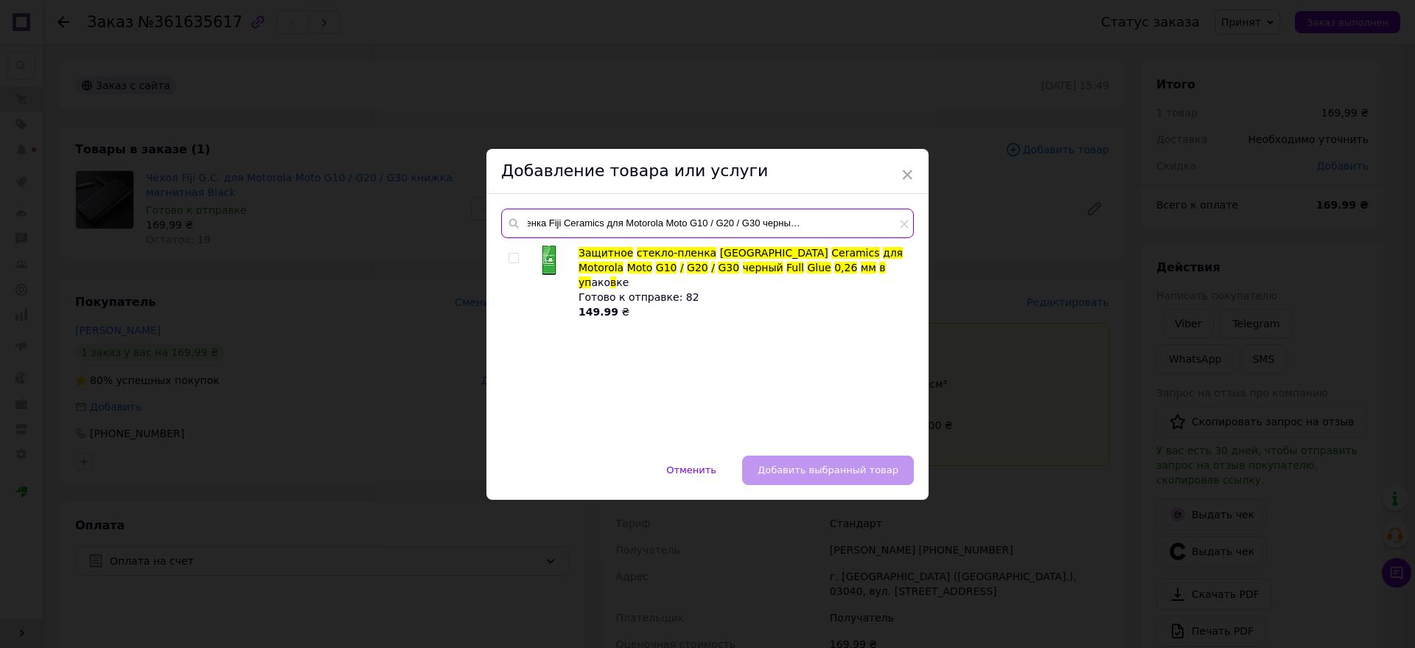
type input "Защитное стекло-пленка Fiji Ceramics для Motorola Moto G10 / G20 / G30 черный F…"
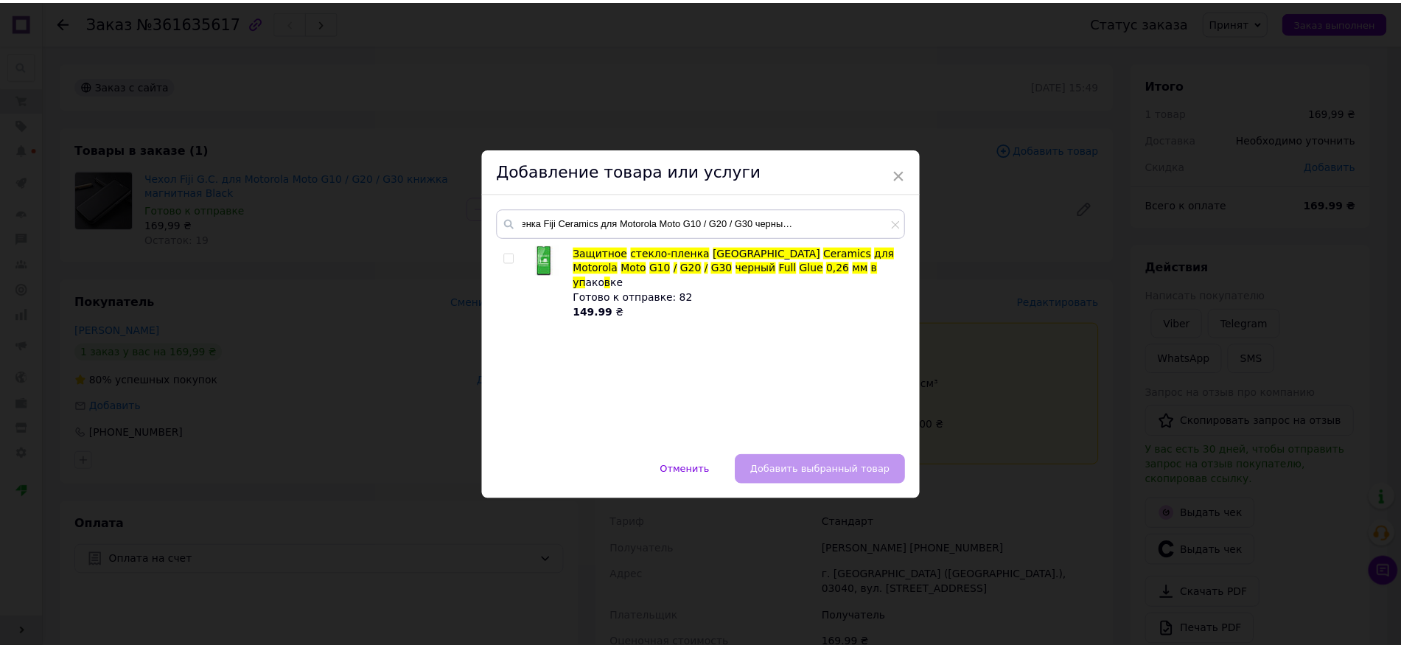
scroll to position [0, 0]
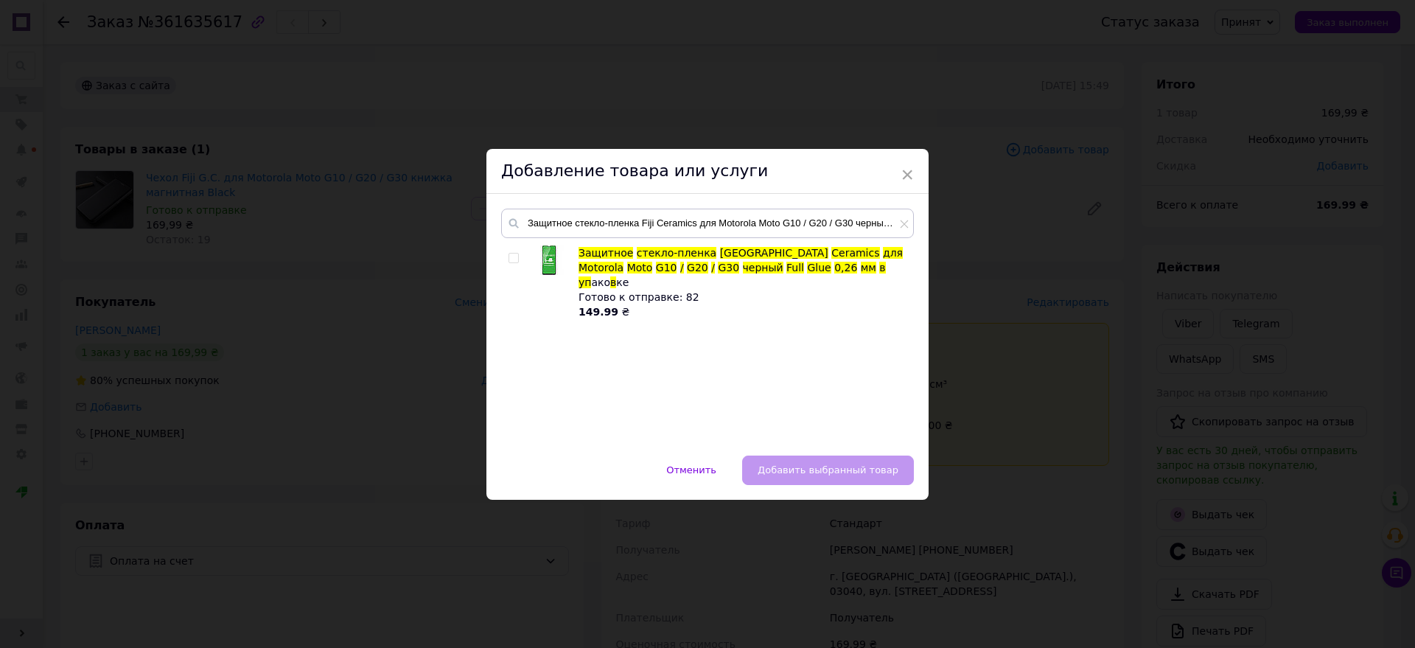
click at [508, 258] on input "checkbox" at bounding box center [513, 258] width 10 height 10
checkbox input "true"
click at [797, 471] on span "Добавить выбранный товар" at bounding box center [827, 469] width 141 height 11
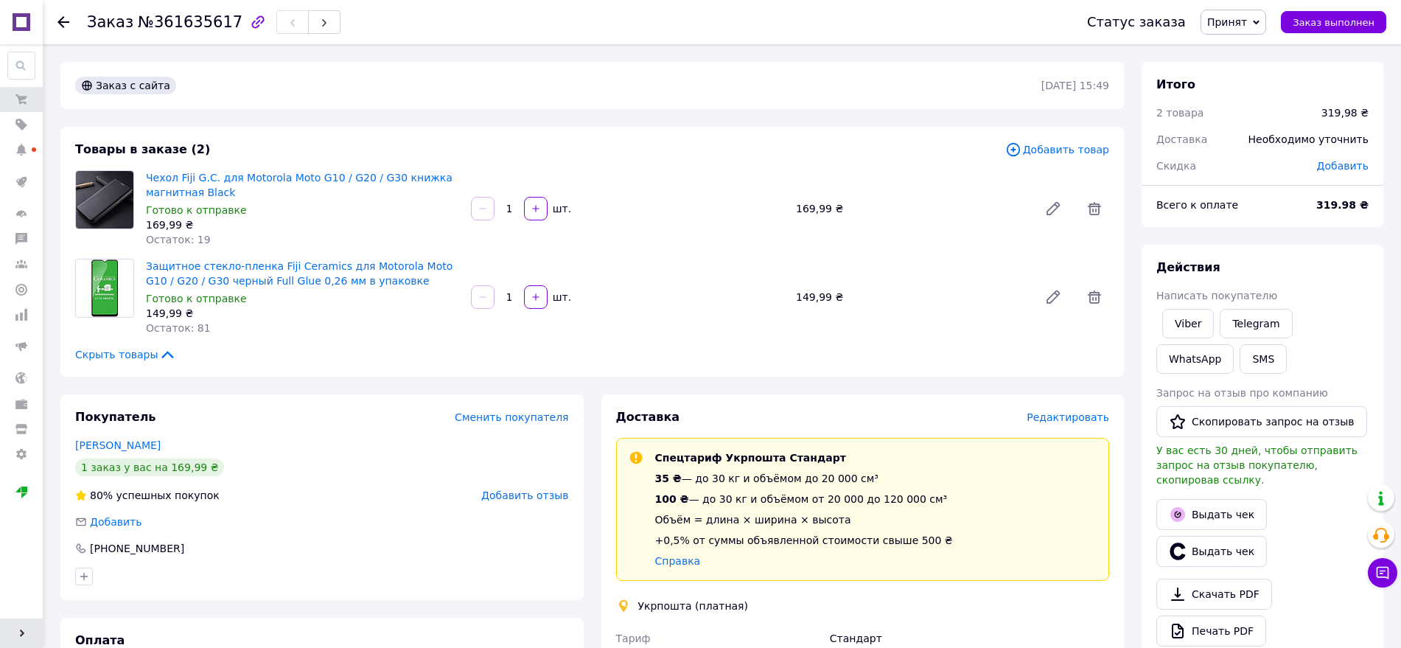
click at [1233, 29] on span "Принят" at bounding box center [1233, 22] width 66 height 25
click at [1243, 122] on li "1 ПЕЧАТЬ" at bounding box center [1261, 118] width 120 height 22
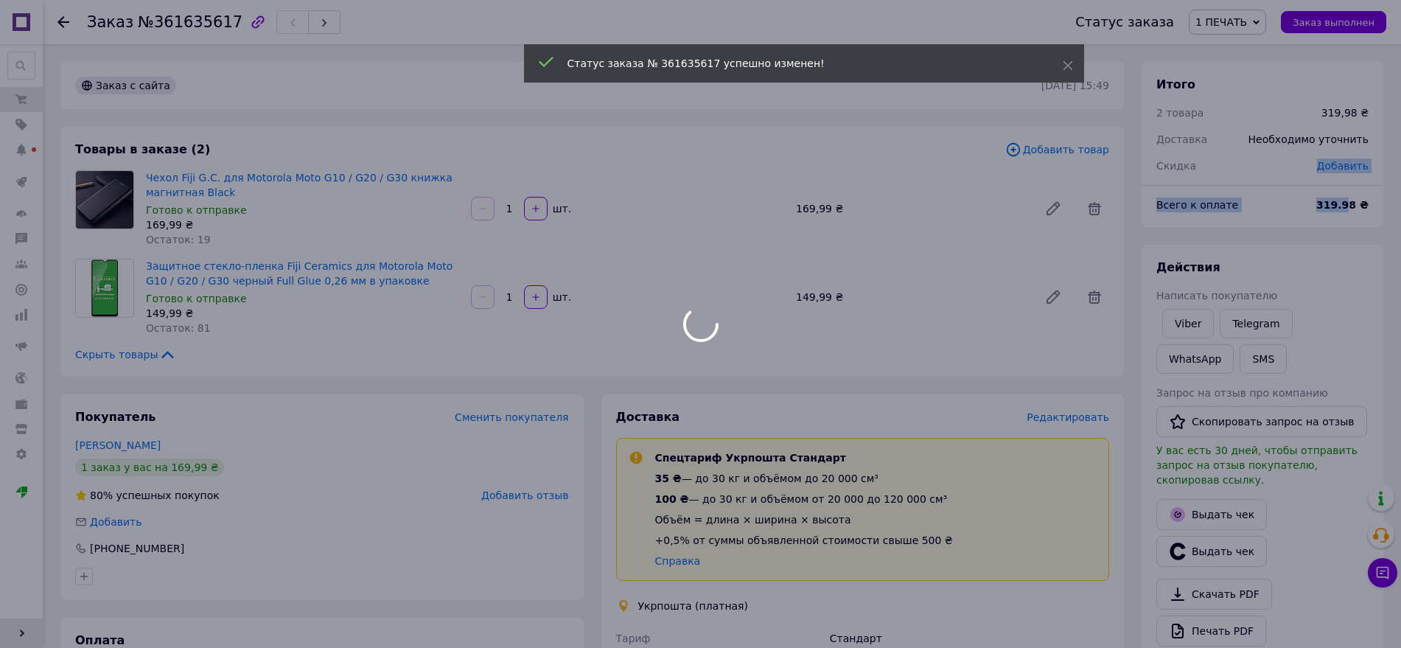
drag, startPoint x: 1353, startPoint y: 214, endPoint x: 1199, endPoint y: 180, distance: 157.8
click at [1199, 180] on div "Итого 2 товара 319,98 ₴ Доставка Необходимо уточнить Скидка Добавить Всего к оп…" at bounding box center [1262, 144] width 242 height 165
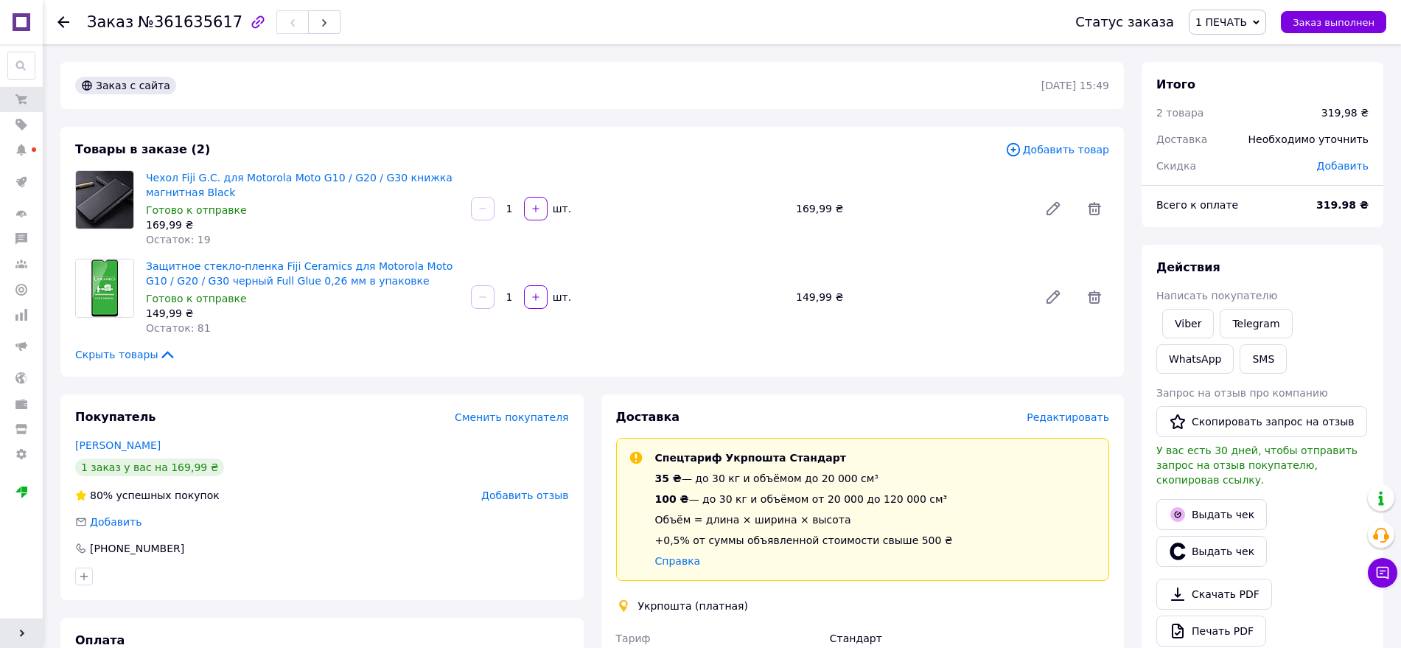
click at [178, 18] on span "№361635617" at bounding box center [190, 22] width 105 height 18
copy span "361635617"
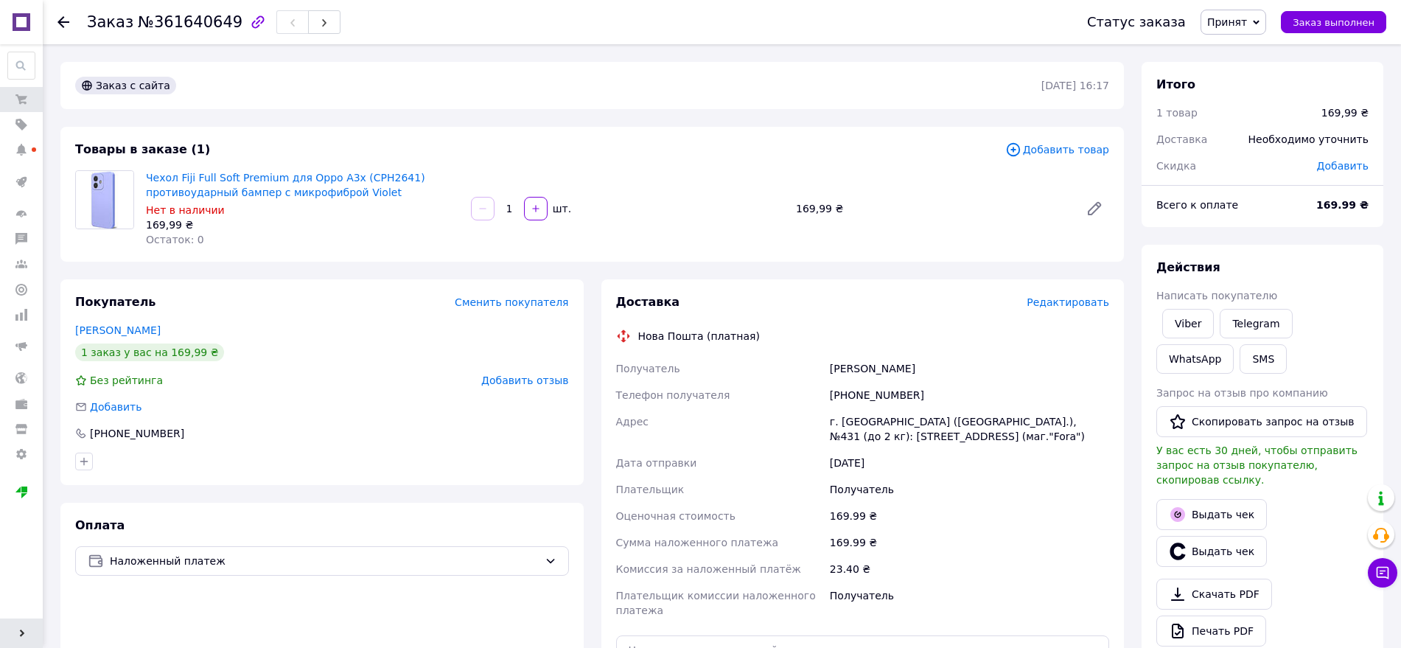
click at [1068, 155] on span "Добавить товар" at bounding box center [1057, 149] width 104 height 16
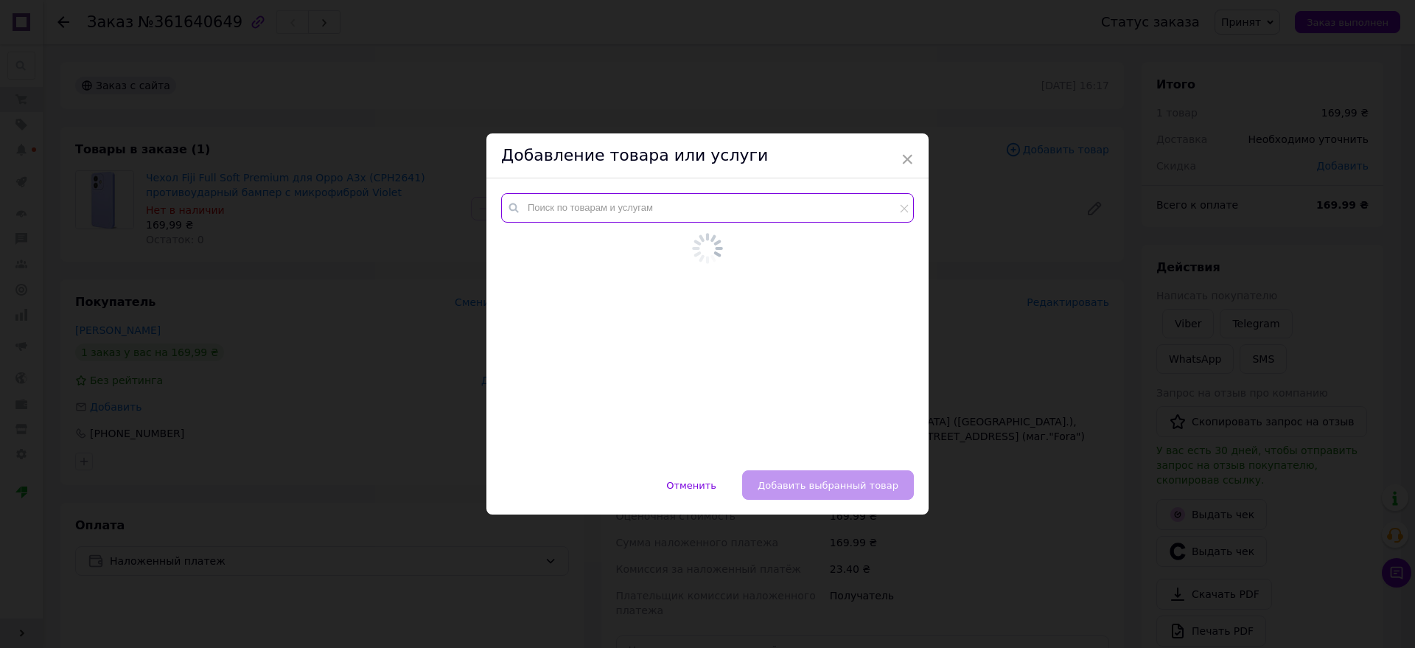
click at [597, 207] on input "text" at bounding box center [707, 207] width 413 height 29
paste input "Защитное стекло-пленка Fiji Ceramics для Oppo A3x (CPH2641) полная проклейка че…"
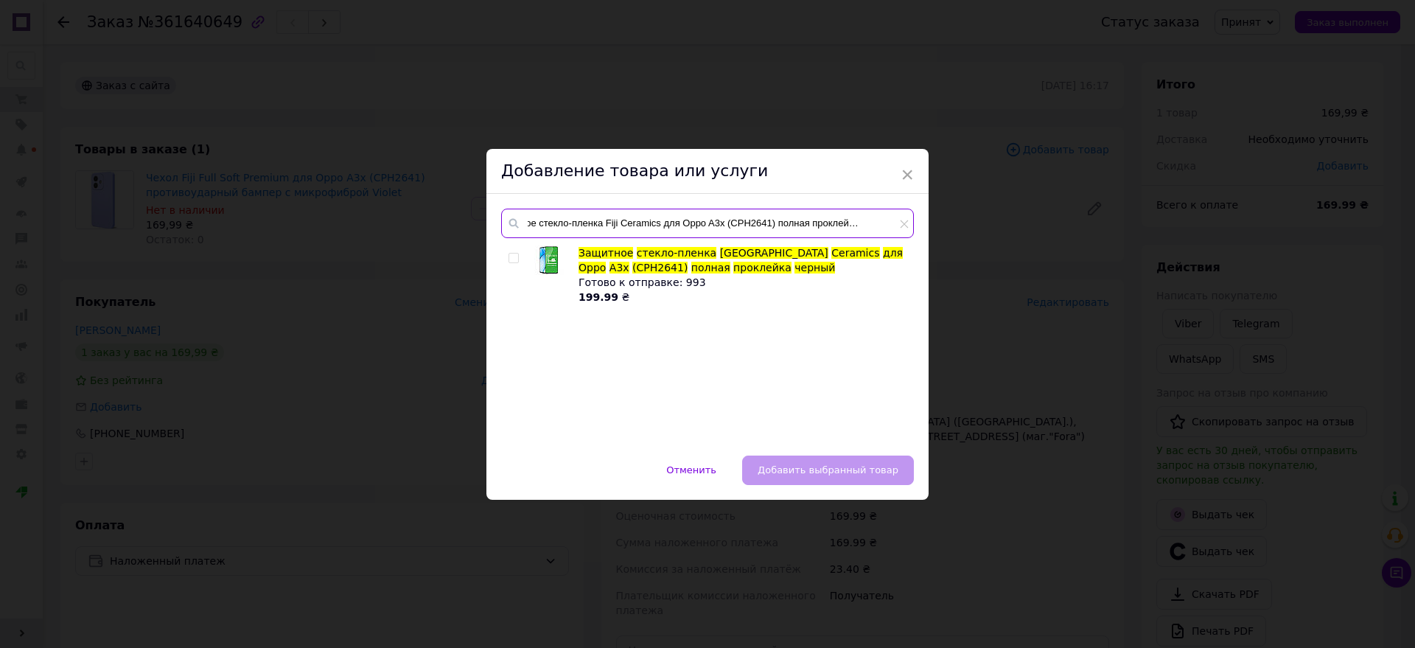
type input "Защитное стекло-пленка Fiji Ceramics для Oppo A3x (CPH2641) полная проклейка че…"
click at [509, 261] on input "checkbox" at bounding box center [513, 258] width 10 height 10
checkbox input "true"
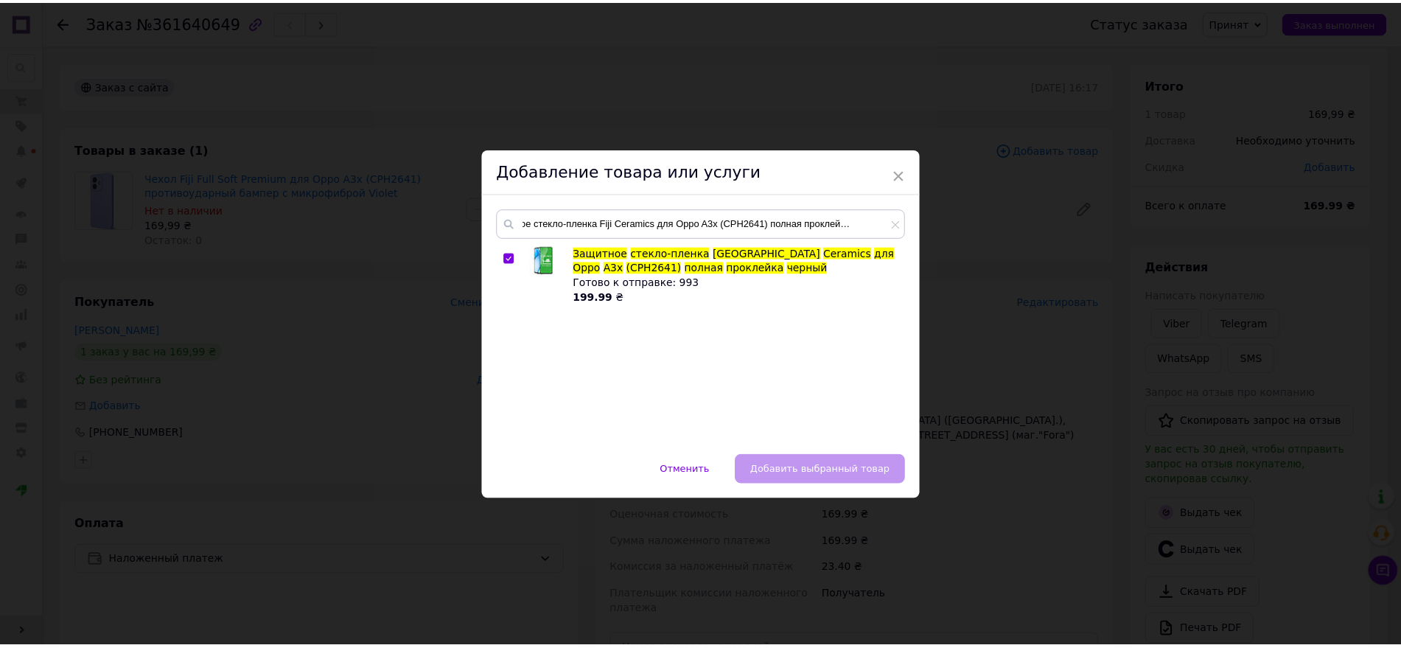
scroll to position [0, 0]
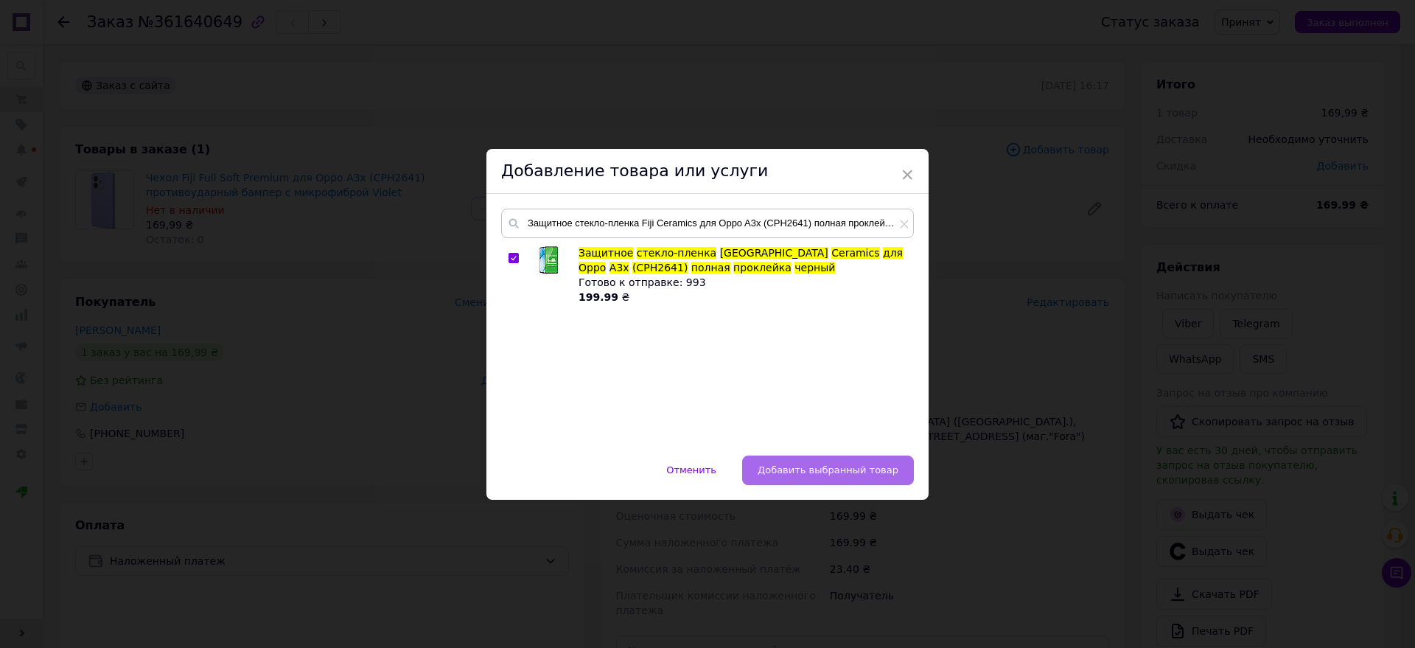
click at [802, 458] on button "Добавить выбранный товар" at bounding box center [828, 469] width 172 height 29
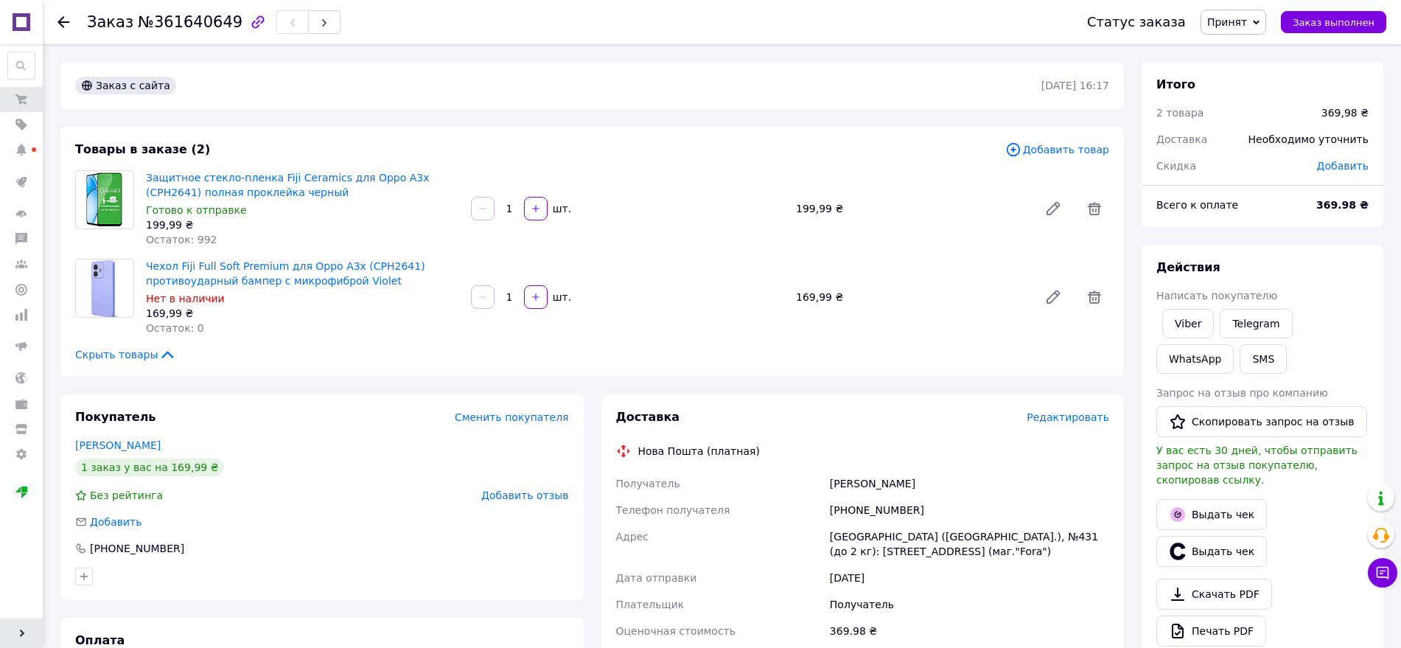
click at [1244, 17] on span "Принят" at bounding box center [1227, 22] width 40 height 12
click at [1258, 117] on li "1 ПЕЧАТЬ" at bounding box center [1261, 118] width 120 height 22
click at [183, 18] on span "№361640649" at bounding box center [190, 22] width 105 height 18
copy span "361640649"
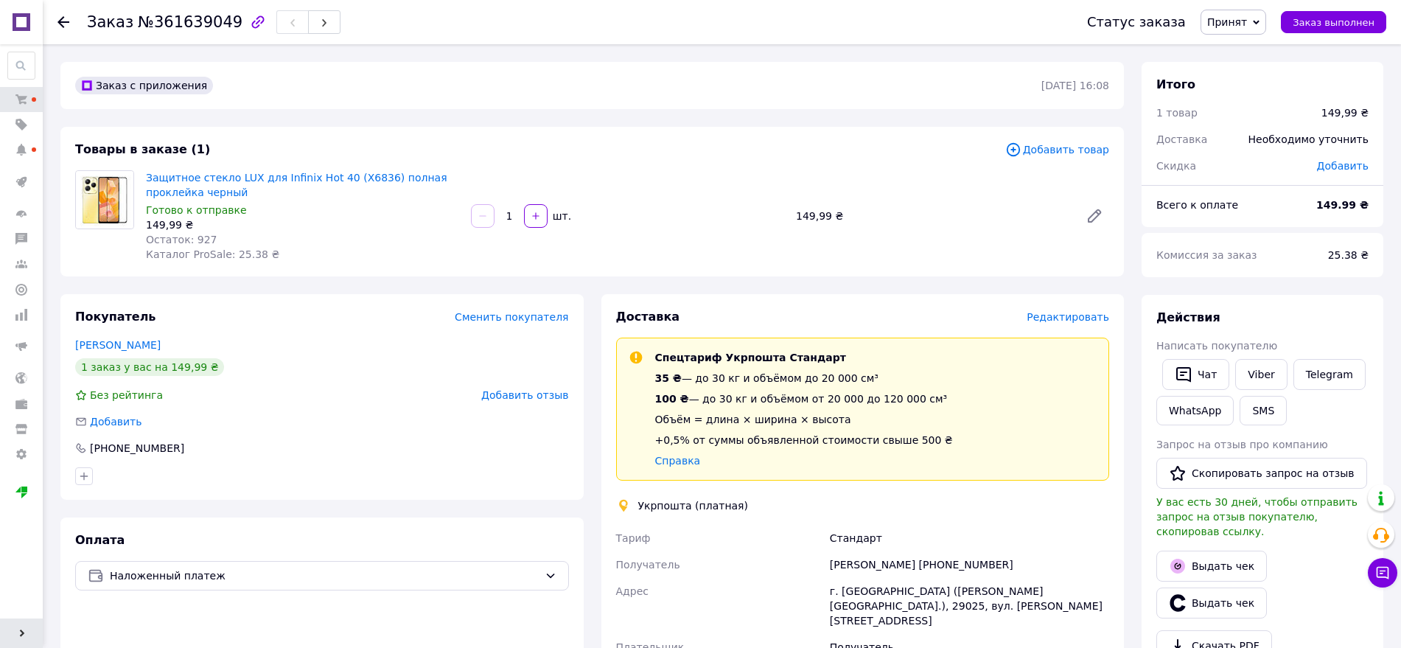
click at [1048, 144] on span "Добавить товар" at bounding box center [1057, 149] width 104 height 16
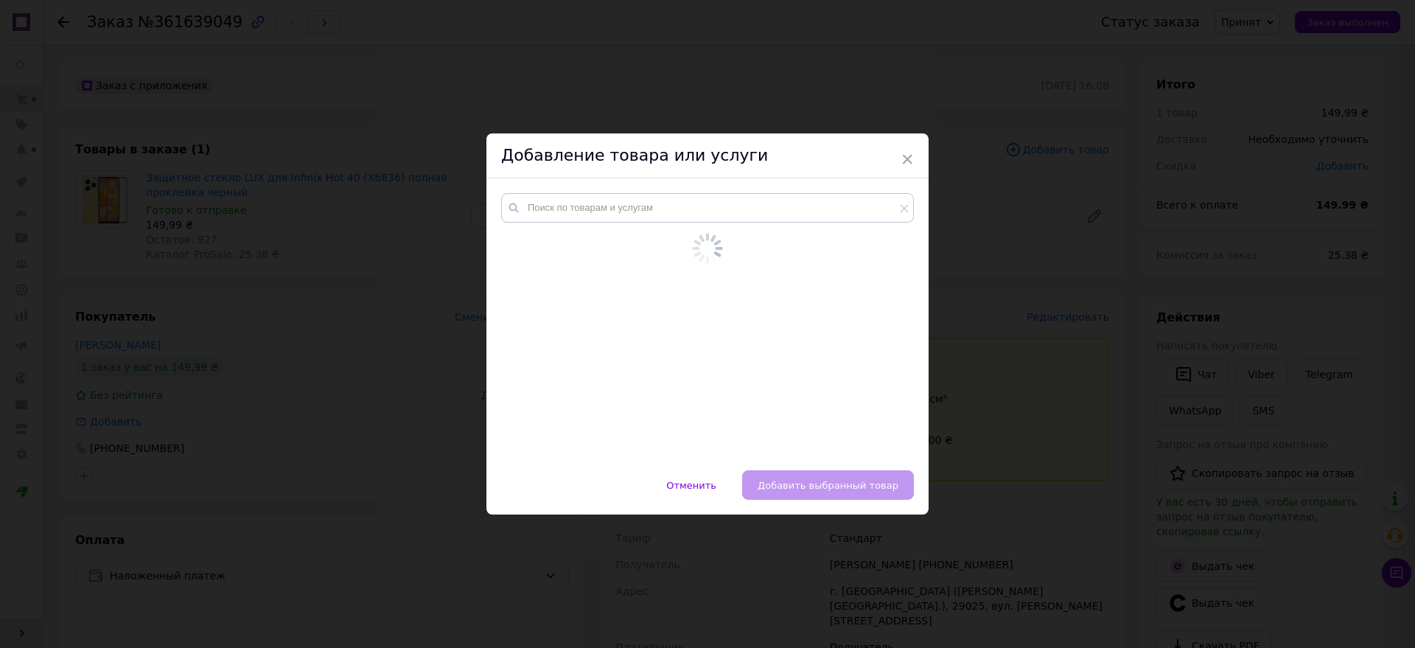
click at [636, 205] on div at bounding box center [707, 324] width 442 height 292
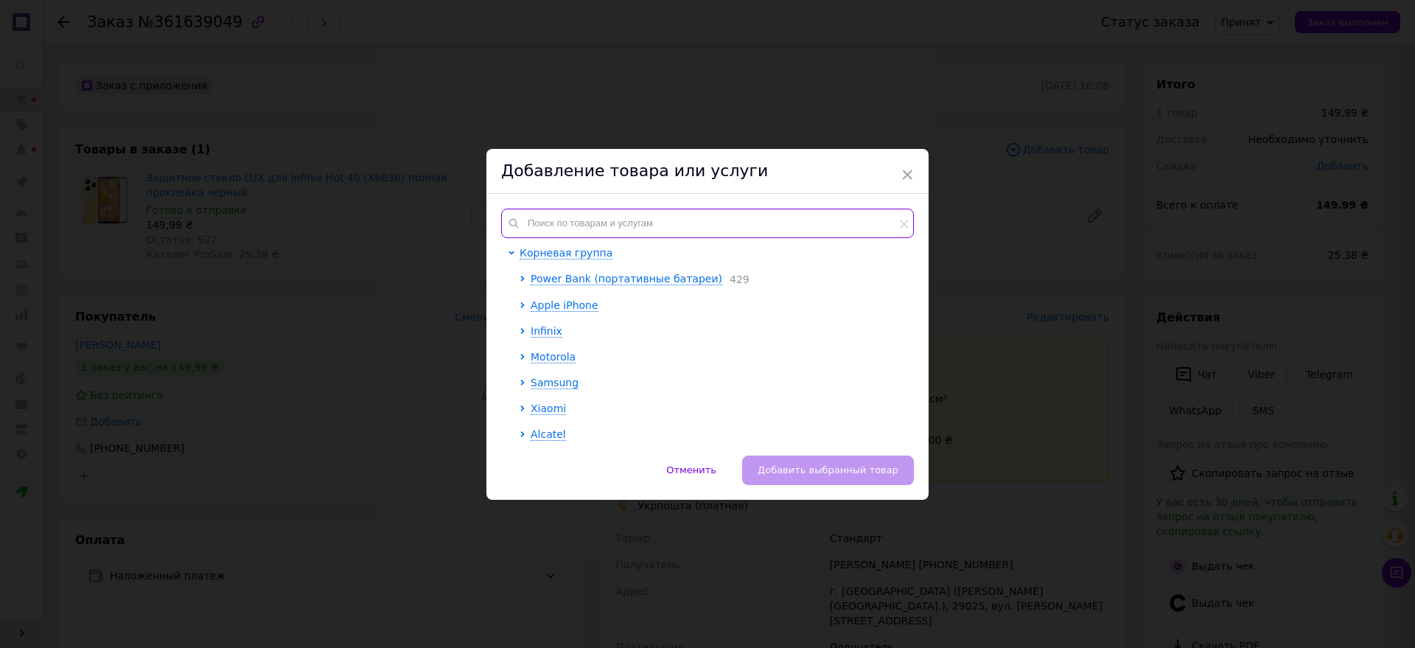
click at [659, 231] on input "text" at bounding box center [707, 222] width 413 height 29
paste input "Защитное стекло Fiji Premium для Infinix Hot 40 (X6836) полная проклейка Anti-S…"
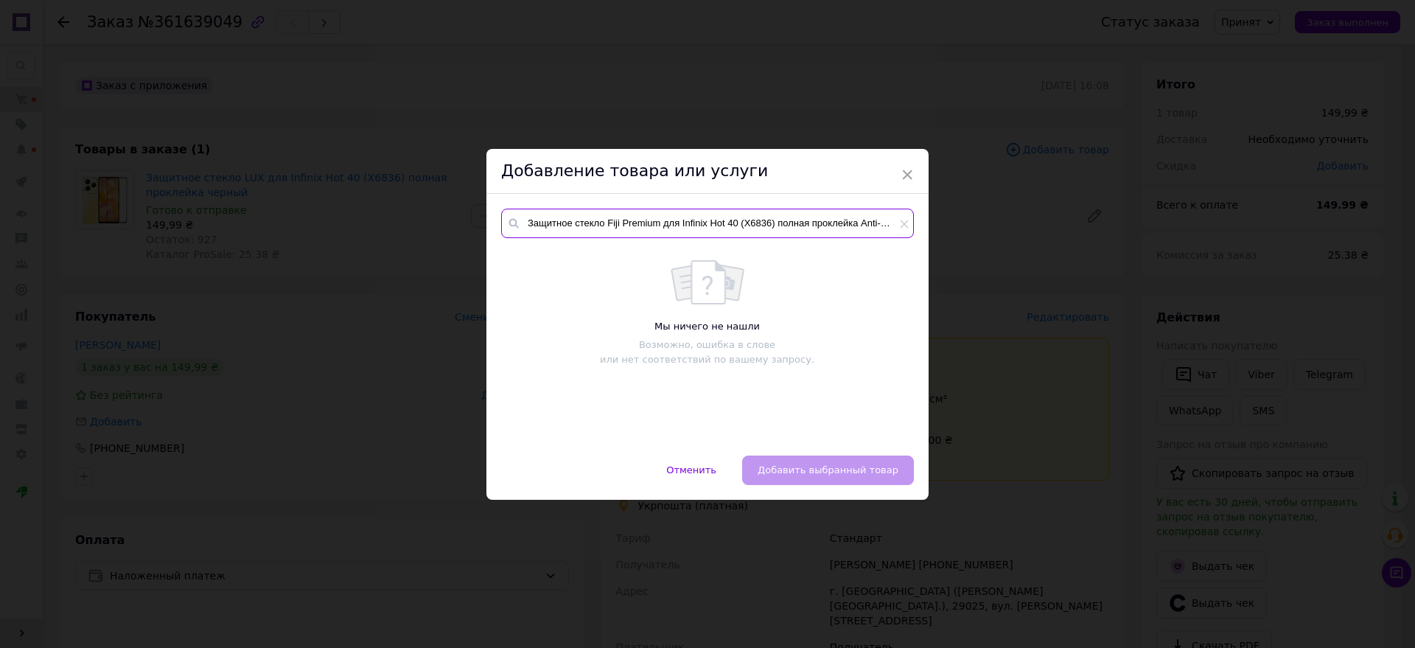
scroll to position [0, 46]
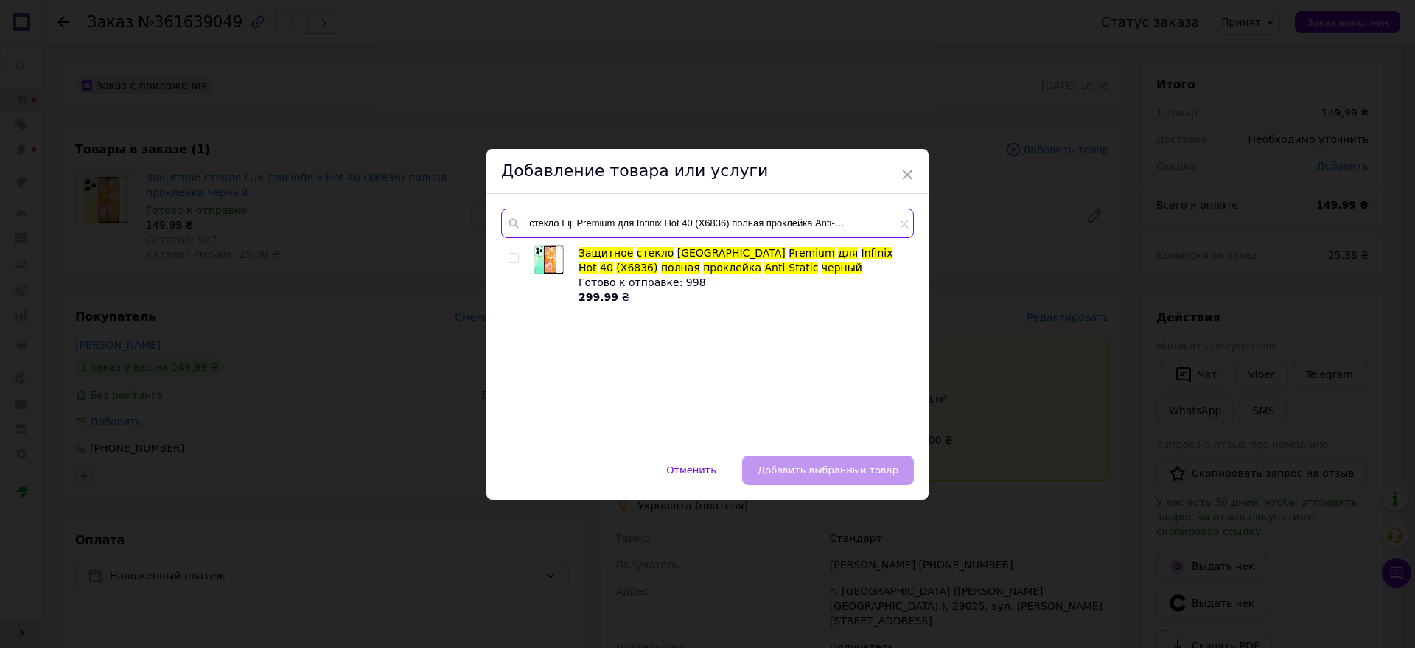
type input "Защитное стекло Fiji Premium для Infinix Hot 40 (X6836) полная проклейка Anti-S…"
drag, startPoint x: 506, startPoint y: 259, endPoint x: 666, endPoint y: 351, distance: 184.9
click at [508, 259] on input "checkbox" at bounding box center [513, 258] width 10 height 10
checkbox input "true"
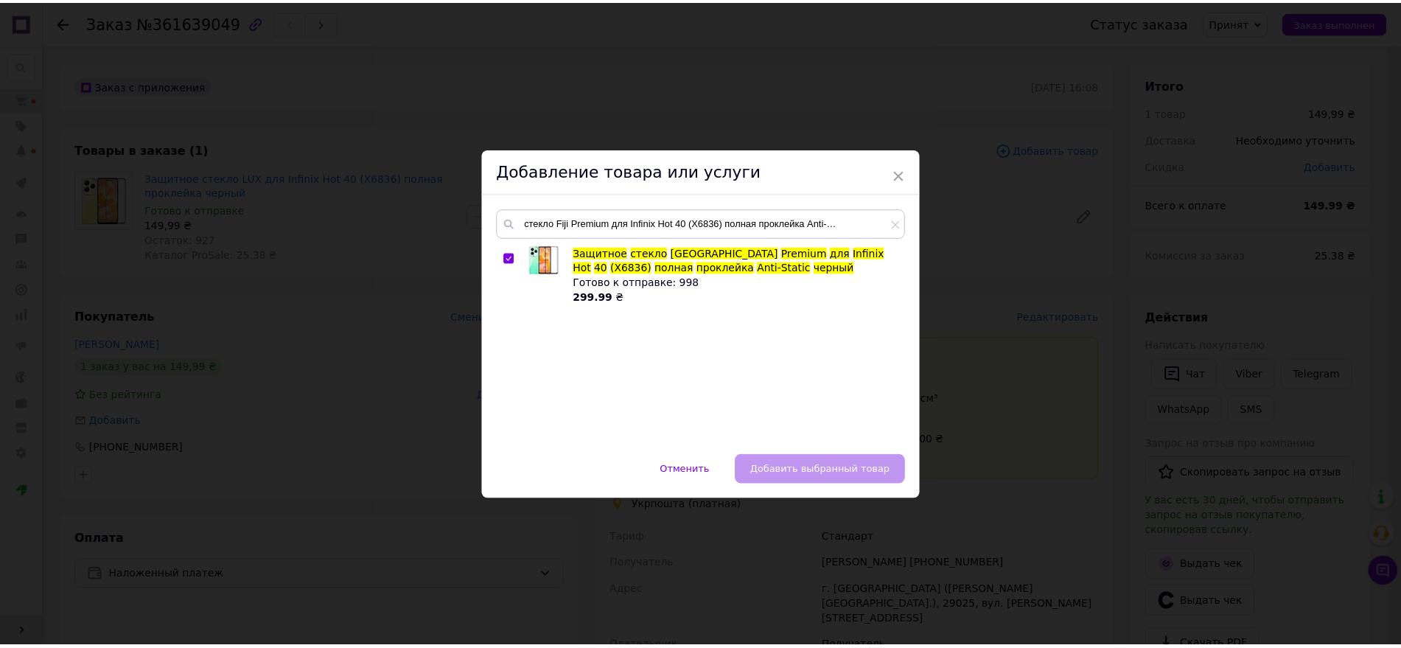
scroll to position [0, 0]
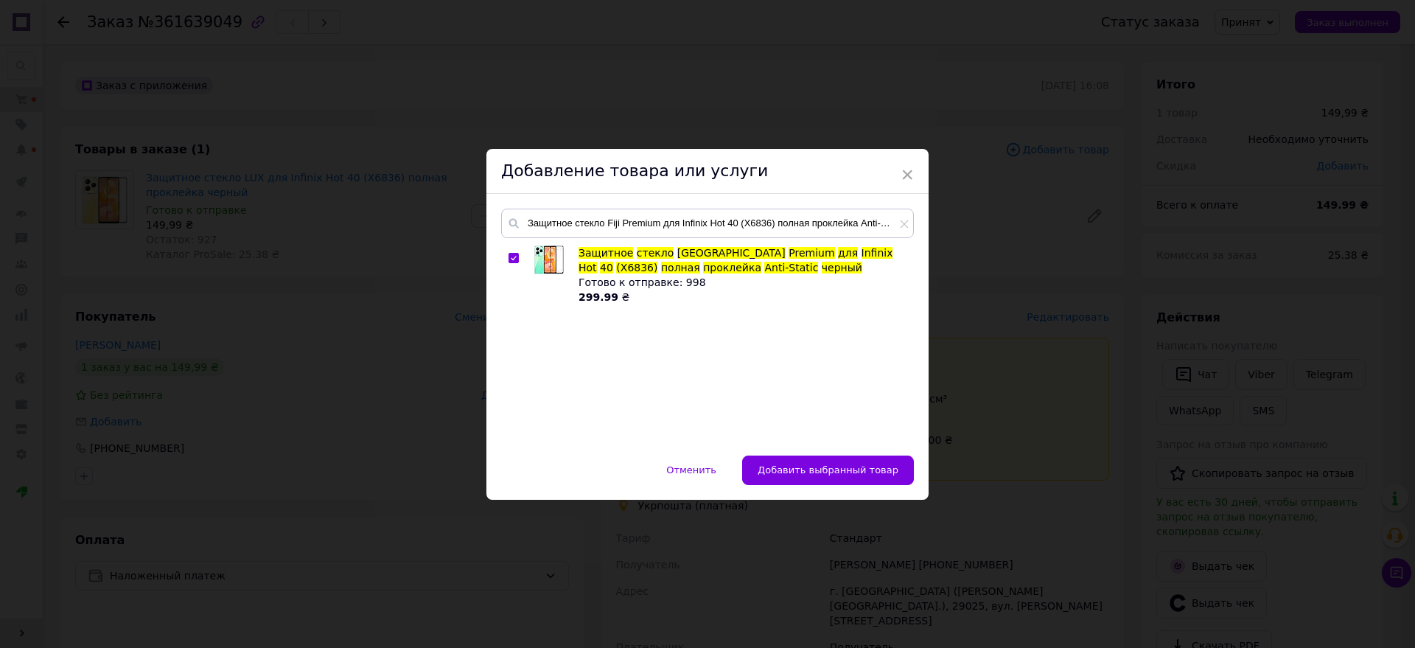
click at [835, 482] on button "Добавить выбранный товар" at bounding box center [828, 469] width 172 height 29
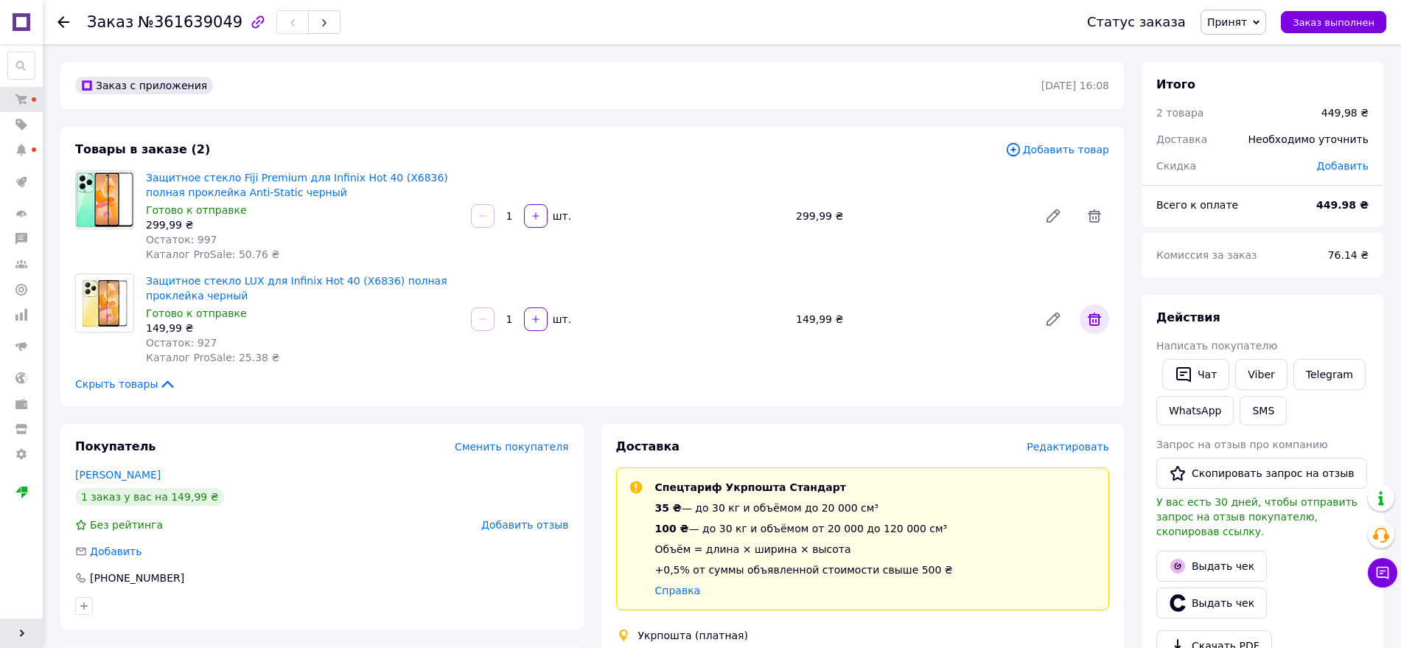
click at [1095, 318] on icon at bounding box center [1094, 319] width 18 height 18
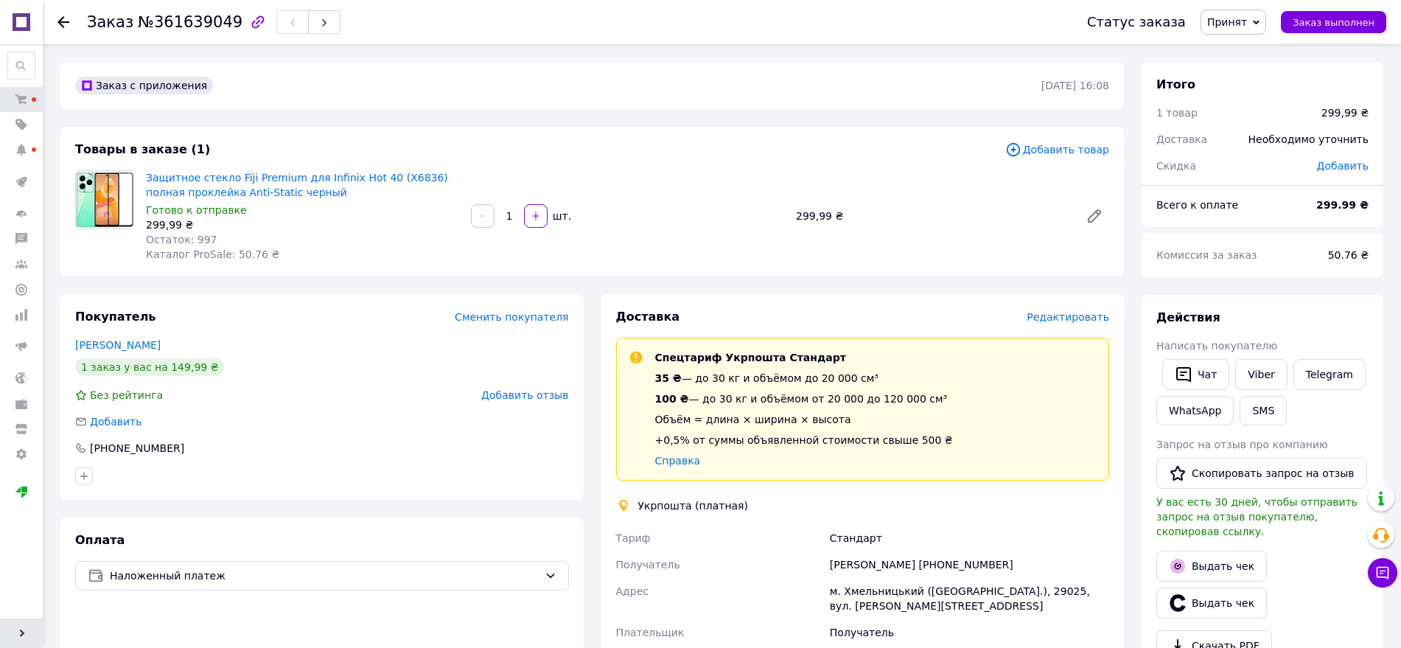
click at [1218, 24] on span "Принят" at bounding box center [1233, 22] width 66 height 25
click at [1268, 117] on li "1 ПЕЧАТЬ" at bounding box center [1261, 118] width 120 height 22
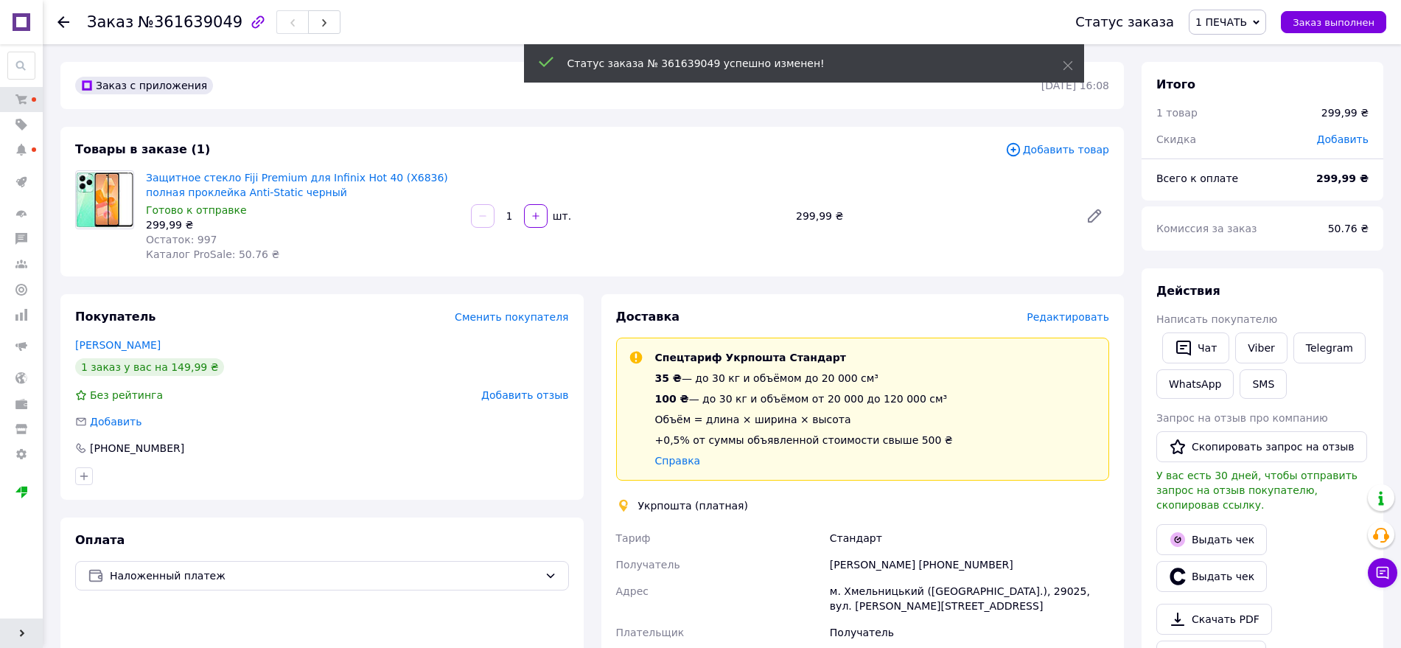
click at [197, 24] on span "№361639049" at bounding box center [190, 22] width 105 height 18
copy span "361639049"
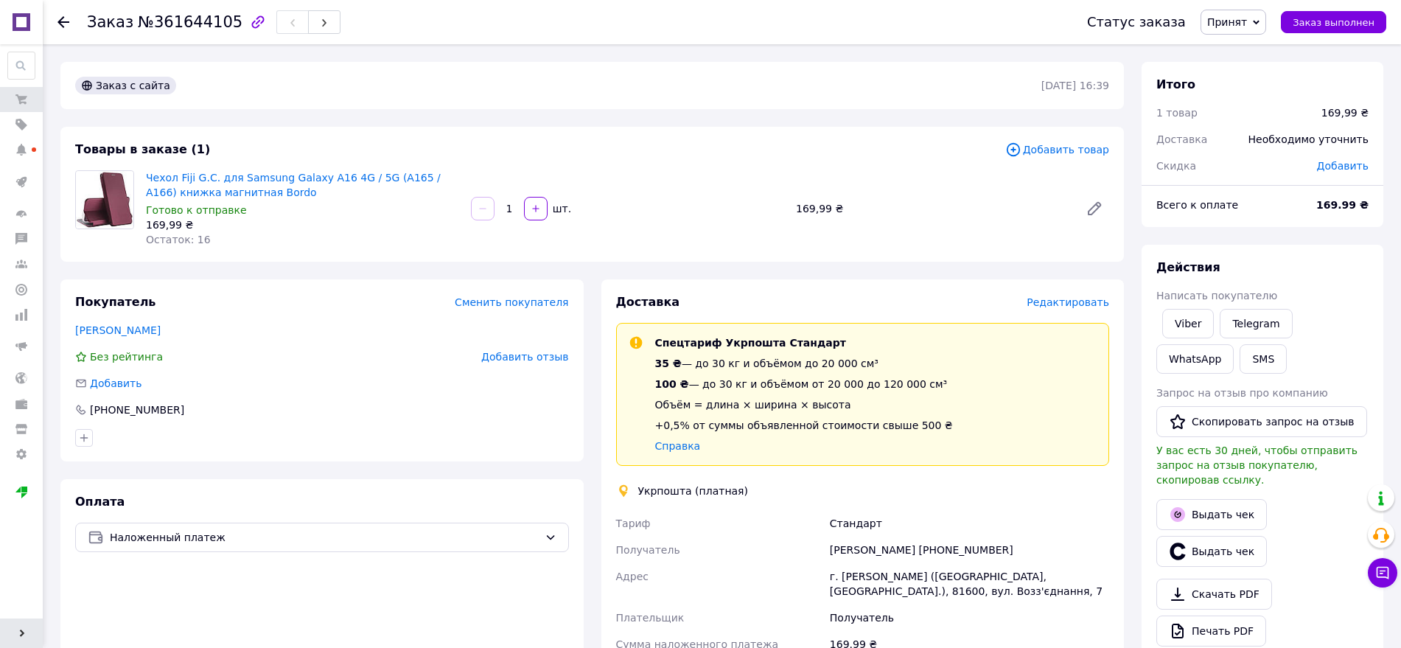
click at [1229, 27] on span "Принят" at bounding box center [1227, 22] width 40 height 12
click at [1263, 114] on li "1 ПЕЧАТЬ" at bounding box center [1261, 118] width 120 height 22
drag, startPoint x: 1361, startPoint y: 207, endPoint x: 1285, endPoint y: 199, distance: 77.0
click at [1285, 199] on div "Всего к оплате 169.99 ₴" at bounding box center [1262, 205] width 230 height 32
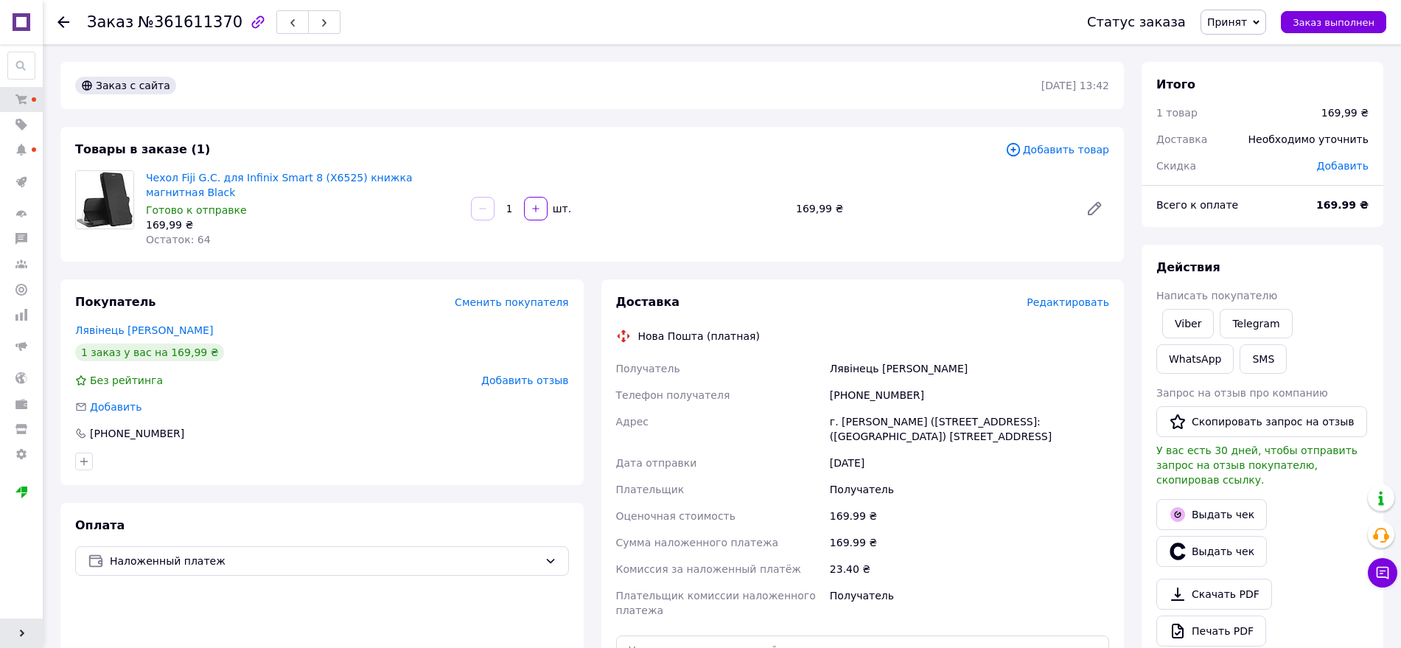
click at [1049, 143] on span "Добавить товар" at bounding box center [1057, 149] width 104 height 16
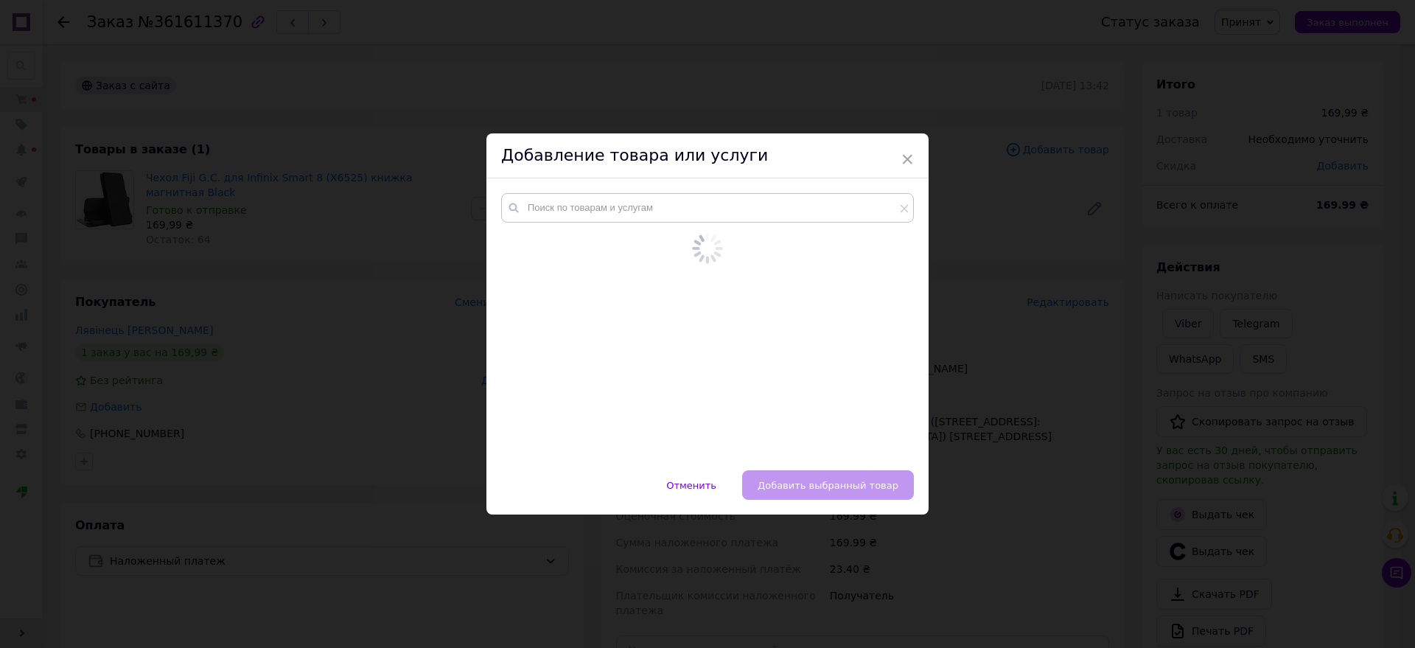
drag, startPoint x: 613, startPoint y: 191, endPoint x: 615, endPoint y: 205, distance: 14.2
click at [615, 205] on div at bounding box center [707, 324] width 442 height 292
click at [616, 212] on input "text" at bounding box center [707, 207] width 413 height 29
paste input "Чехол Fiji G.C. для Samsung Galaxy A24 (A245) книжка магнитная Black"
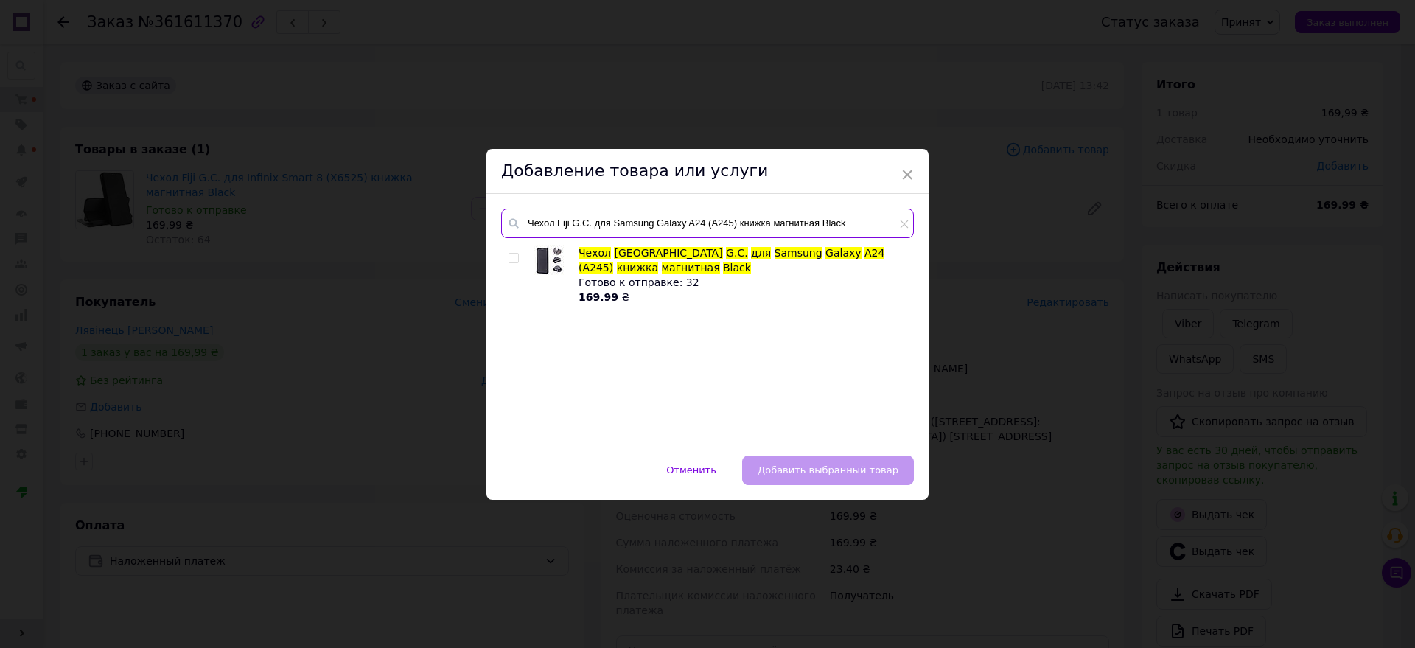
type input "Чехол Fiji G.C. для Samsung Galaxy A24 (A245) книжка магнитная Black"
click at [512, 260] on input "checkbox" at bounding box center [513, 258] width 10 height 10
checkbox input "true"
click at [839, 482] on button "Добавить выбранный товар" at bounding box center [828, 469] width 172 height 29
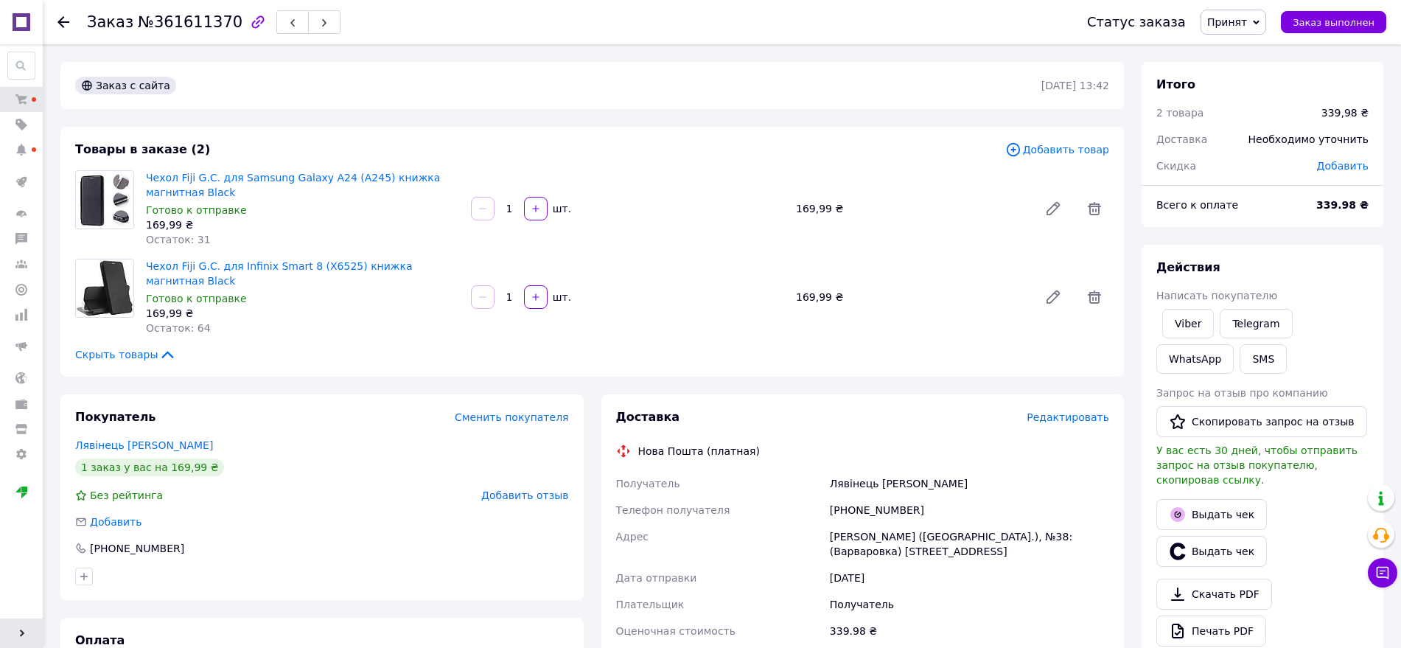
click at [1222, 25] on span "Принят" at bounding box center [1227, 22] width 40 height 12
click at [1272, 112] on li "1 ПЕЧАТЬ" at bounding box center [1261, 118] width 120 height 22
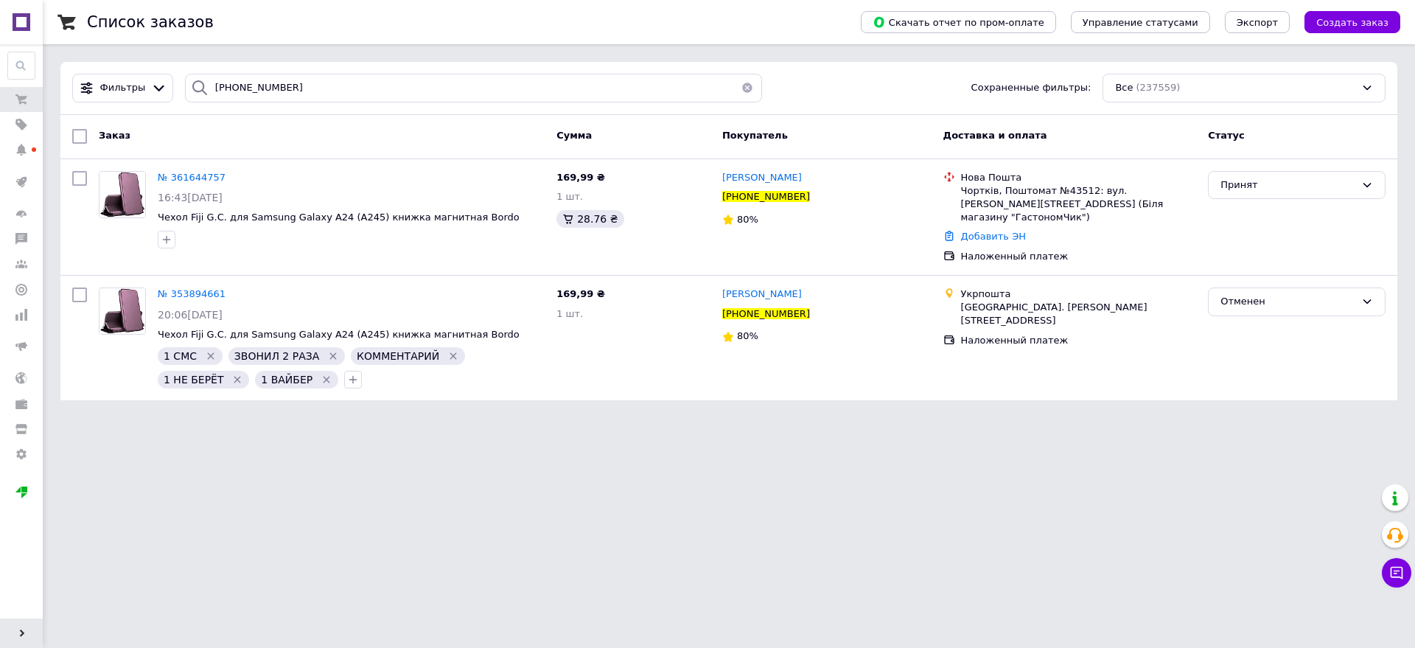
click at [349, 88] on input "[PHONE_NUMBER]" at bounding box center [473, 88] width 577 height 29
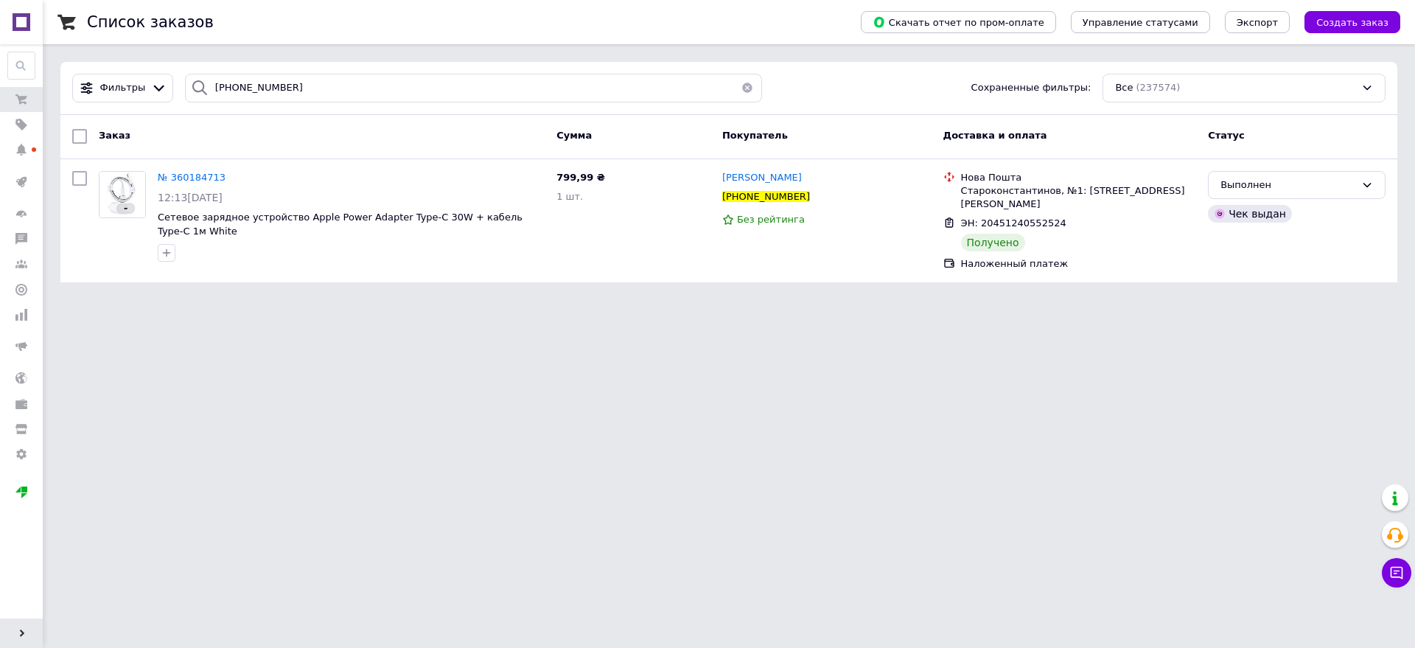
drag, startPoint x: 1337, startPoint y: 364, endPoint x: 1322, endPoint y: 368, distance: 15.2
click at [1337, 300] on html "[DOMAIN_NAME] - Интернет магазин чехлов и защитных стекол для смартфонов Ваш ID…" at bounding box center [707, 150] width 1415 height 300
click at [182, 300] on html "[DOMAIN_NAME] - Интернет магазин чехлов и защитных стекол для смартфонов Ваш ID…" at bounding box center [707, 150] width 1415 height 300
click at [1328, 300] on html "[DOMAIN_NAME] - Интернет магазин чехлов и защитных стекол для смартфонов Ваш ID…" at bounding box center [707, 150] width 1415 height 300
click at [299, 92] on input "[PHONE_NUMBER]" at bounding box center [473, 88] width 577 height 29
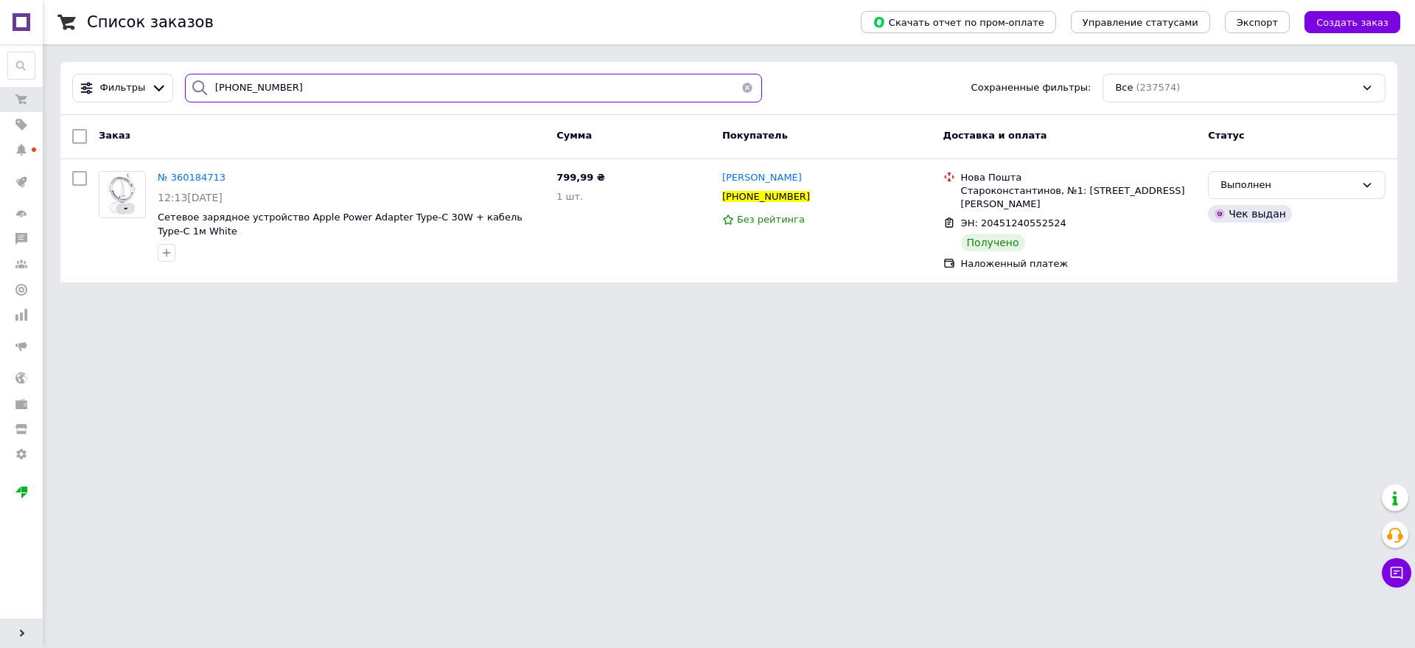
click at [300, 92] on input "[PHONE_NUMBER]" at bounding box center [473, 88] width 577 height 29
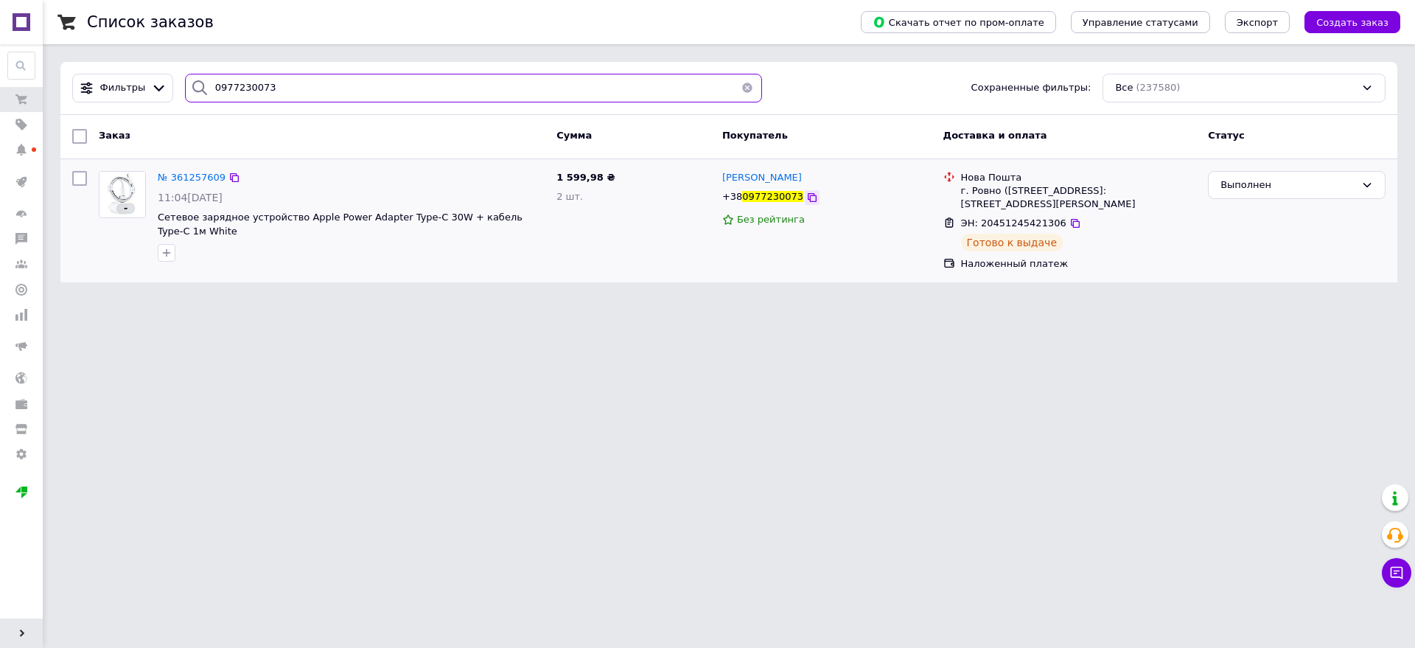
type input "0977230073"
click at [806, 192] on icon at bounding box center [812, 198] width 12 height 12
click at [119, 300] on html "[DOMAIN_NAME] - Интернет магазин чехлов и защитных стекол для смартфонов Ваш ID…" at bounding box center [707, 150] width 1415 height 300
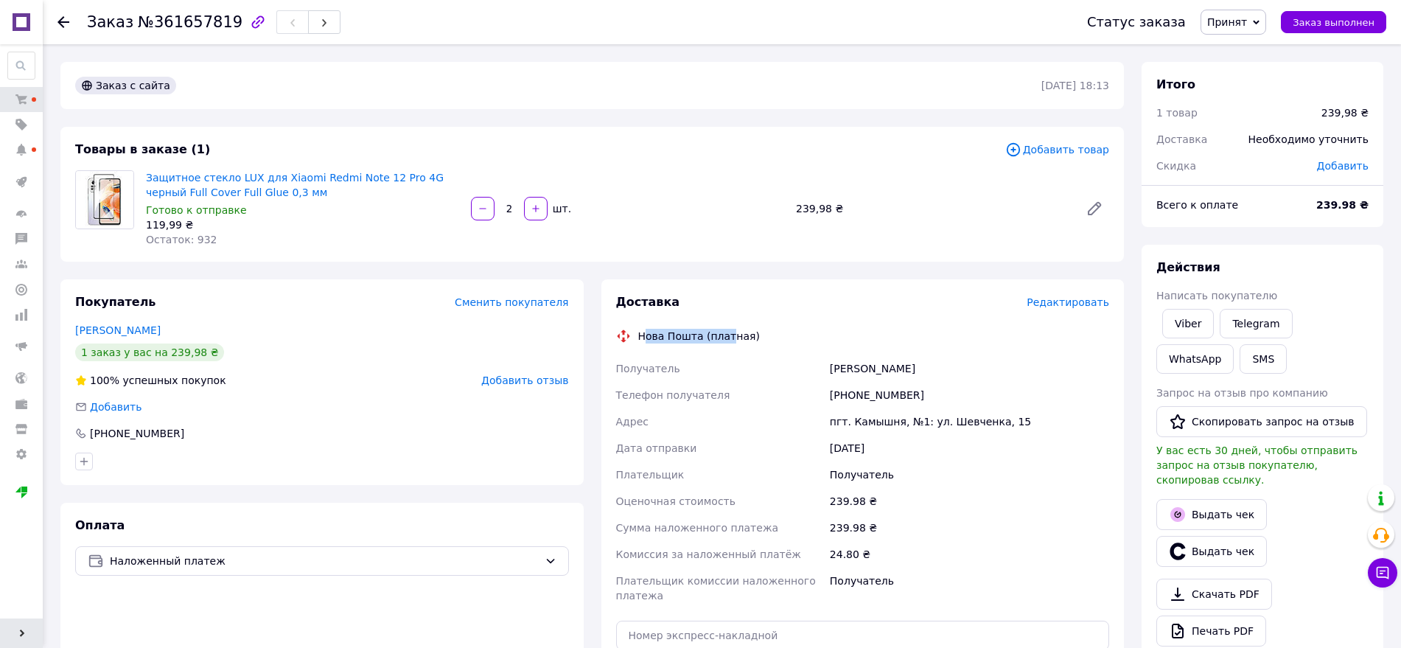
drag, startPoint x: 643, startPoint y: 334, endPoint x: 760, endPoint y: 334, distance: 116.4
click at [760, 334] on div "Нова Пошта (платная)" at bounding box center [862, 336] width 501 height 15
click at [1247, 26] on span "Принят" at bounding box center [1227, 22] width 40 height 12
click at [1255, 119] on li "1 ПЕЧАТЬ" at bounding box center [1261, 118] width 120 height 22
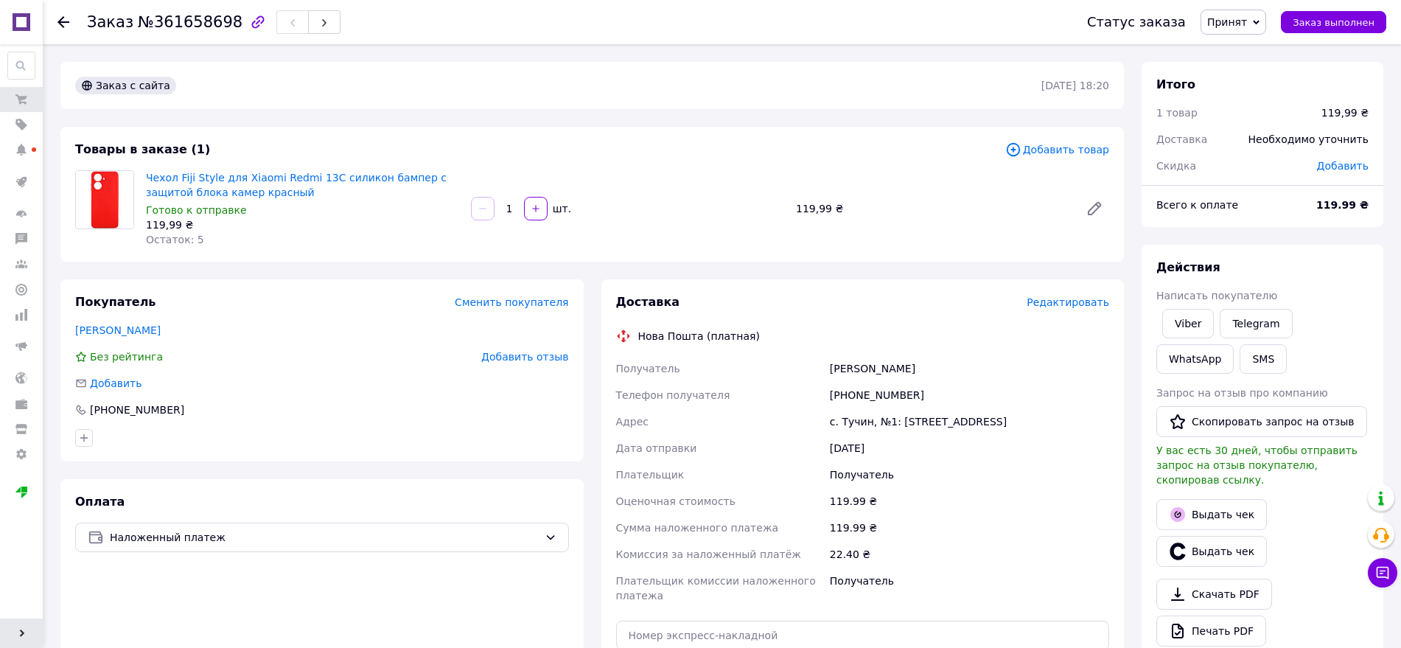
click at [1247, 16] on span "Принят" at bounding box center [1227, 22] width 40 height 12
click at [1233, 122] on li "1 ПЕЧАТЬ" at bounding box center [1261, 118] width 120 height 22
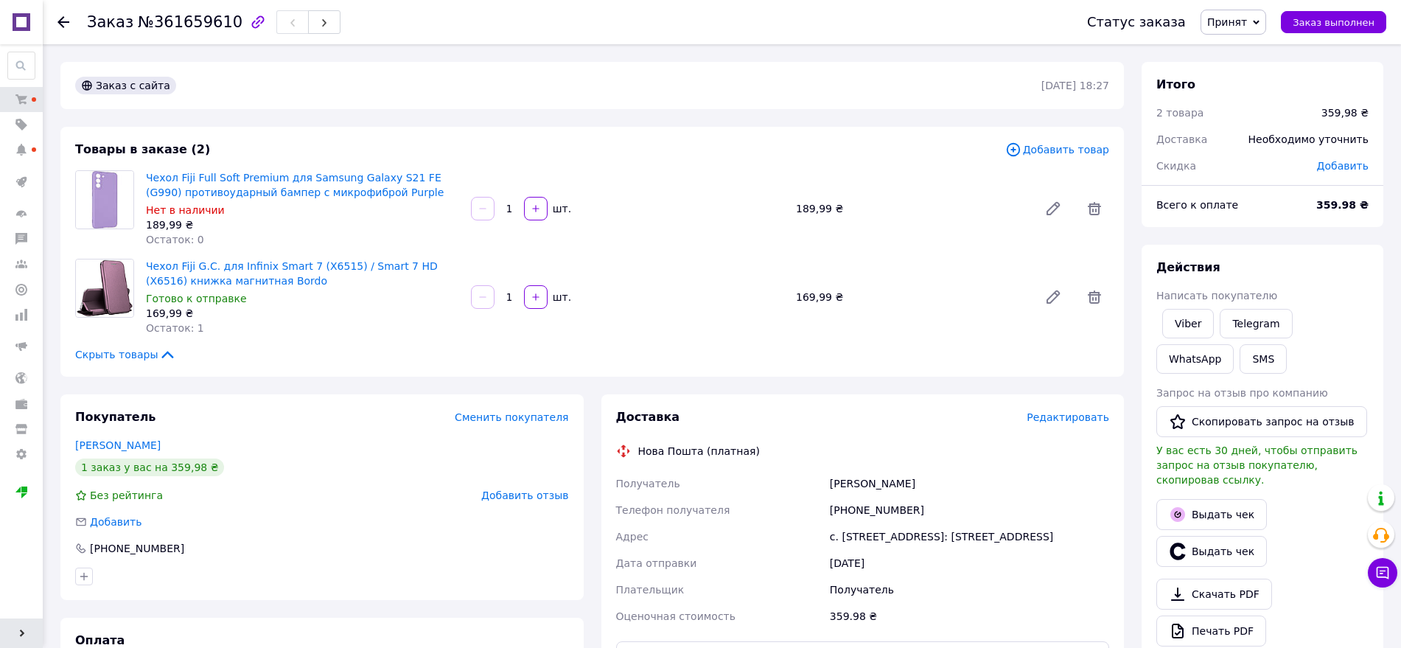
click at [863, 513] on div "[PHONE_NUMBER]" at bounding box center [969, 510] width 285 height 27
click at [863, 514] on div "[PHONE_NUMBER]" at bounding box center [969, 510] width 285 height 27
copy div "380663485137"
click at [90, 379] on div "Заказ с сайта [DATE] 18:27 Товары в заказе (2) Добавить товар Чехол Fiji Full S…" at bounding box center [592, 558] width 1081 height 992
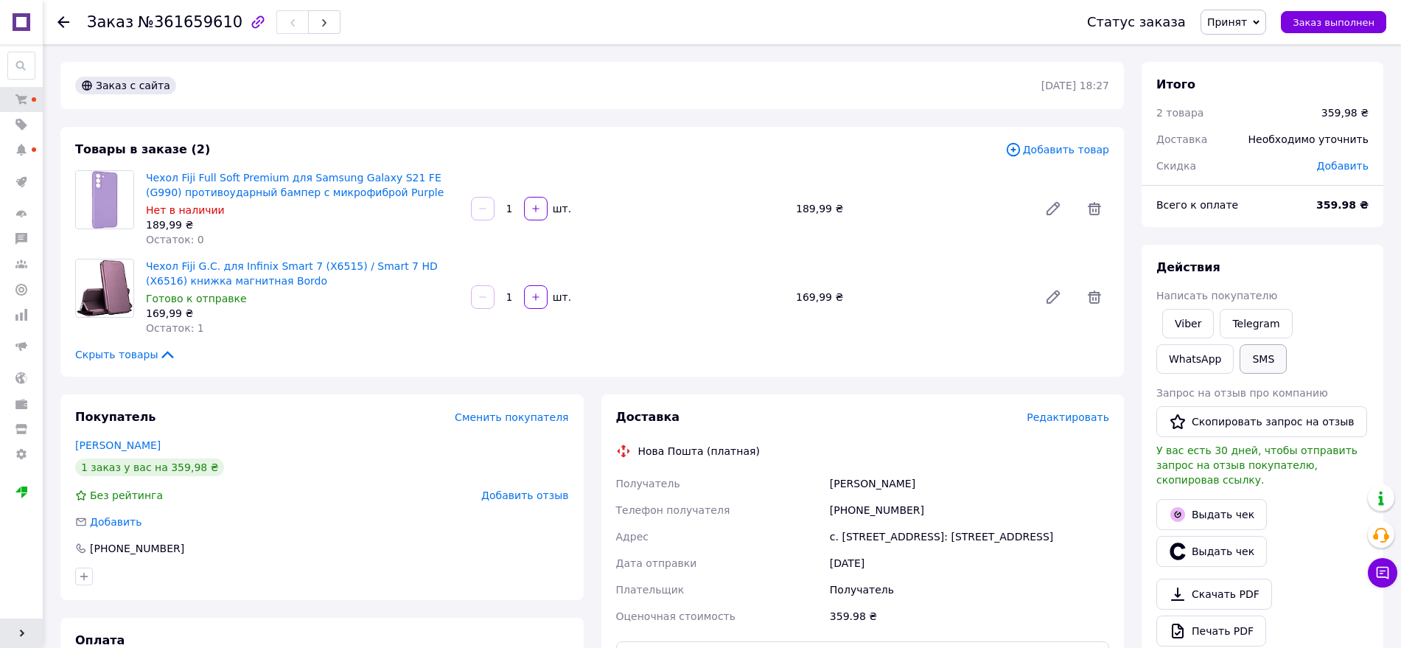
click at [1239, 369] on button "SMS" at bounding box center [1262, 358] width 47 height 29
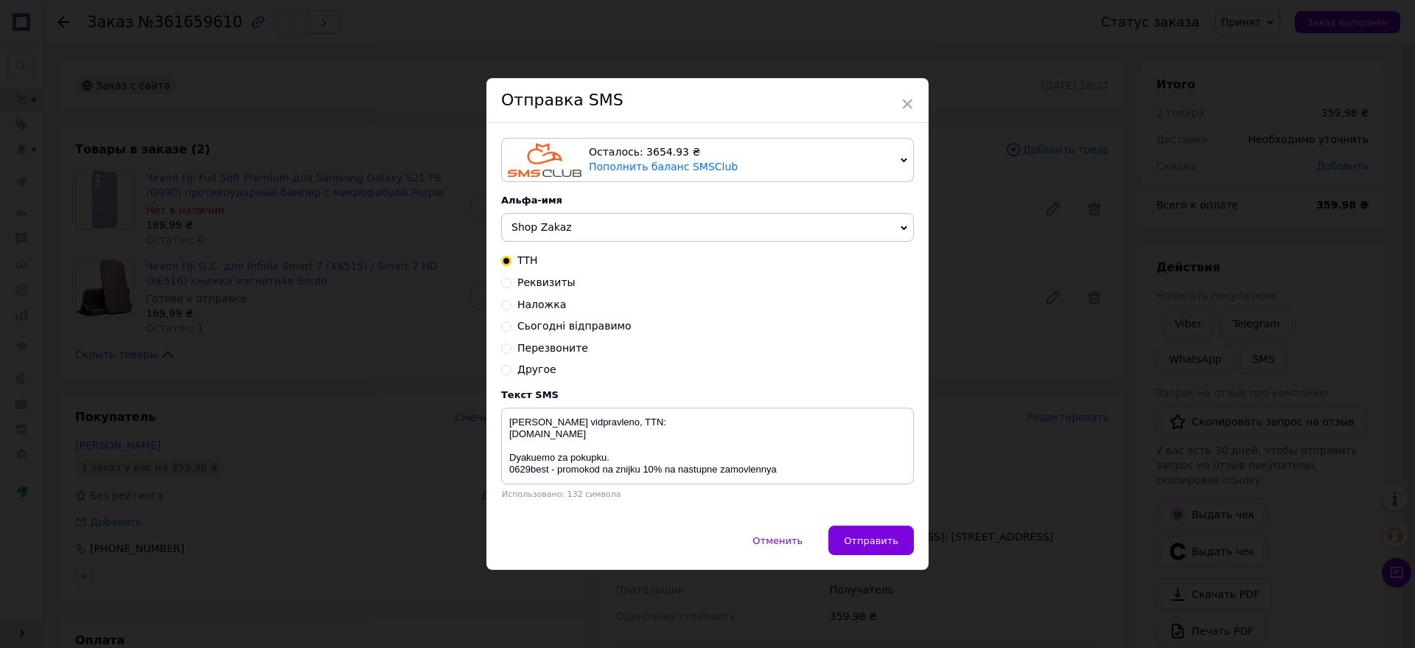
click at [580, 234] on span "Shop Zakaz" at bounding box center [707, 227] width 413 height 29
click at [596, 294] on li "0629store" at bounding box center [707, 300] width 411 height 21
click at [547, 279] on span "Реквизиты" at bounding box center [546, 282] width 58 height 12
click at [511, 279] on input "Реквизиты" at bounding box center [506, 281] width 10 height 10
radio input "true"
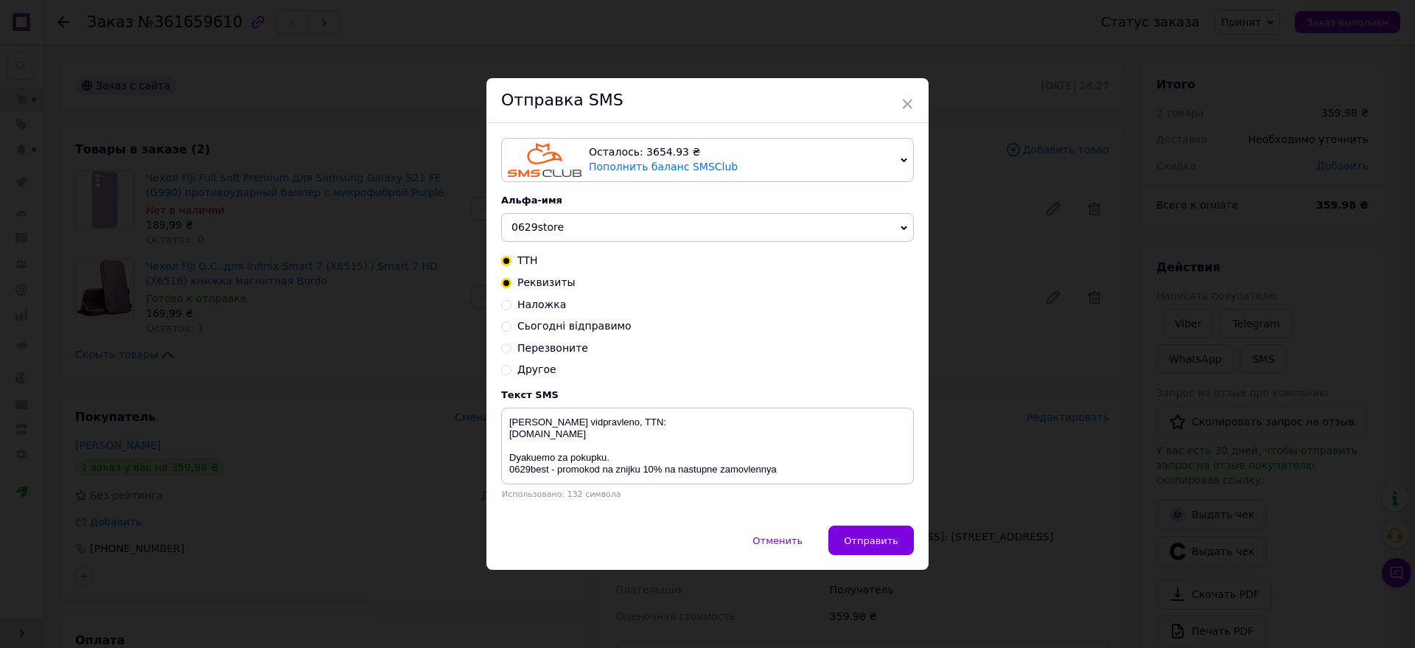
radio input "false"
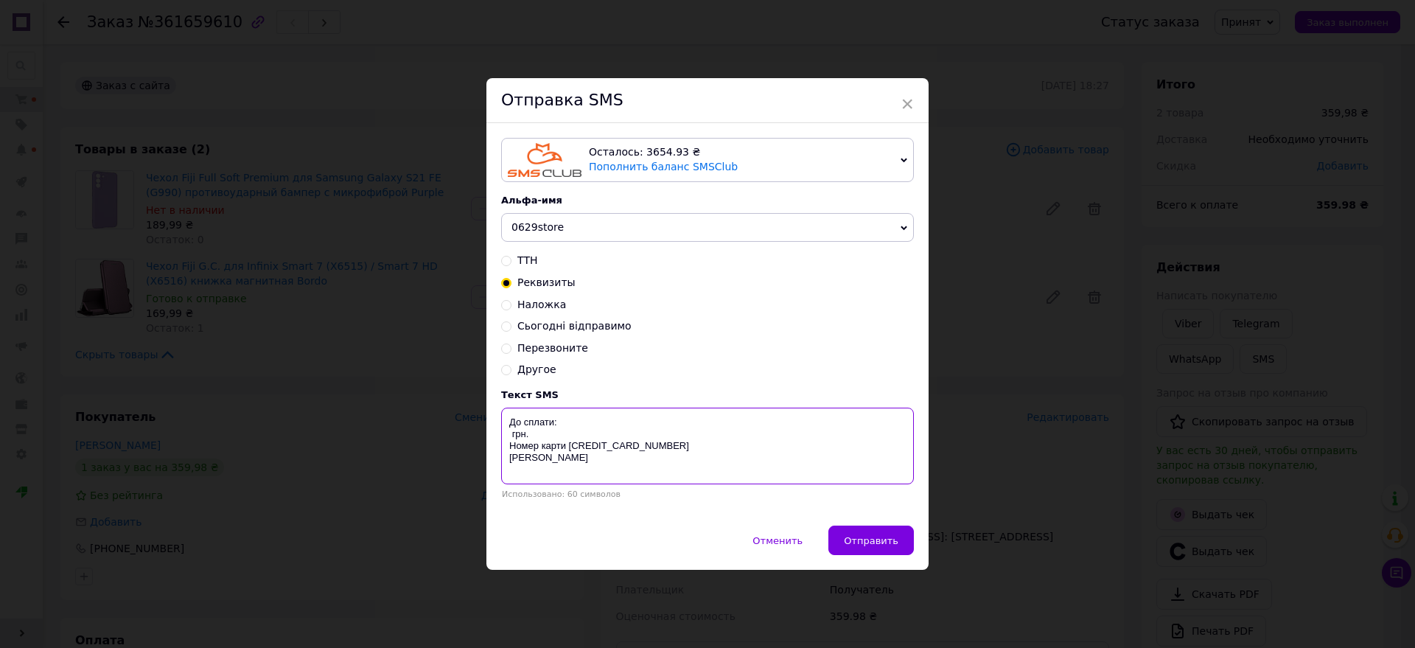
click at [502, 435] on textarea "До сплати: грн. Номер карти [CREDIT_CARD_NUMBER] [PERSON_NAME]" at bounding box center [707, 445] width 413 height 77
type textarea "До сплати: 360 грн. Номер карти [CREDIT_CARD_NUMBER] [PERSON_NAME]"
click at [866, 541] on span "Отправить" at bounding box center [871, 540] width 55 height 11
click at [1006, 522] on div "× Отправка SMS Осталось: 3654.93 ₴ Пополнить баланс SMSClub Подключить LetsAds …" at bounding box center [707, 324] width 1415 height 648
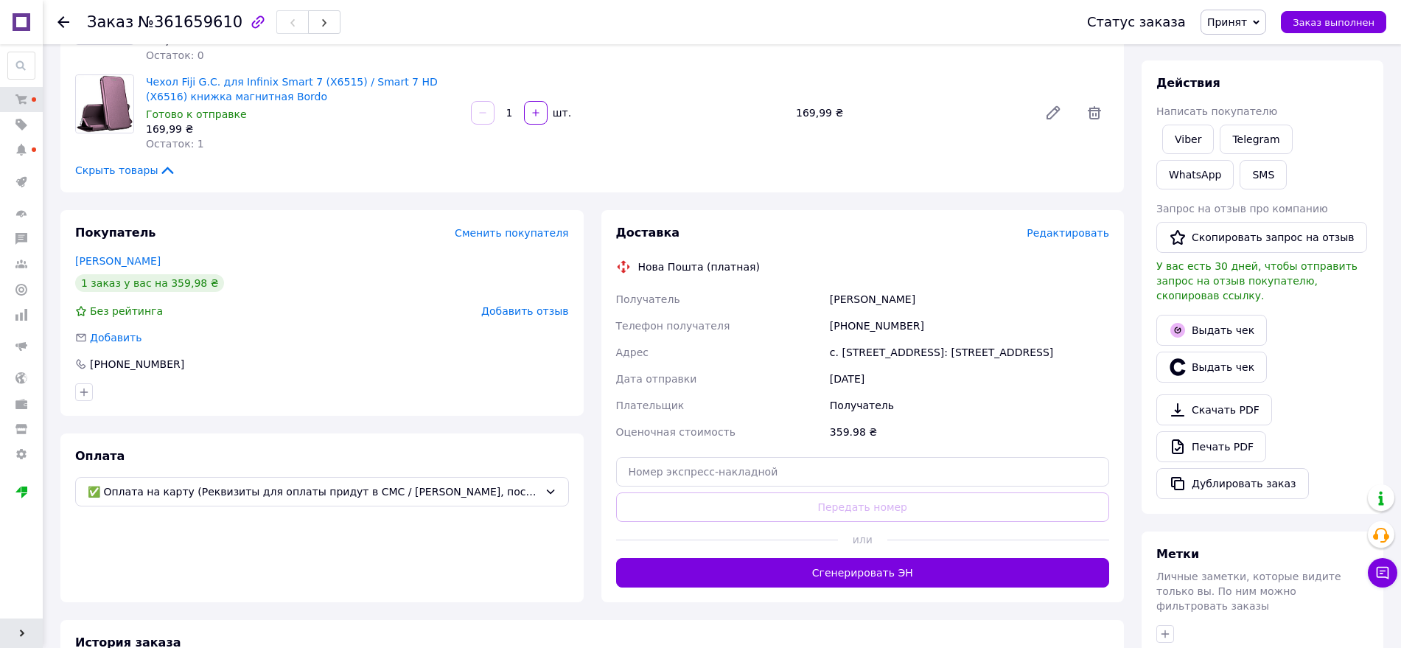
scroll to position [395, 0]
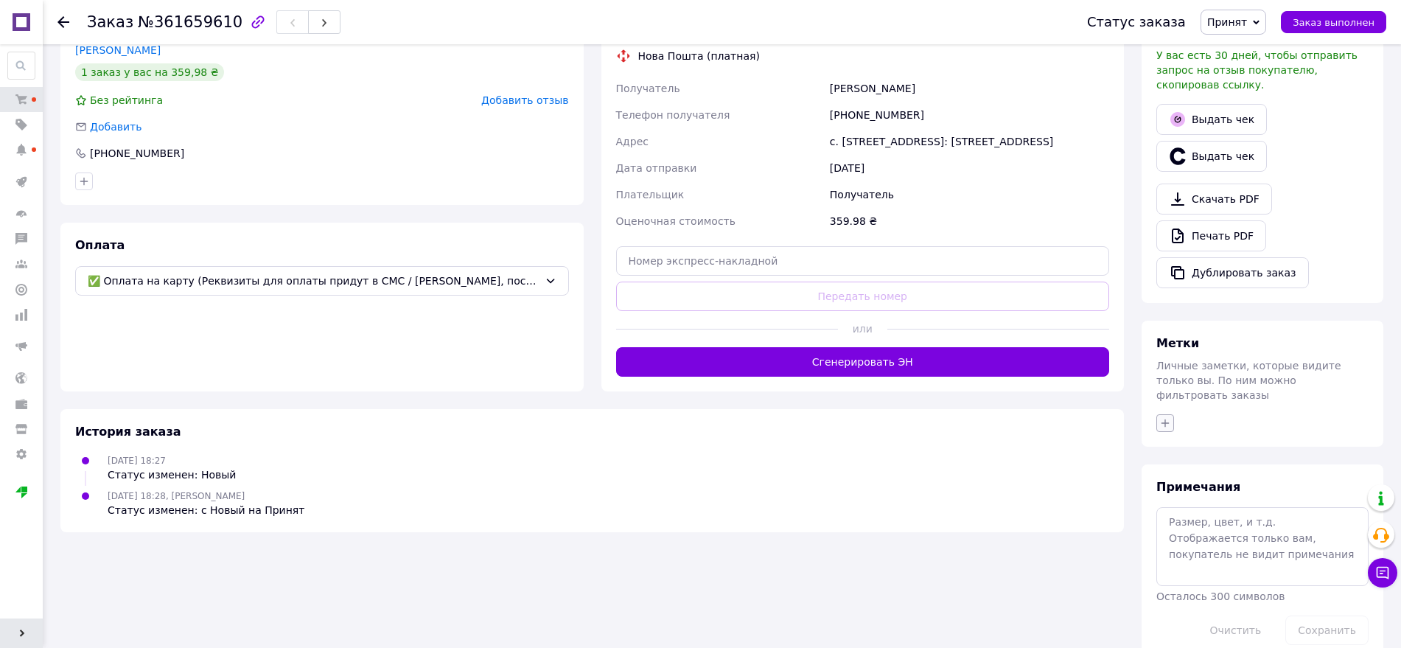
click at [1163, 417] on icon "button" at bounding box center [1165, 423] width 12 height 12
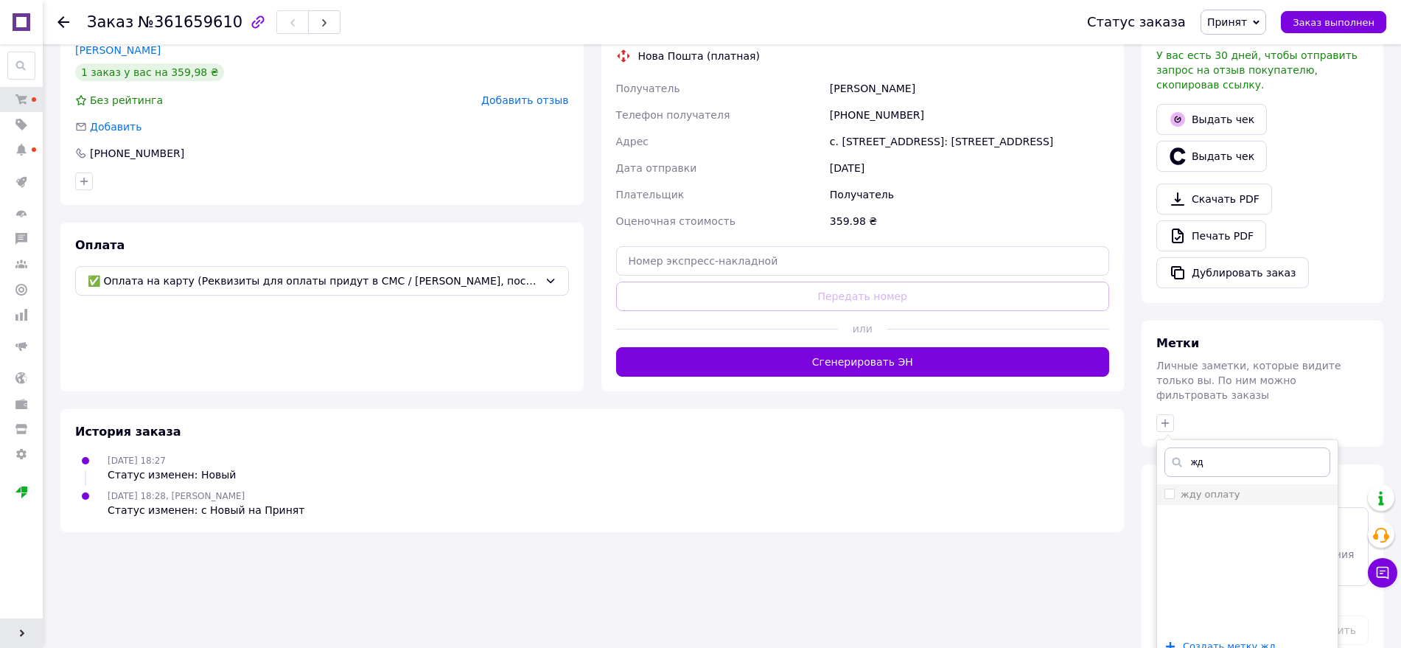
type input "жд"
click at [1182, 488] on label "жду оплату" at bounding box center [1210, 493] width 60 height 11
checkbox input "true"
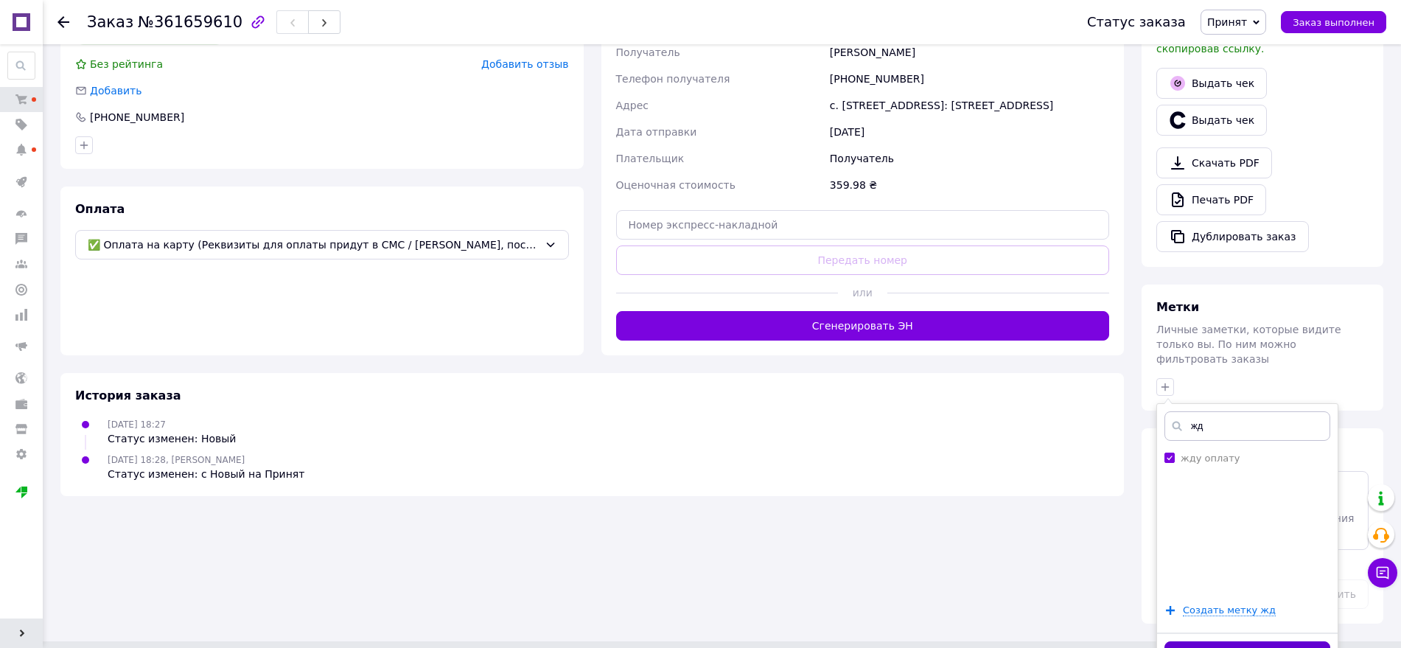
click at [1210, 641] on button "Добавить метку" at bounding box center [1247, 655] width 166 height 29
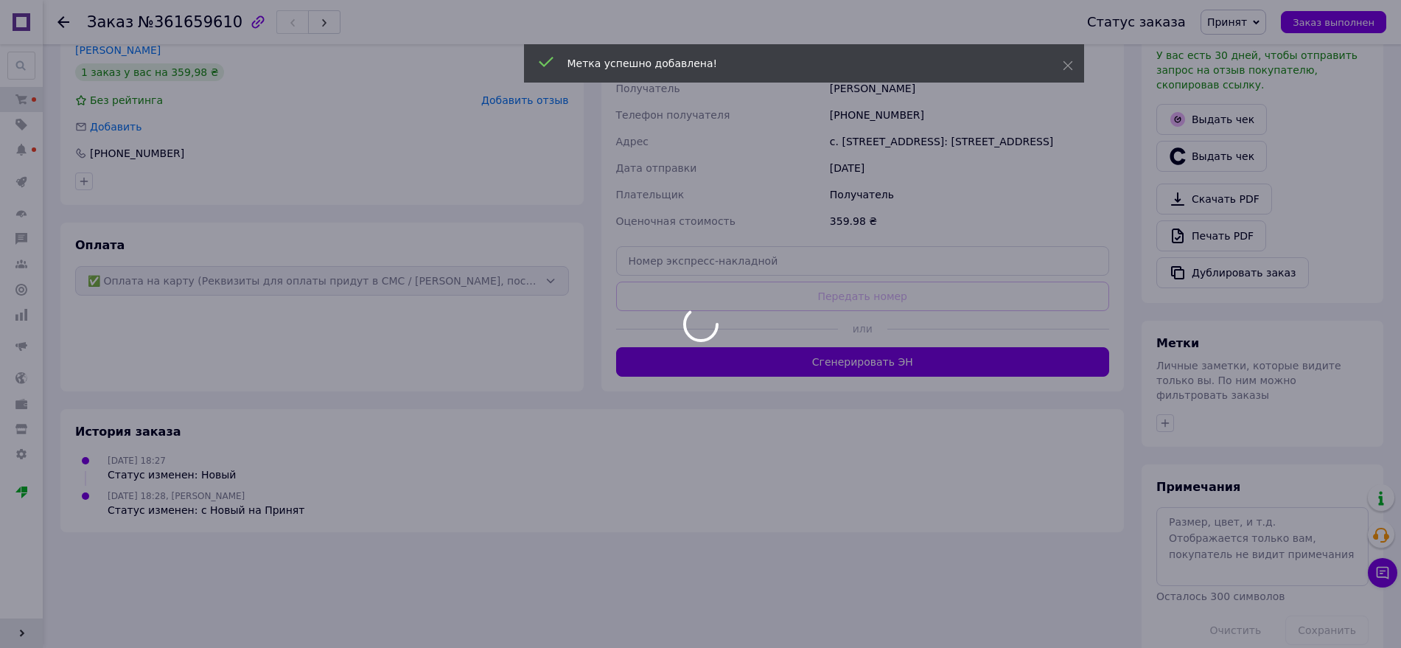
scroll to position [27, 0]
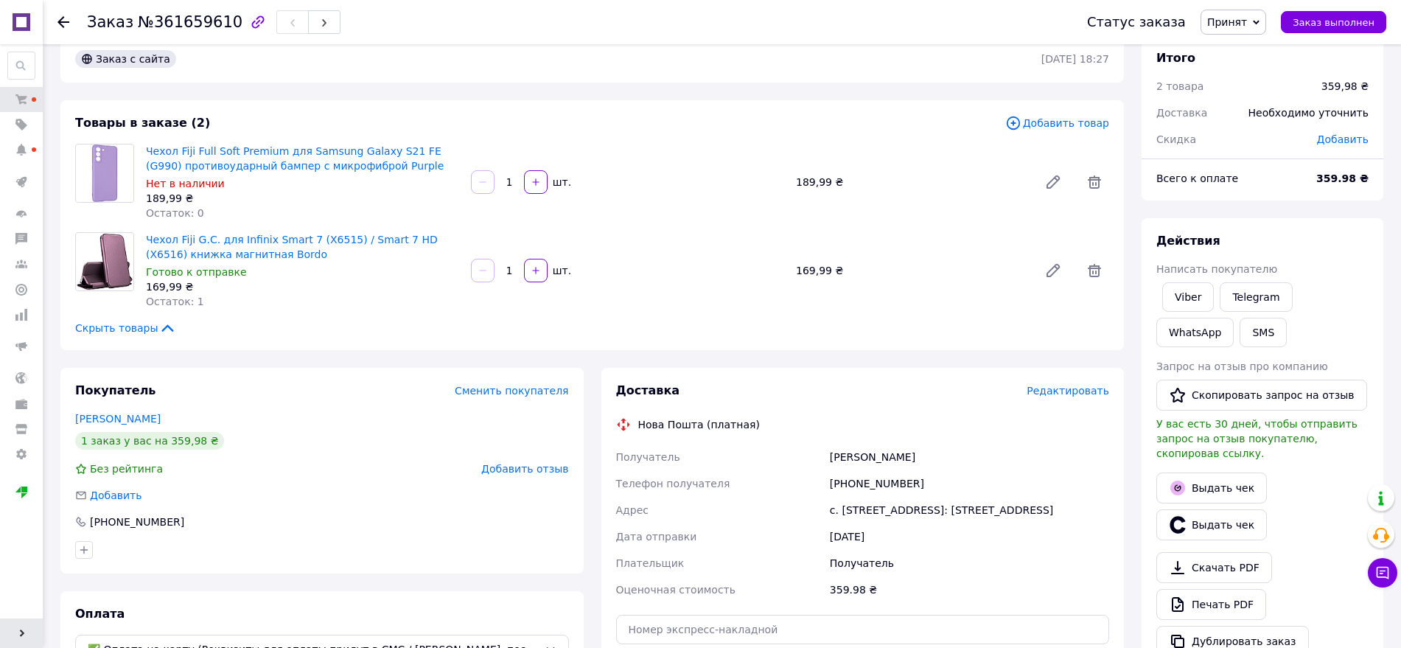
click at [1327, 248] on div "Действия" at bounding box center [1262, 241] width 212 height 17
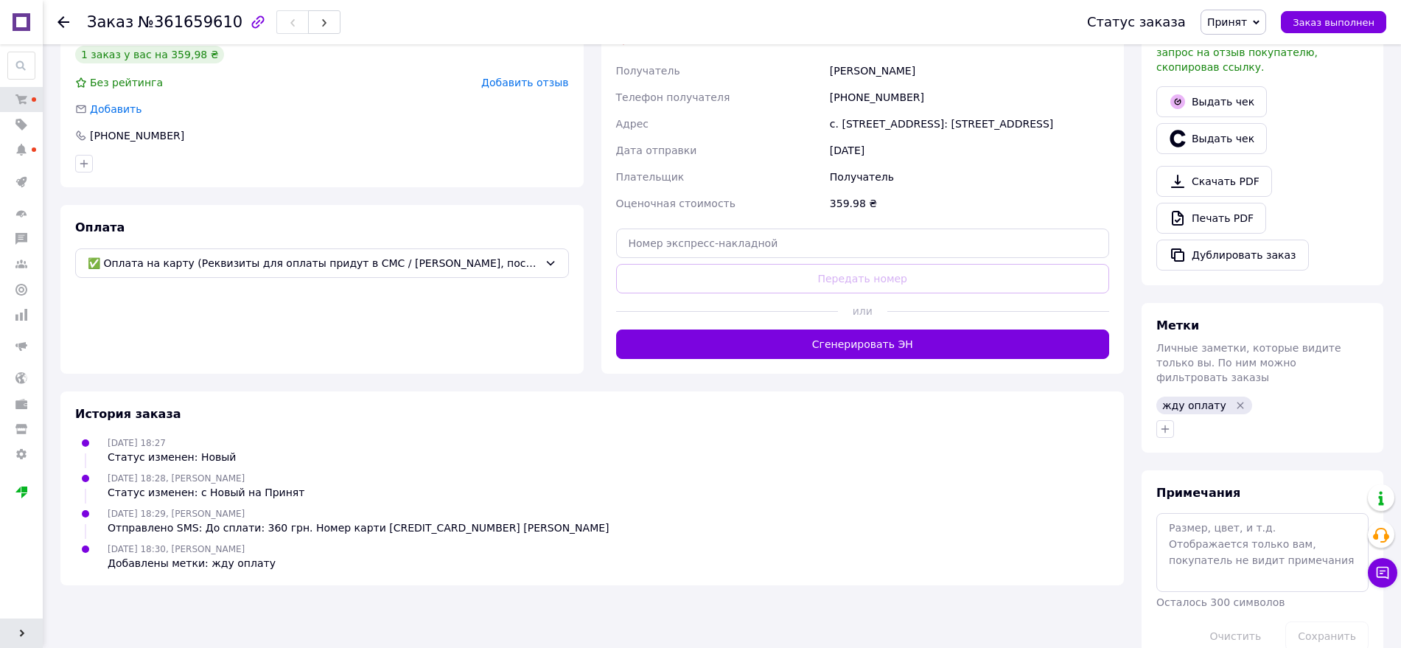
scroll to position [418, 0]
